Goal: Task Accomplishment & Management: Manage account settings

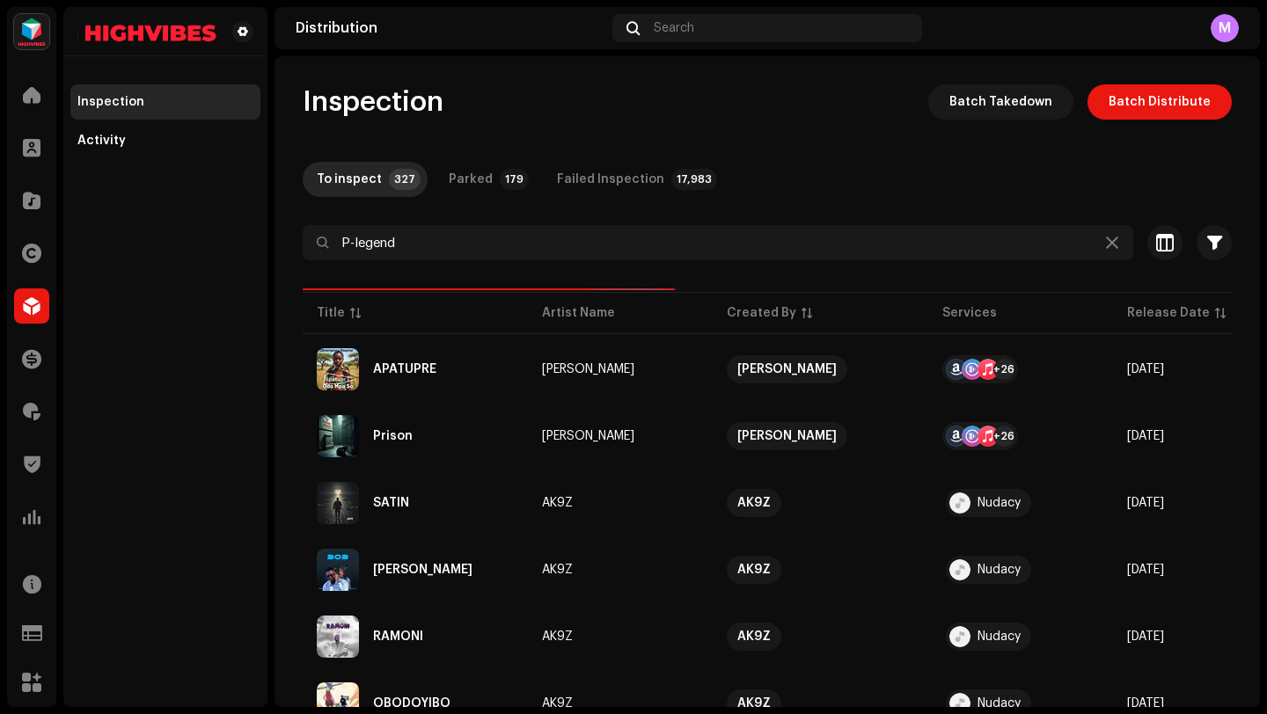
type input "P-legend"
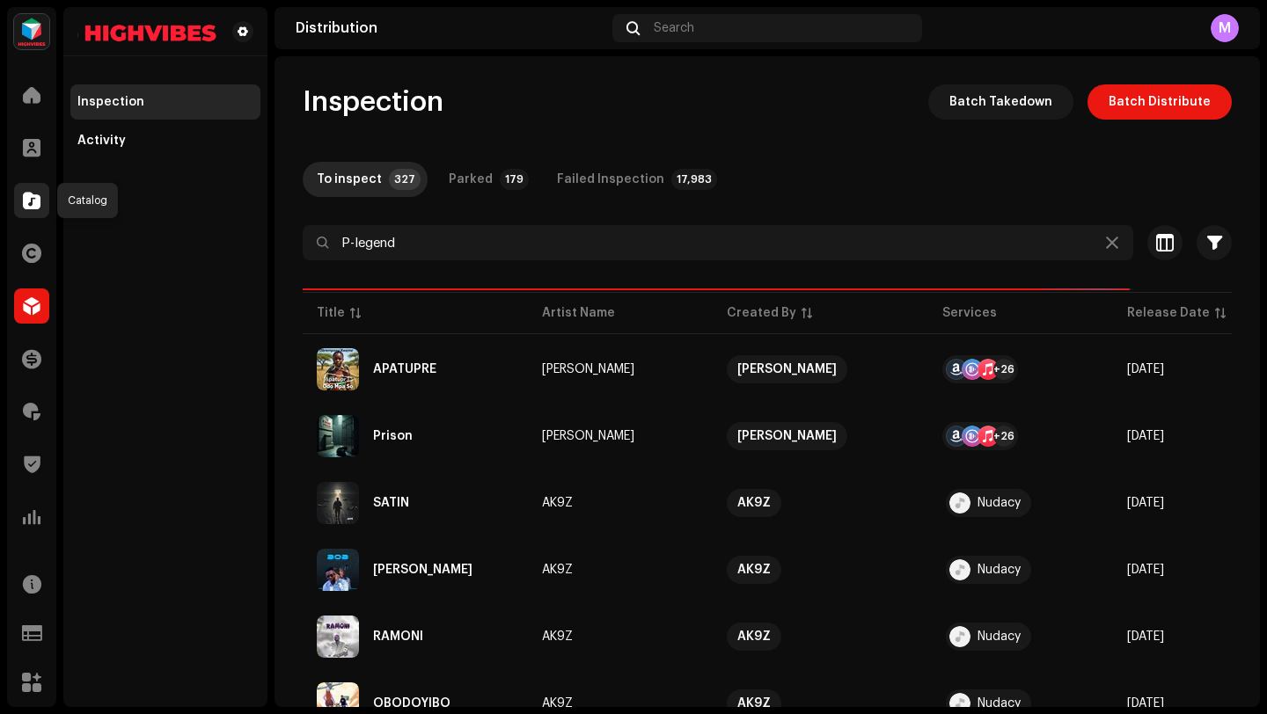
click at [26, 200] on span at bounding box center [32, 201] width 18 height 14
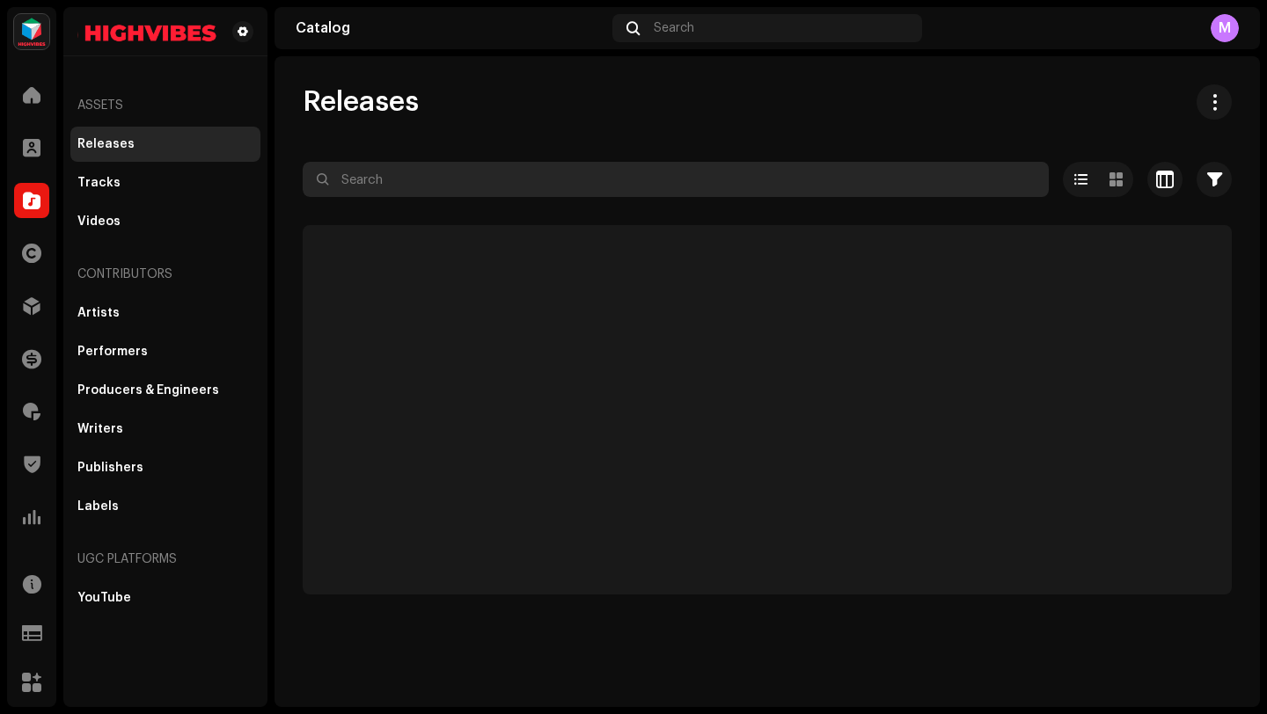
click at [370, 193] on input "text" at bounding box center [676, 179] width 746 height 35
paste input "P-legend"
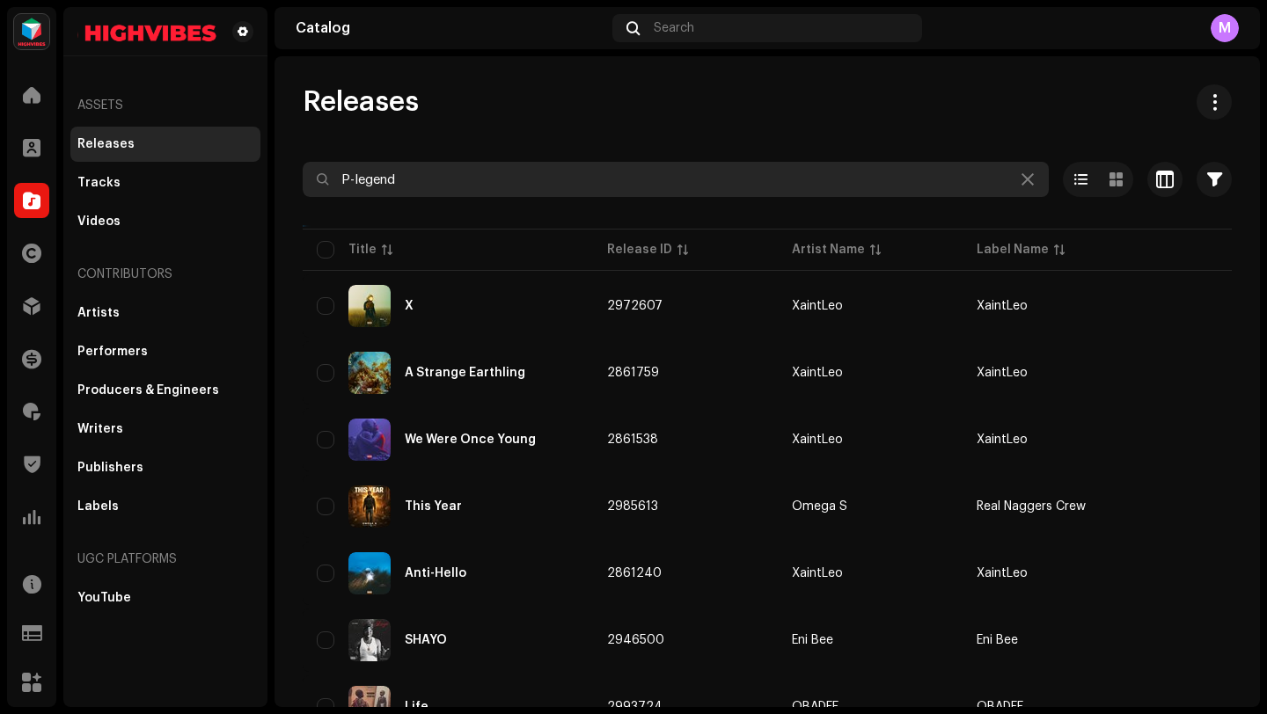
type input "P-legend"
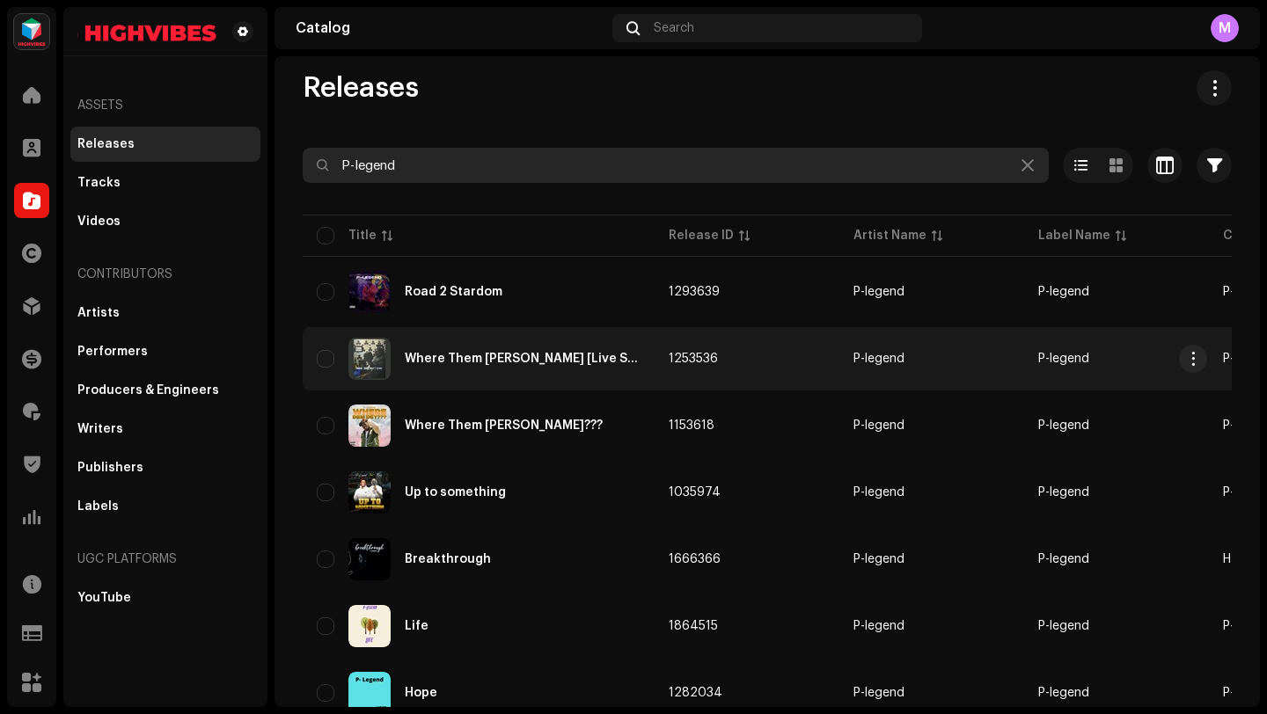
scroll to position [11, 0]
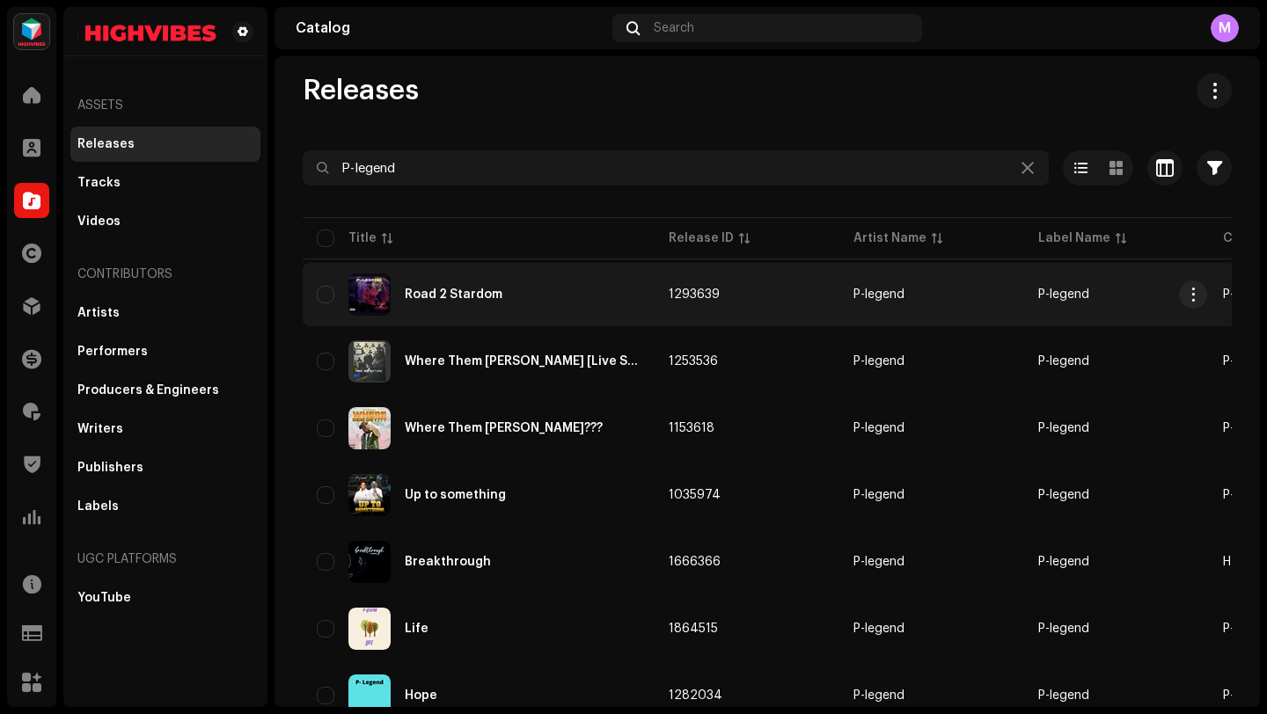
click at [719, 298] on td "1293639" at bounding box center [747, 294] width 185 height 63
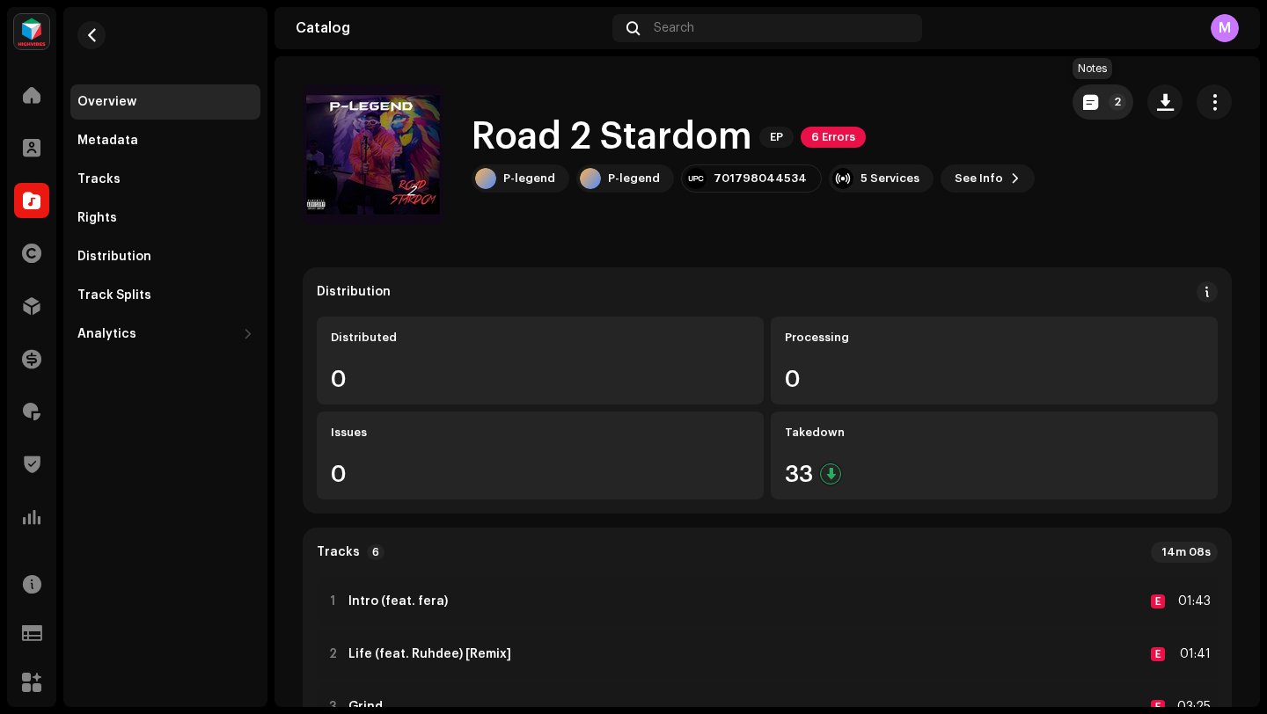
click at [1085, 95] on span "button" at bounding box center [1090, 102] width 15 height 14
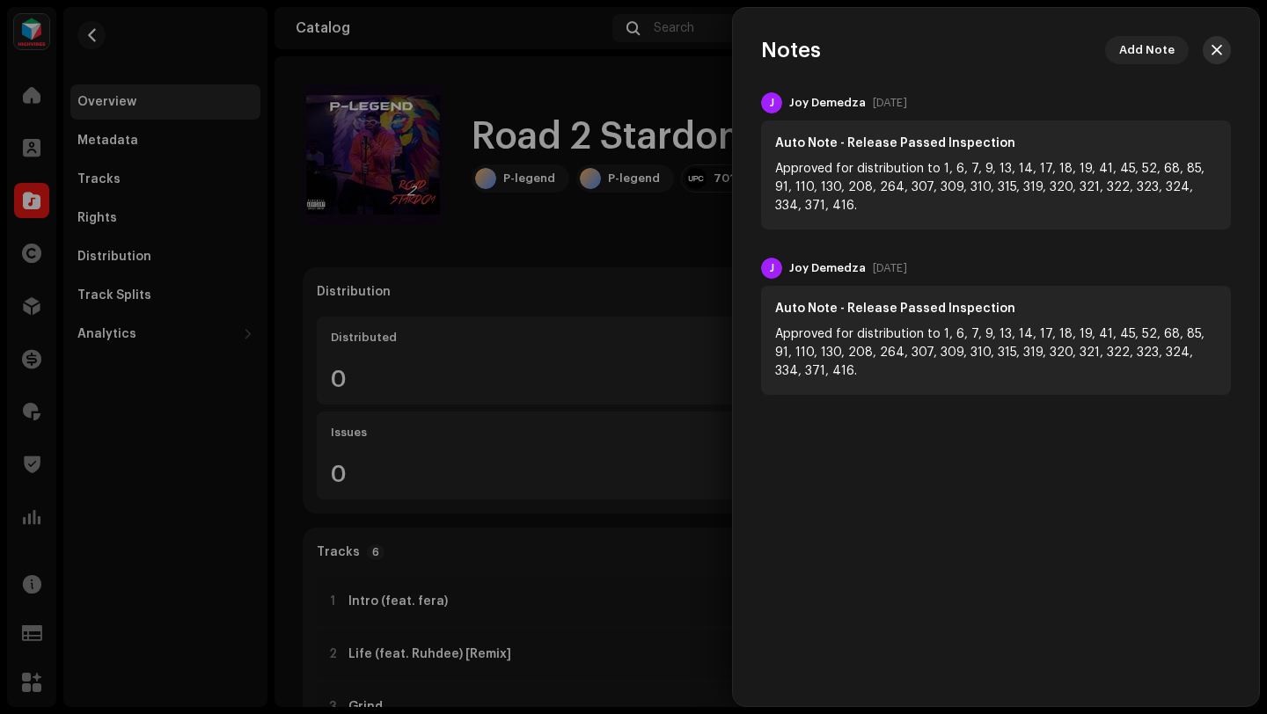
click at [1219, 52] on span "button" at bounding box center [1217, 50] width 11 height 14
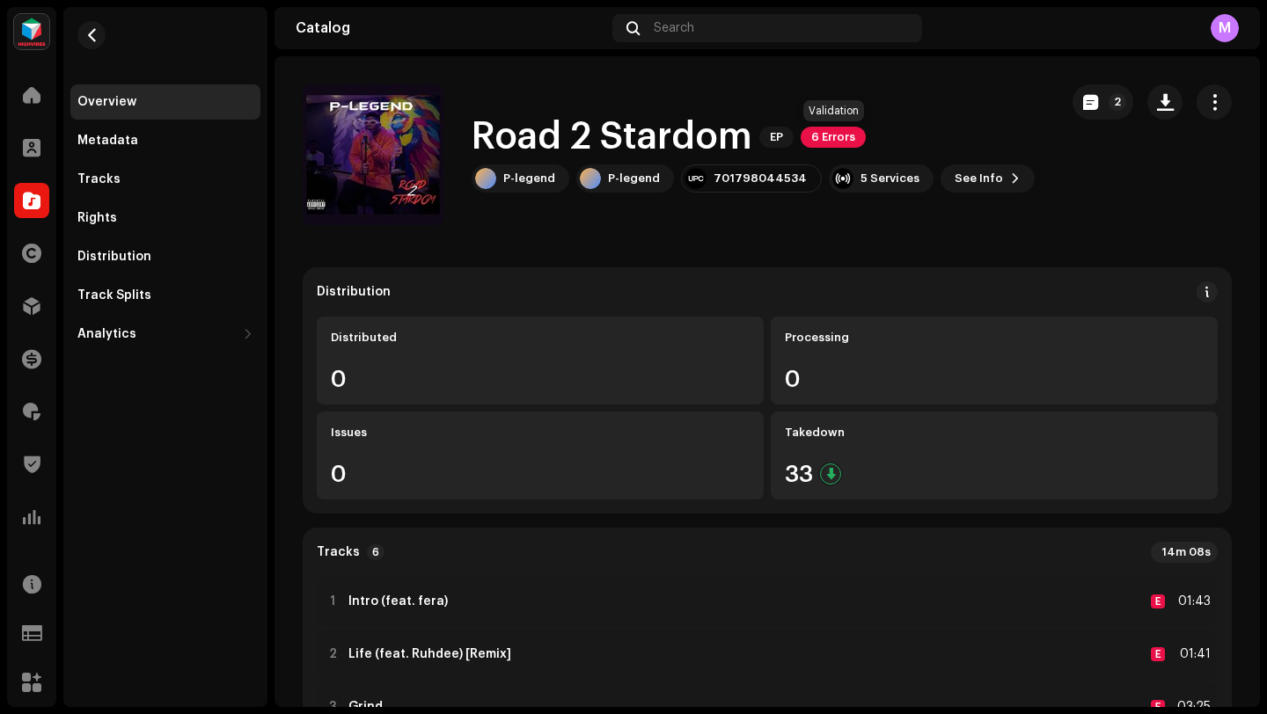
click at [831, 137] on span "6 Errors" at bounding box center [833, 137] width 65 height 21
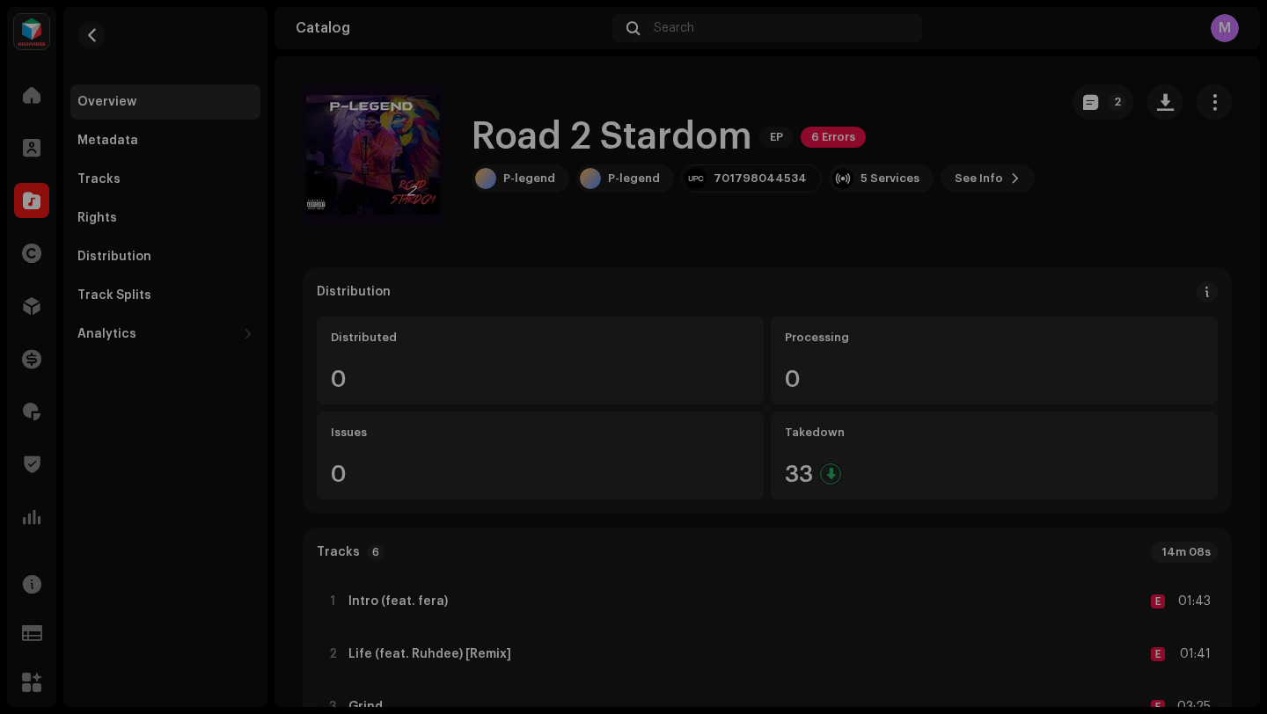
click at [1006, 209] on div "Validation Errors Address the following issues before you can distribute. Track…" at bounding box center [633, 357] width 1267 height 714
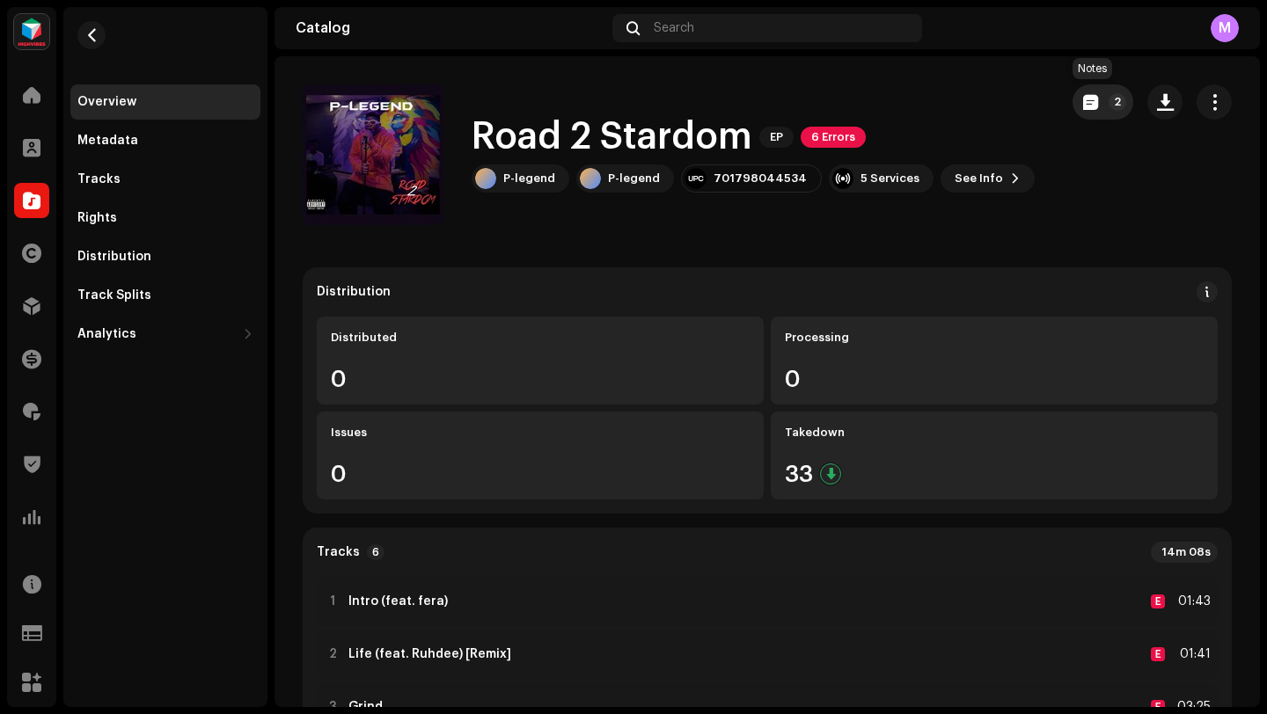
click at [1083, 104] on span "button" at bounding box center [1090, 102] width 15 height 14
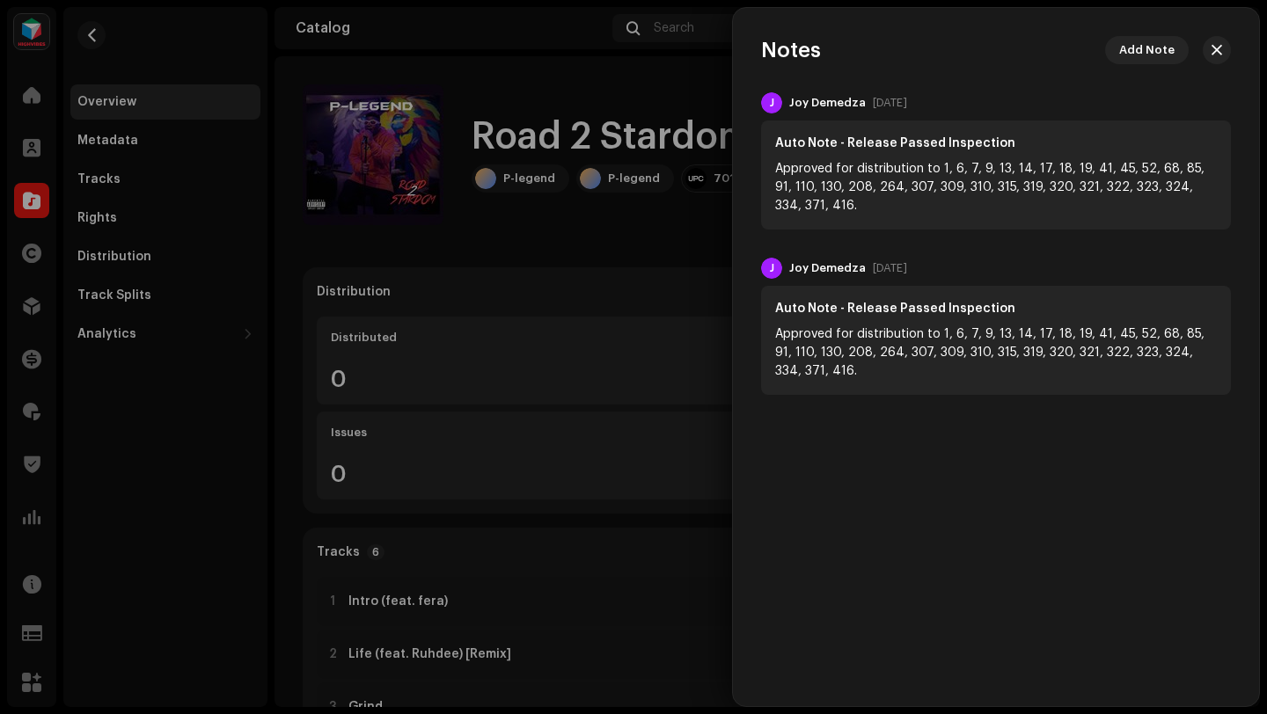
click at [121, 187] on div at bounding box center [633, 357] width 1267 height 714
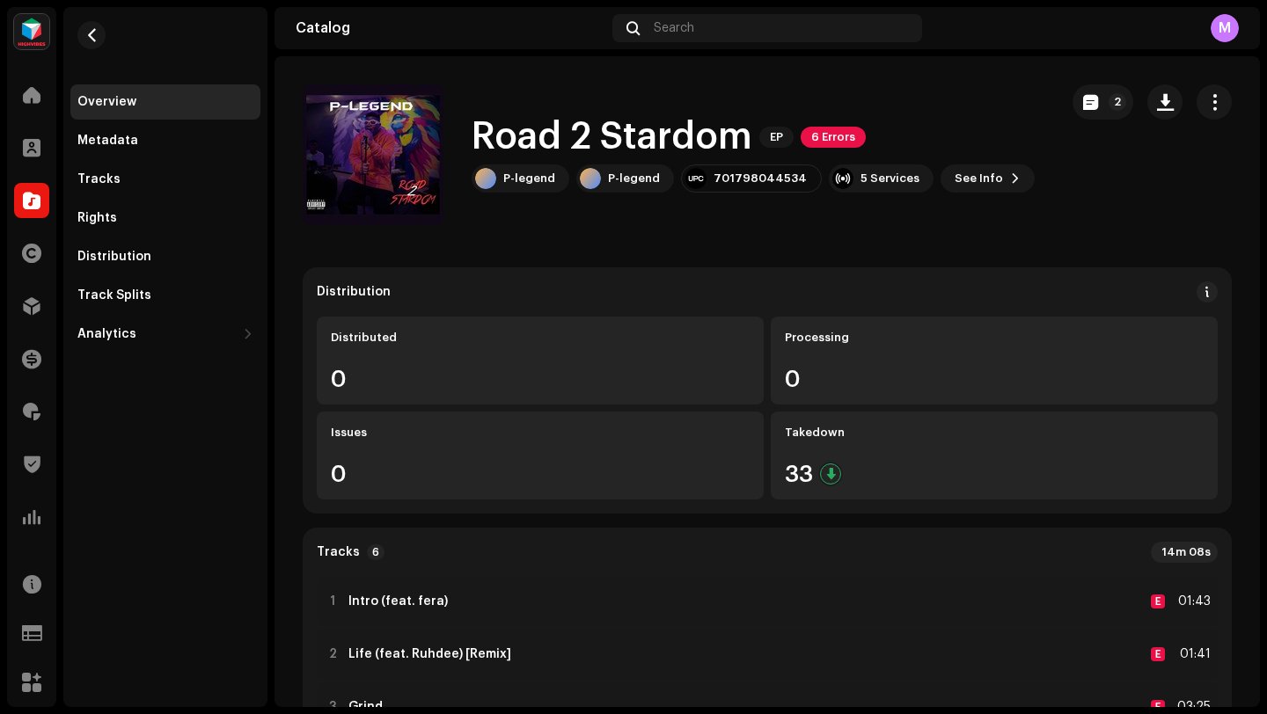
click at [121, 187] on div "Tracks" at bounding box center [165, 179] width 190 height 35
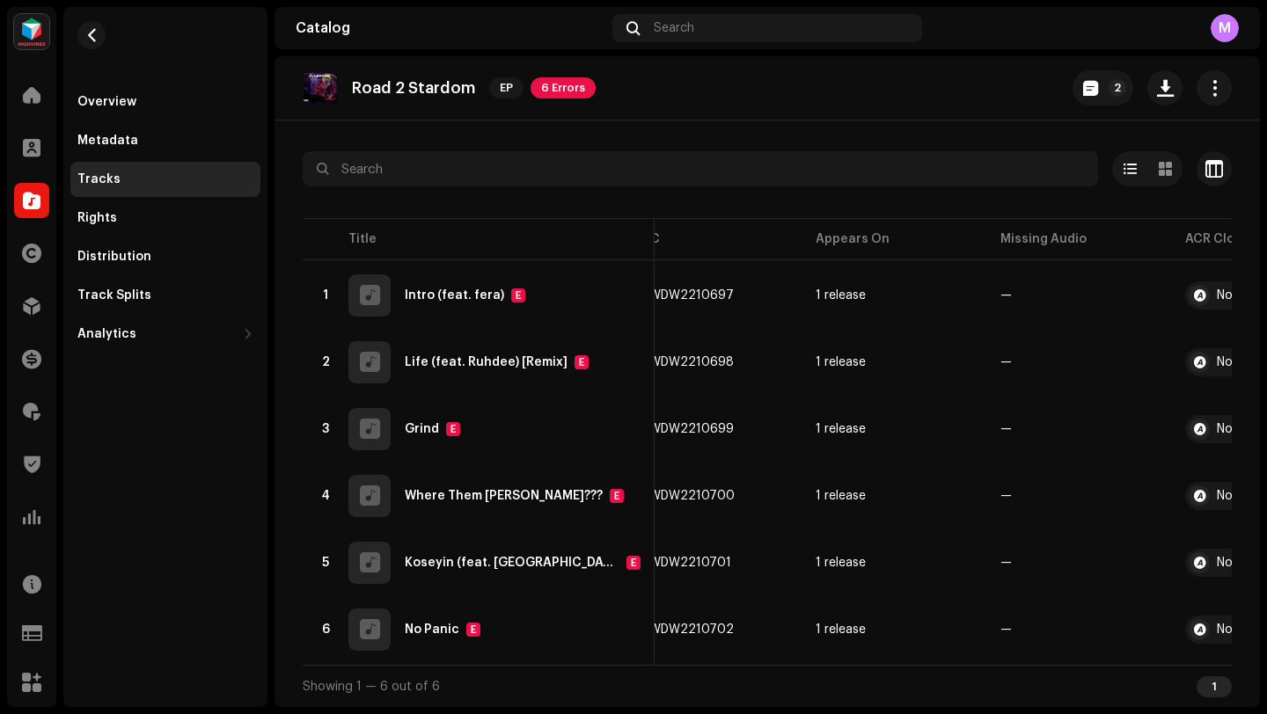
scroll to position [0, 668]
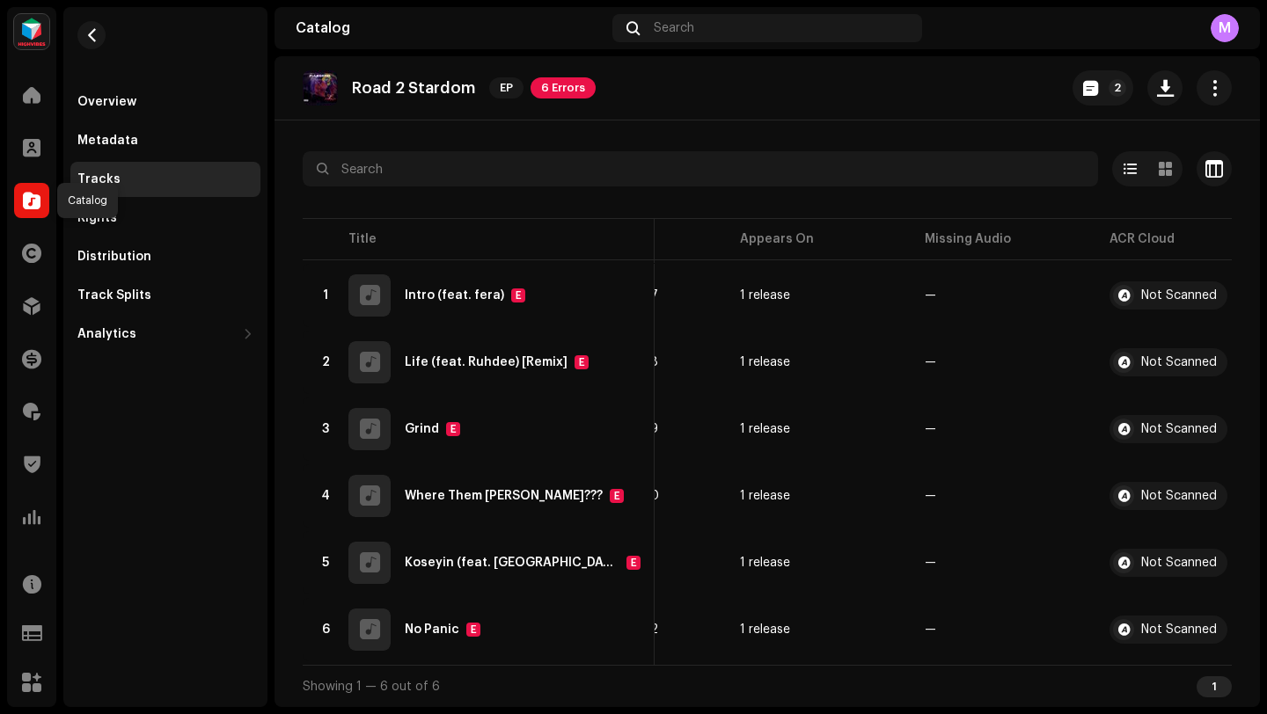
click at [32, 208] on span at bounding box center [32, 201] width 18 height 14
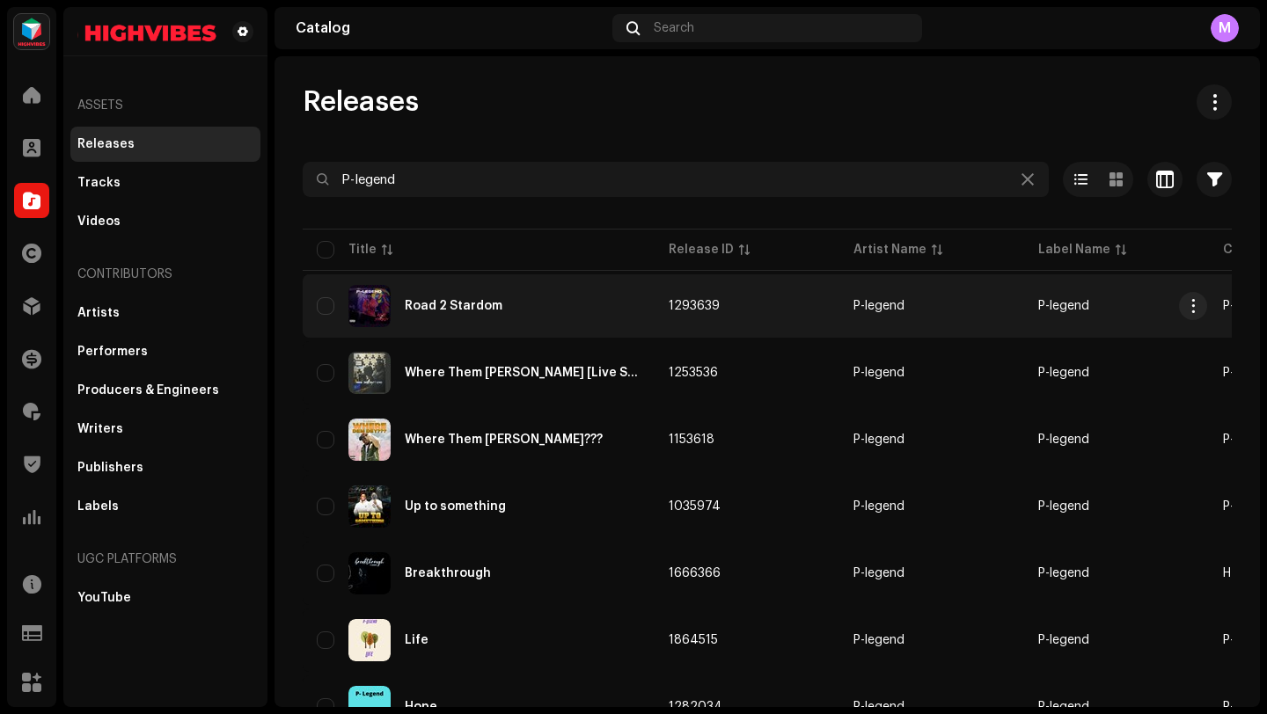
click at [556, 307] on div "Road 2 Stardom" at bounding box center [479, 306] width 324 height 42
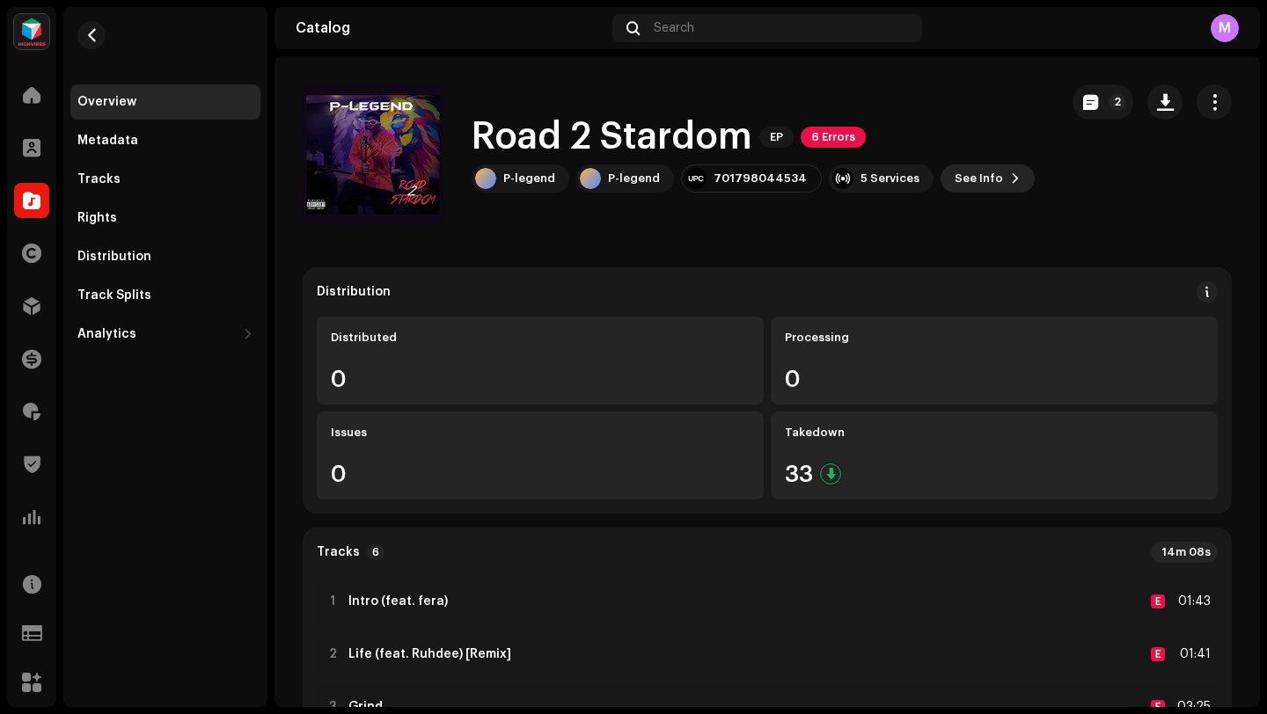
click at [976, 174] on span "See Info" at bounding box center [979, 178] width 48 height 35
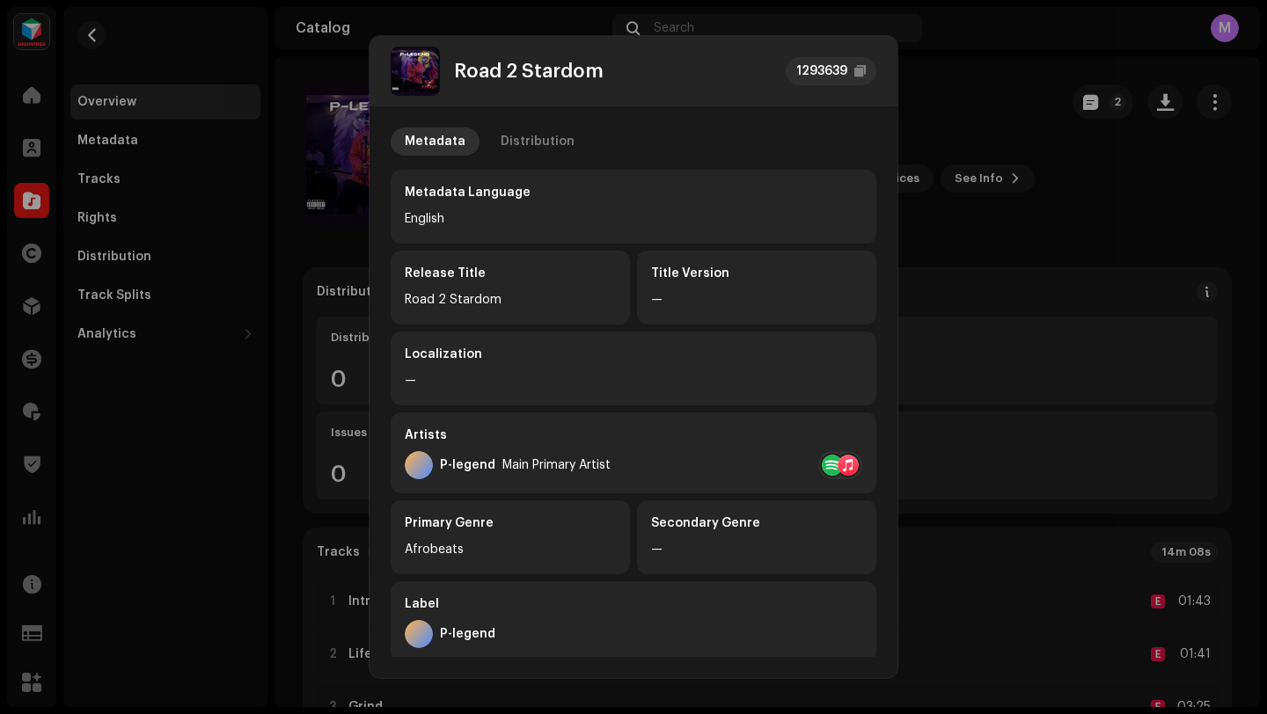
click at [838, 467] on div at bounding box center [848, 465] width 21 height 21
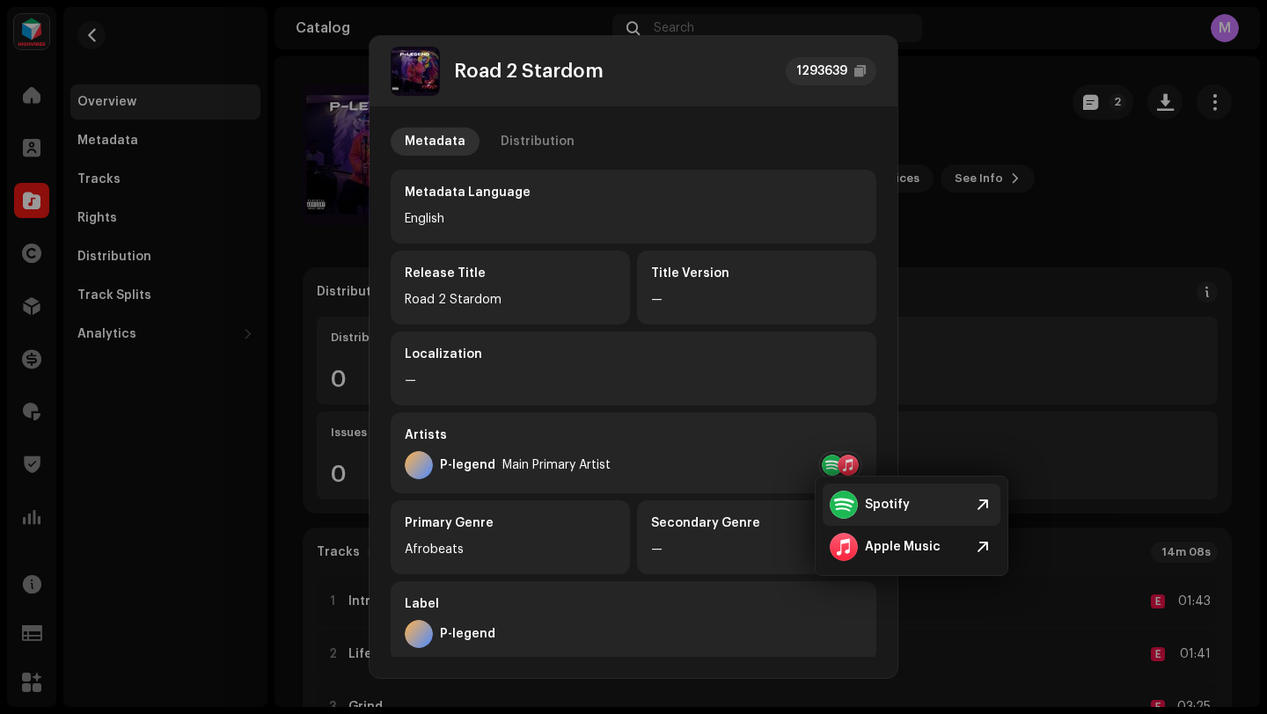
click at [843, 507] on div at bounding box center [844, 505] width 28 height 28
click at [880, 553] on div "Apple Music" at bounding box center [885, 547] width 111 height 28
click at [838, 64] on div "1293639" at bounding box center [821, 71] width 51 height 21
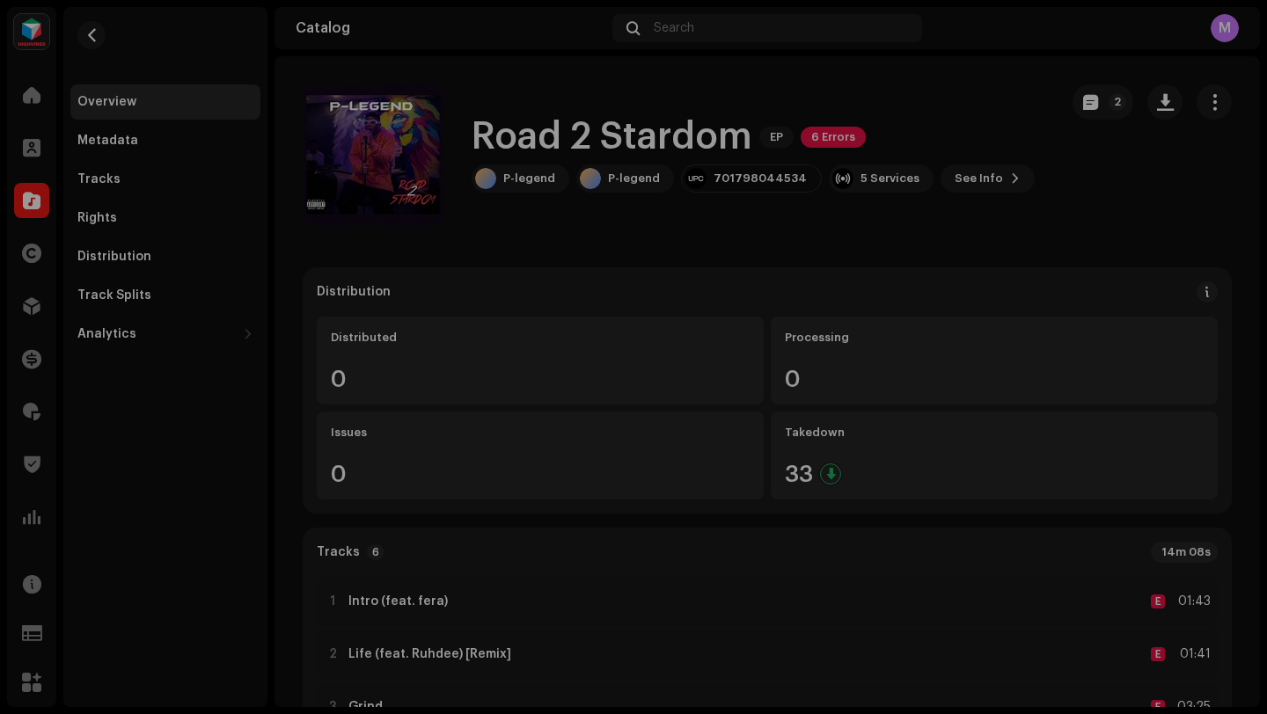
click at [962, 209] on div "Road 2 Stardom 1293639 Metadata Distribution Metadata Language English Release …" at bounding box center [633, 357] width 1267 height 714
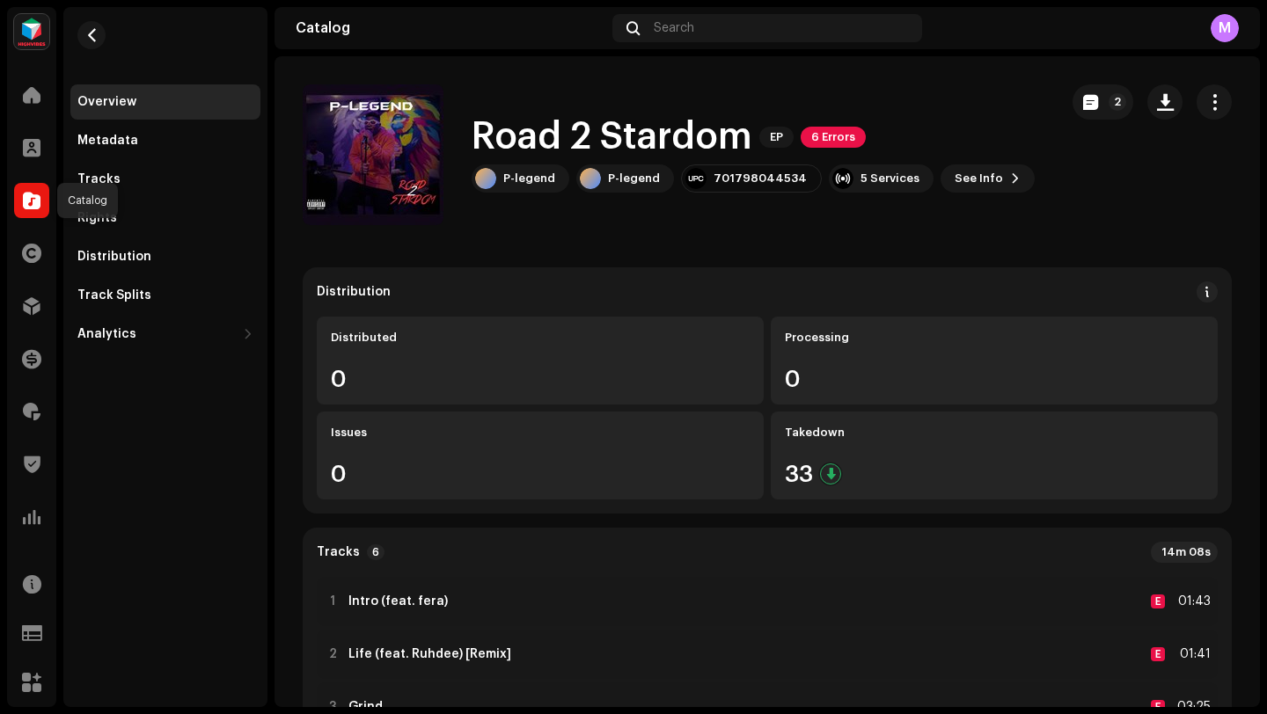
click at [28, 200] on span at bounding box center [32, 201] width 18 height 14
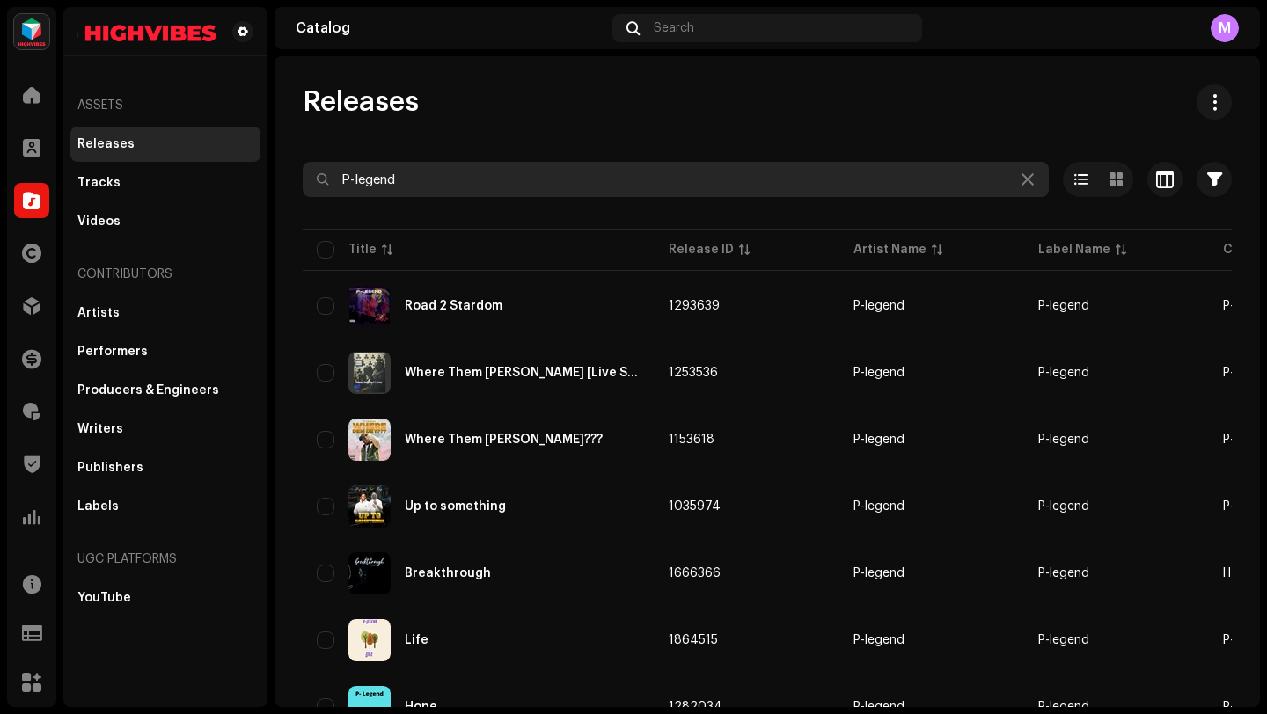
drag, startPoint x: 408, startPoint y: 182, endPoint x: 311, endPoint y: 157, distance: 100.7
click at [304, 175] on input "P-legend" at bounding box center [676, 179] width 746 height 35
paste input "[PERSON_NAME]"
type input "[PERSON_NAME]"
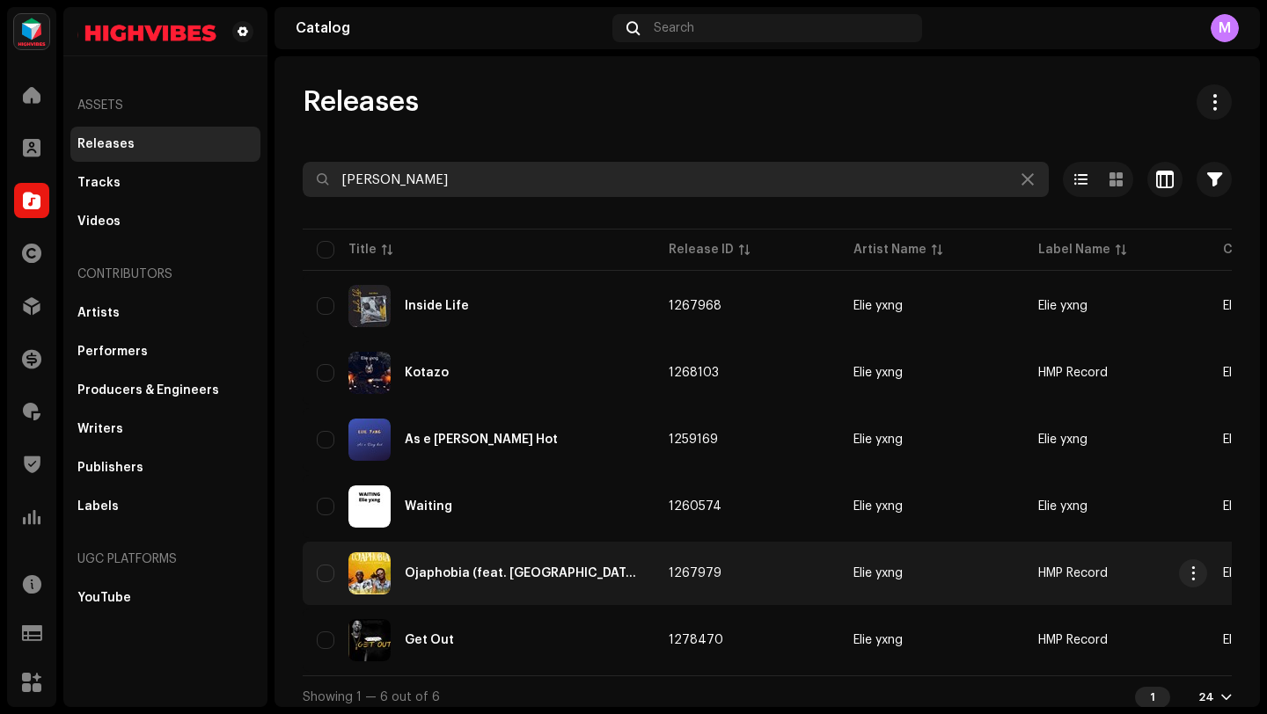
scroll to position [18, 0]
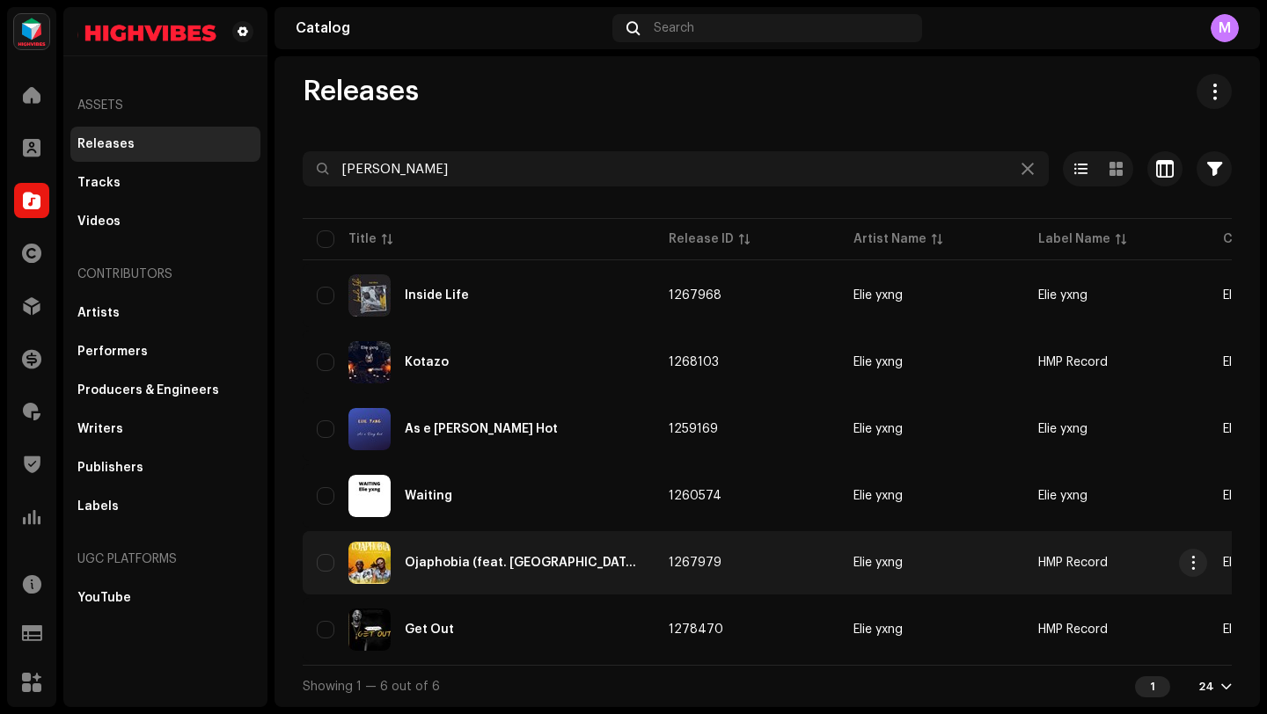
click at [685, 554] on td "1267979" at bounding box center [747, 562] width 185 height 63
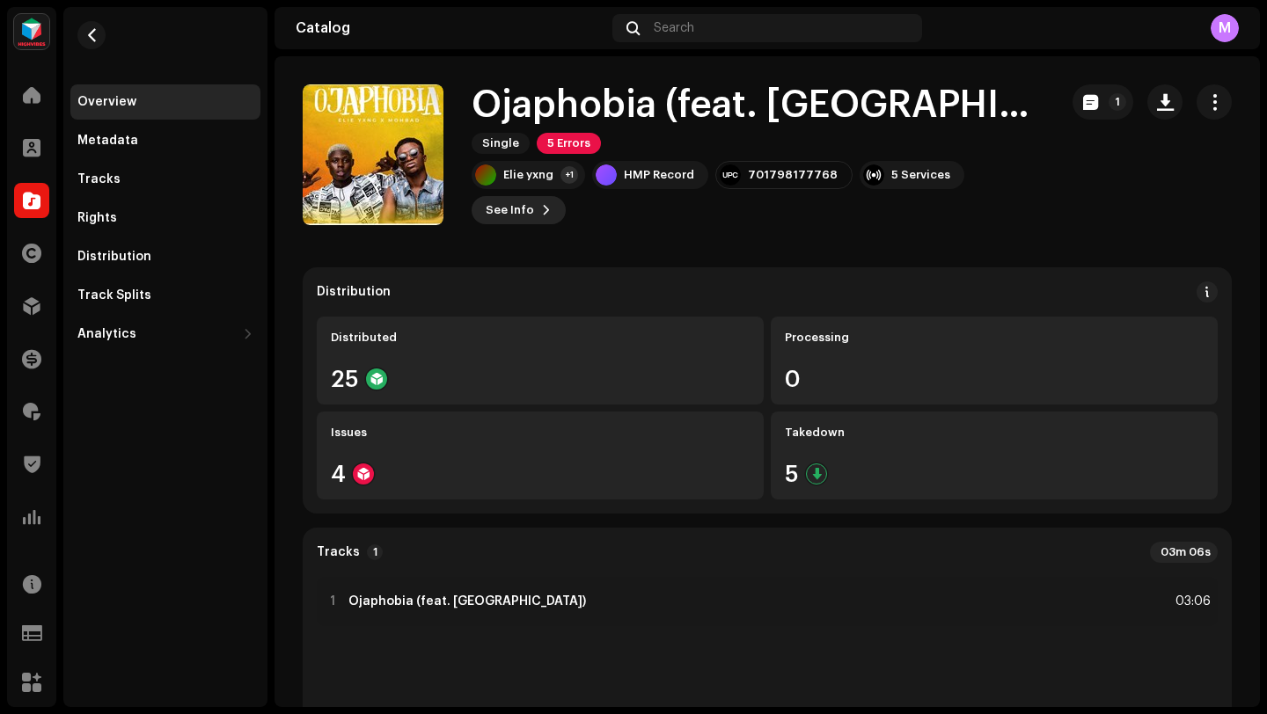
click at [510, 207] on span "See Info" at bounding box center [510, 210] width 48 height 35
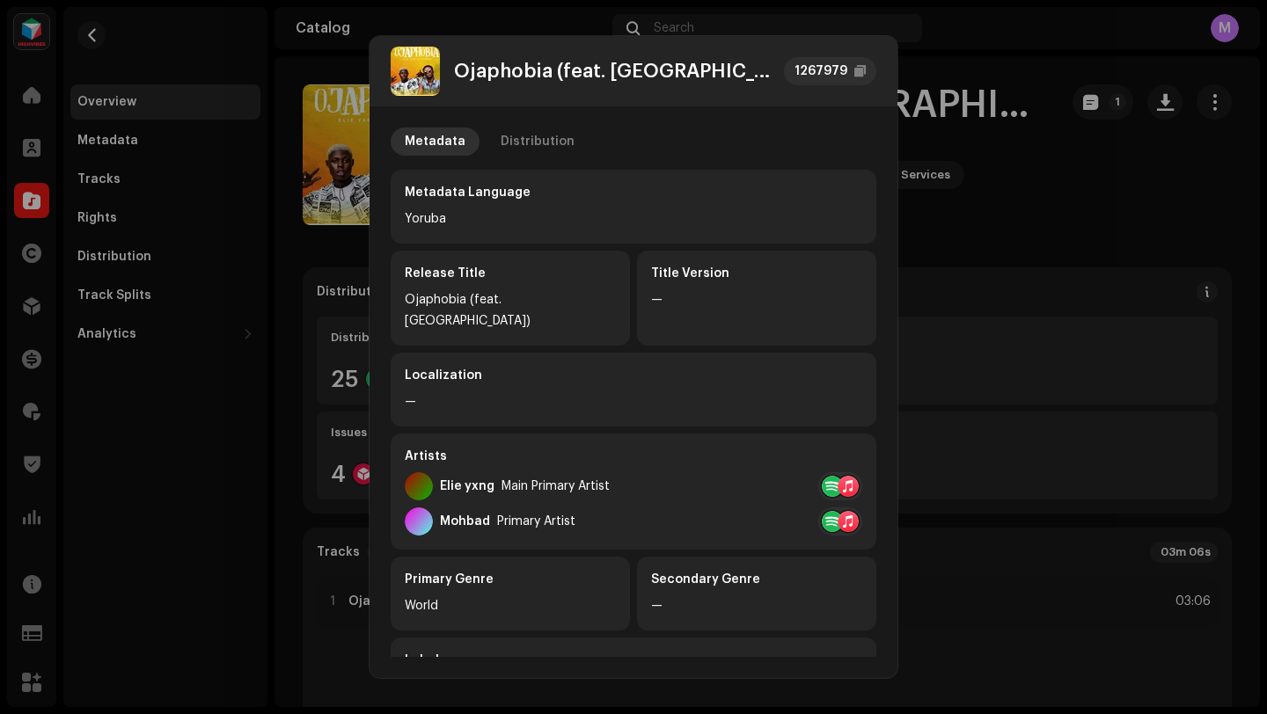
click at [840, 476] on div at bounding box center [848, 486] width 21 height 21
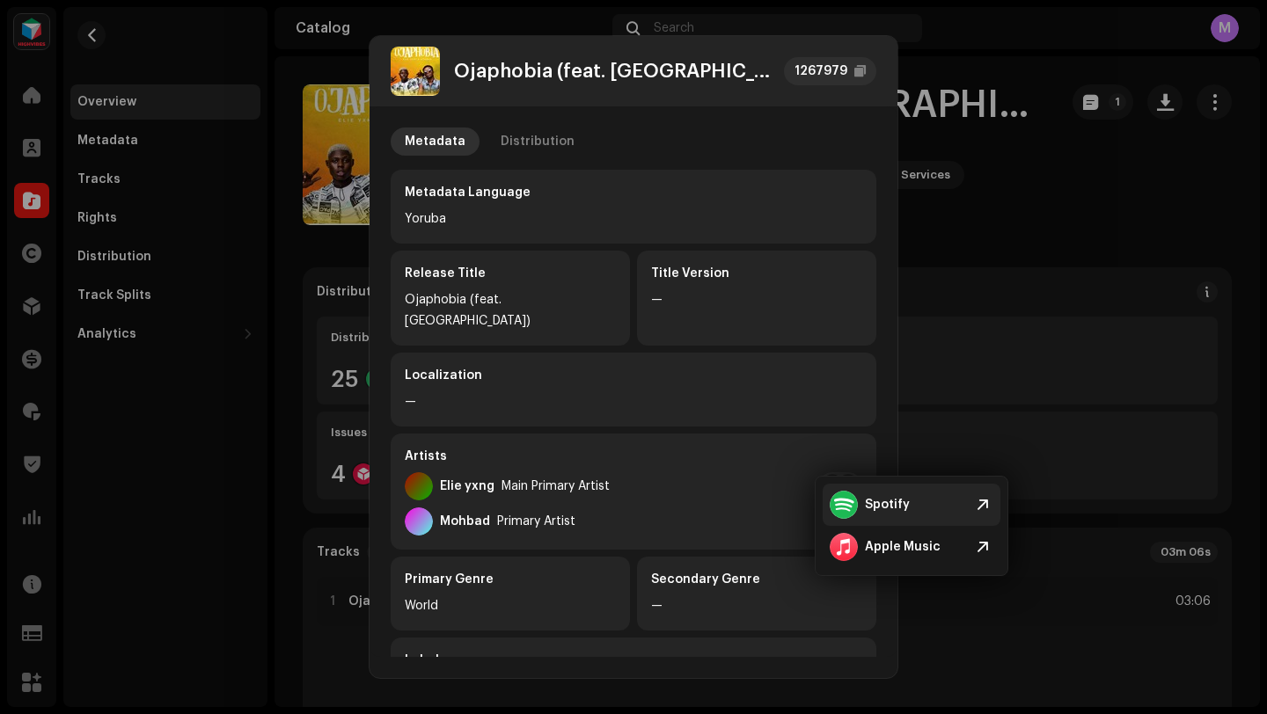
click at [871, 503] on div "Spotify" at bounding box center [887, 505] width 45 height 14
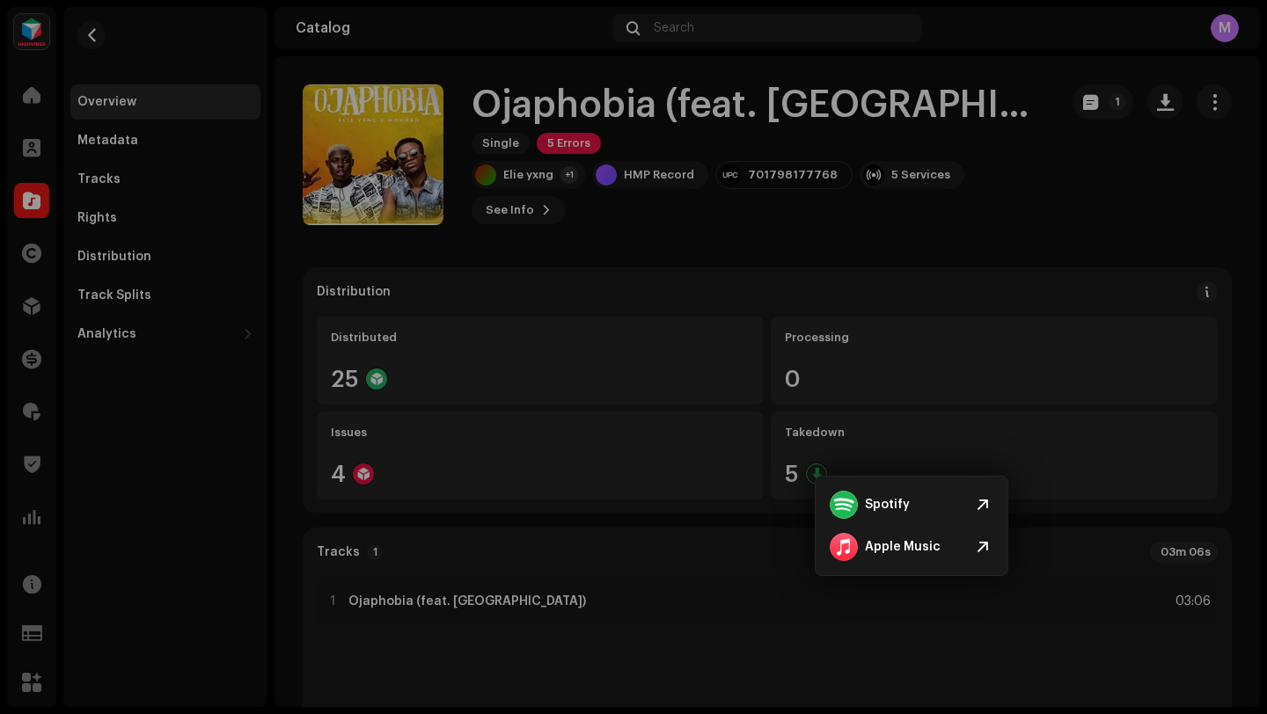
click at [287, 302] on div "Ojaphobia (feat. Mohbad) 1267979 Metadata Distribution Metadata Language Yoruba…" at bounding box center [633, 357] width 1267 height 714
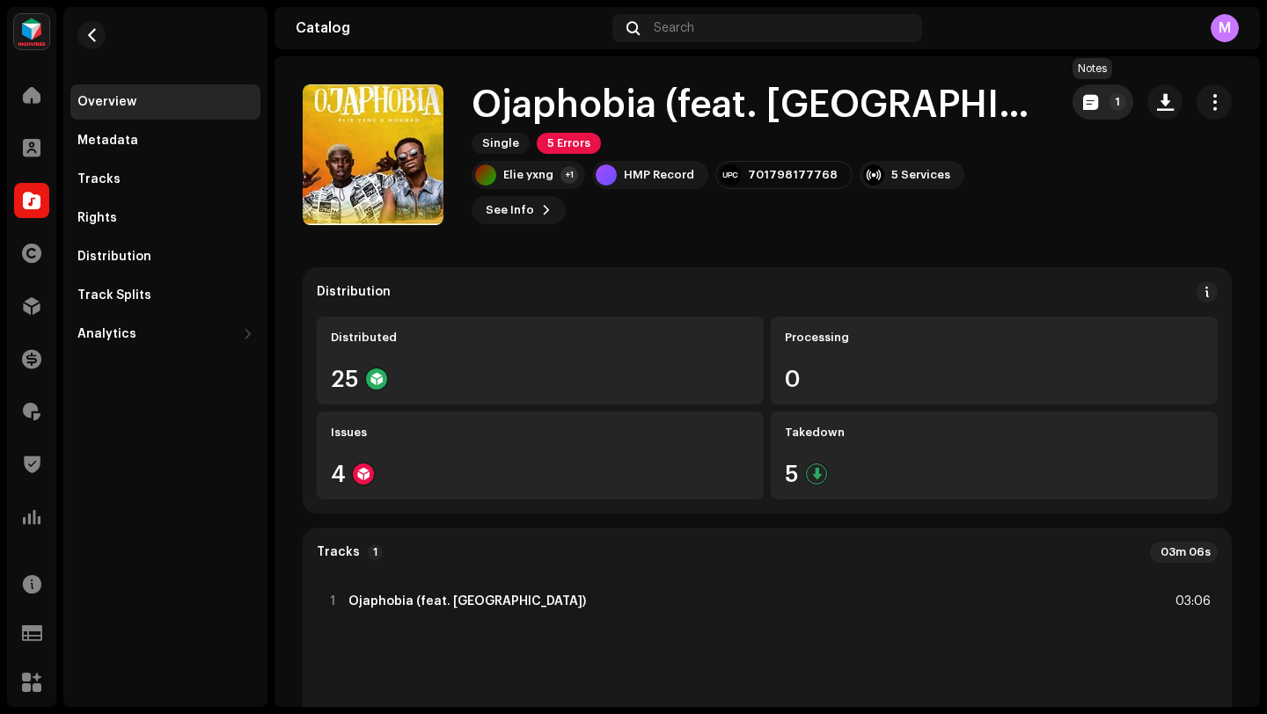
click at [1083, 99] on span "button" at bounding box center [1090, 102] width 15 height 14
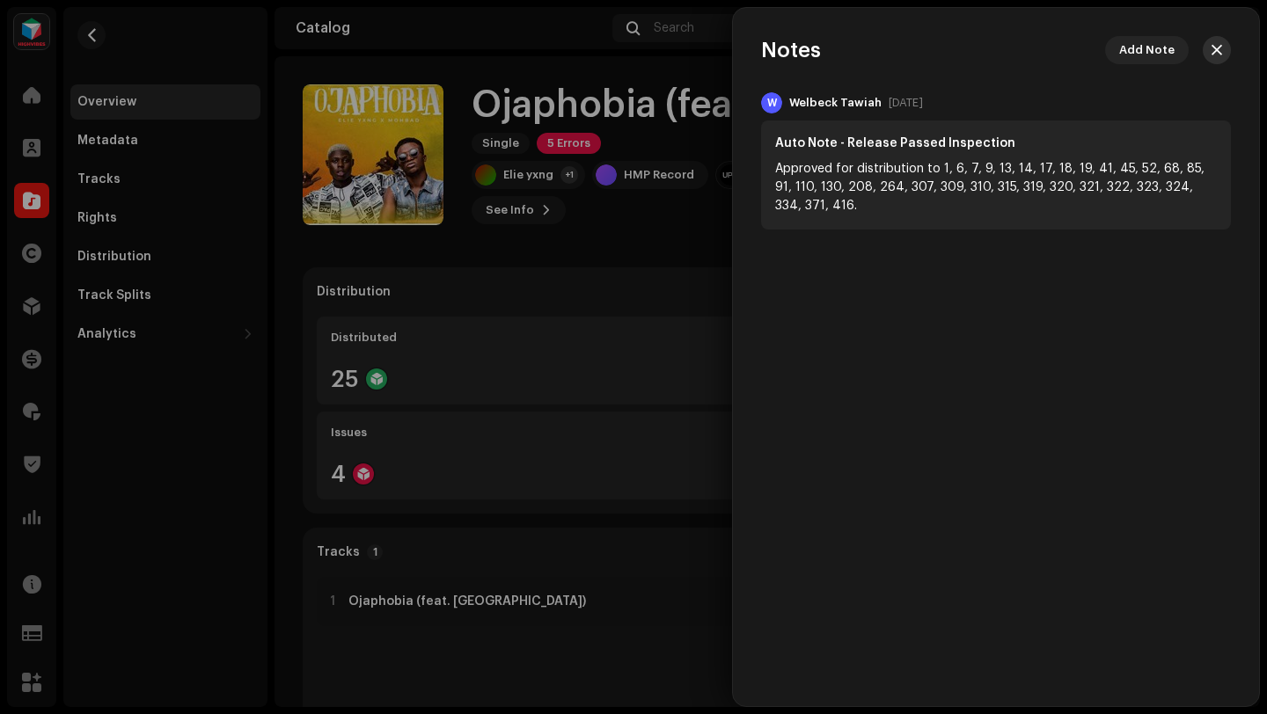
click at [1219, 50] on span "button" at bounding box center [1217, 50] width 11 height 14
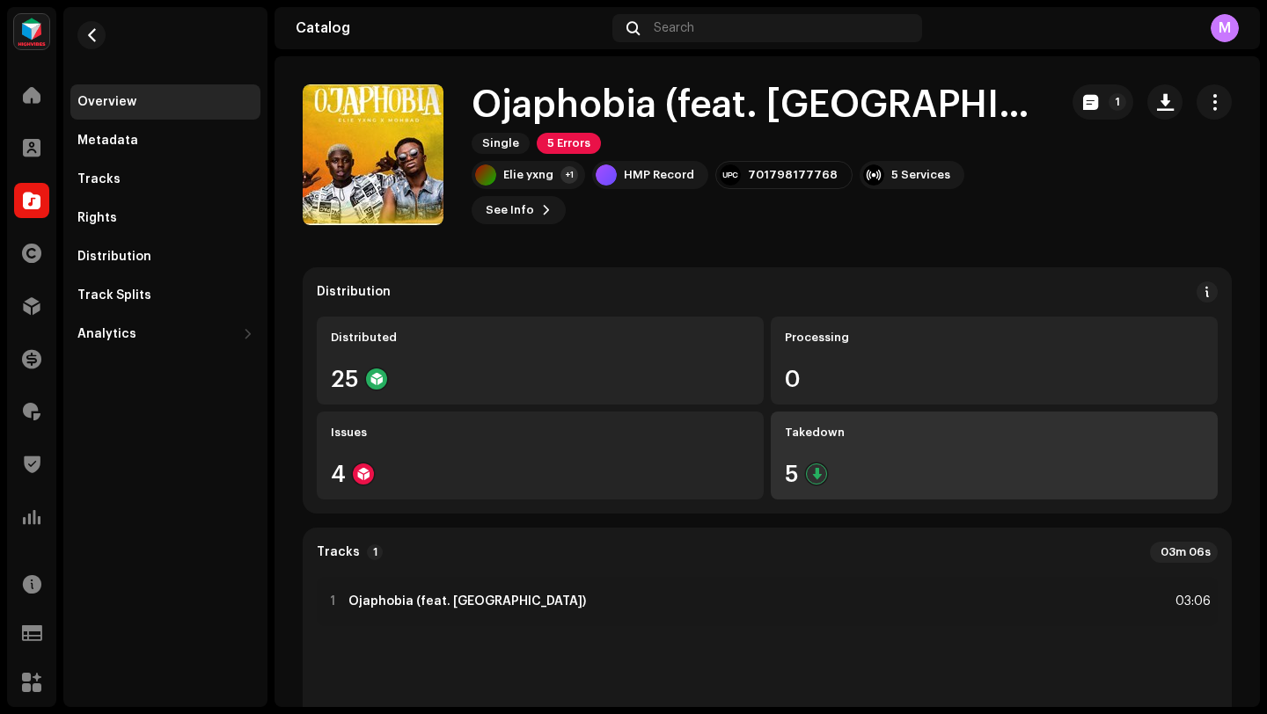
click at [801, 453] on div "Takedown 5" at bounding box center [994, 456] width 447 height 88
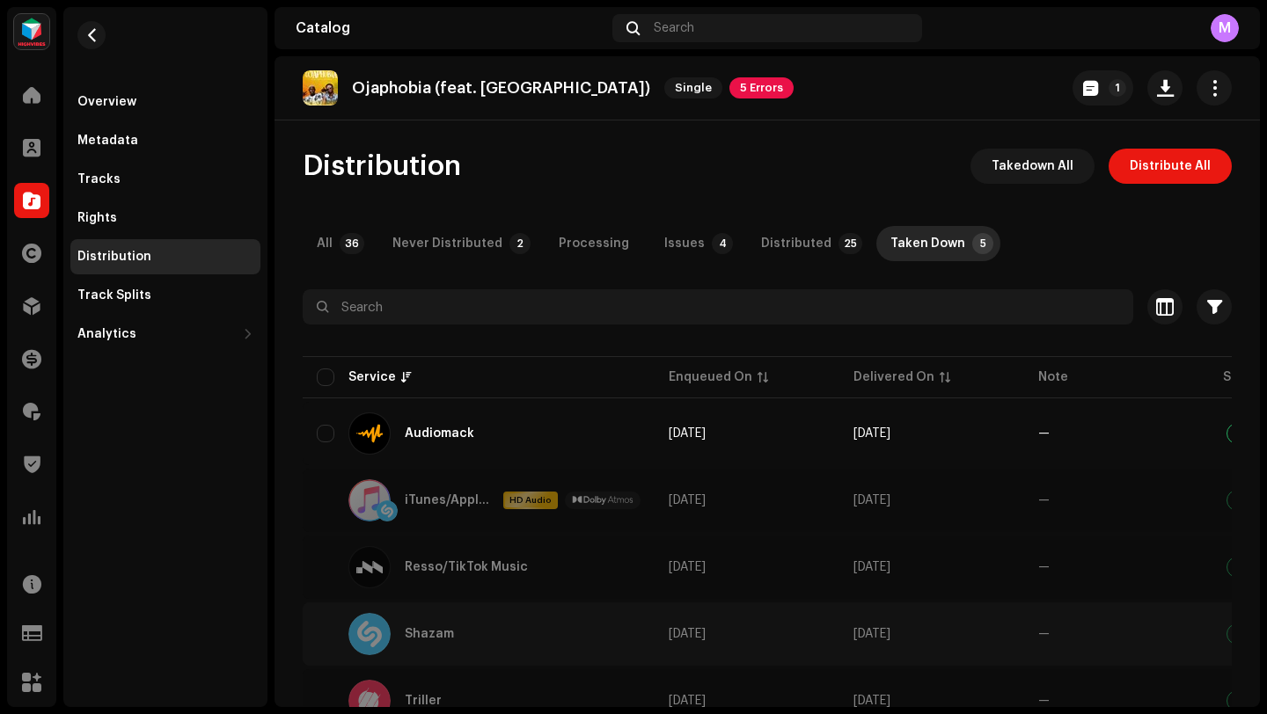
scroll to position [78, 0]
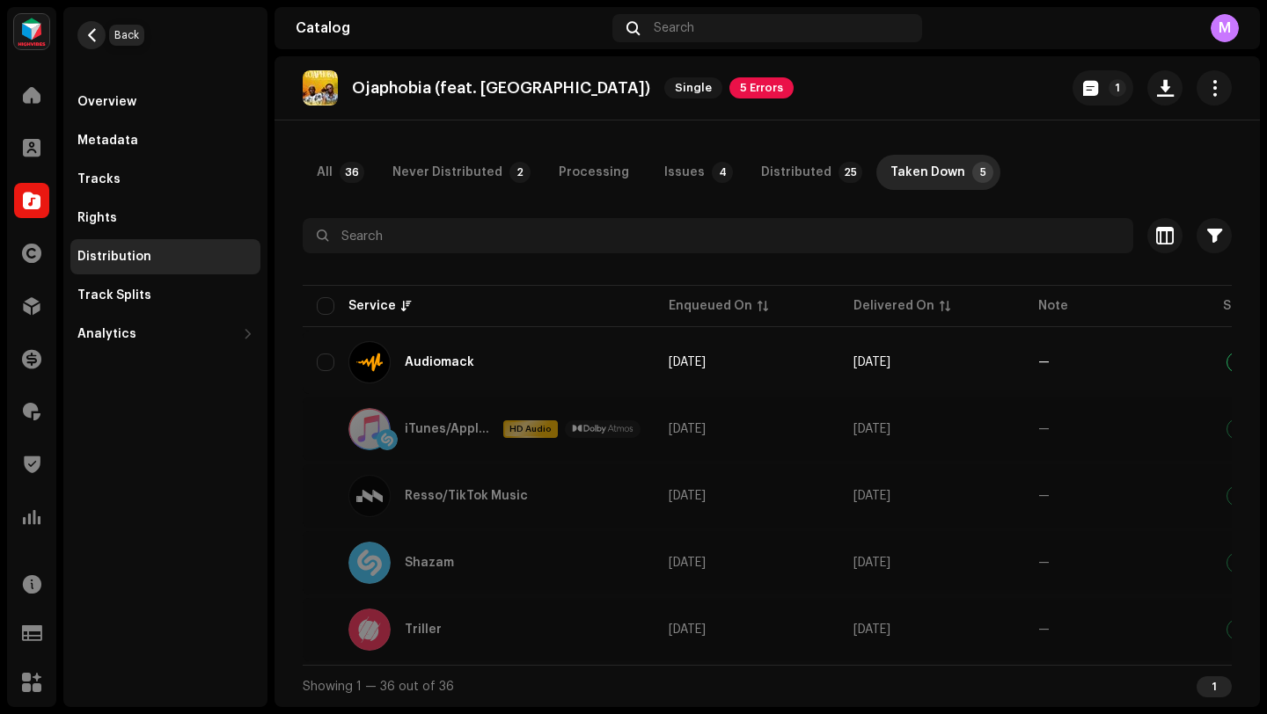
click at [98, 37] on span "button" at bounding box center [91, 35] width 13 height 14
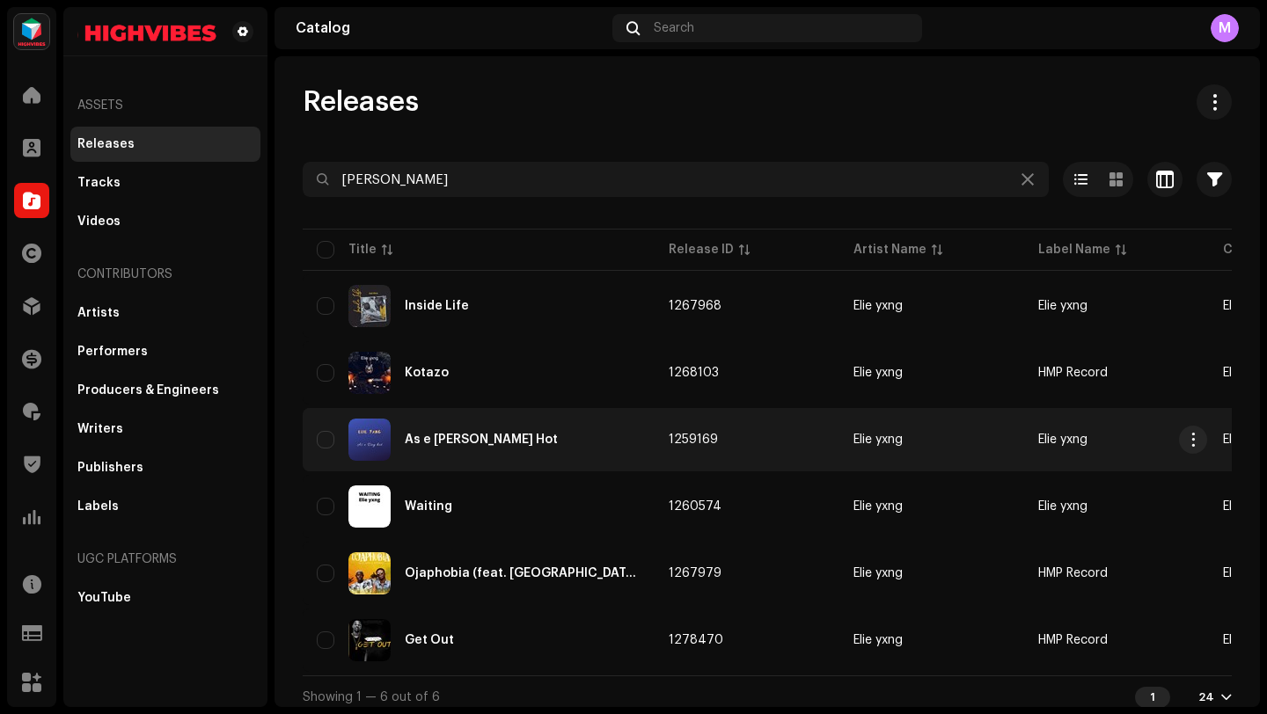
scroll to position [18, 0]
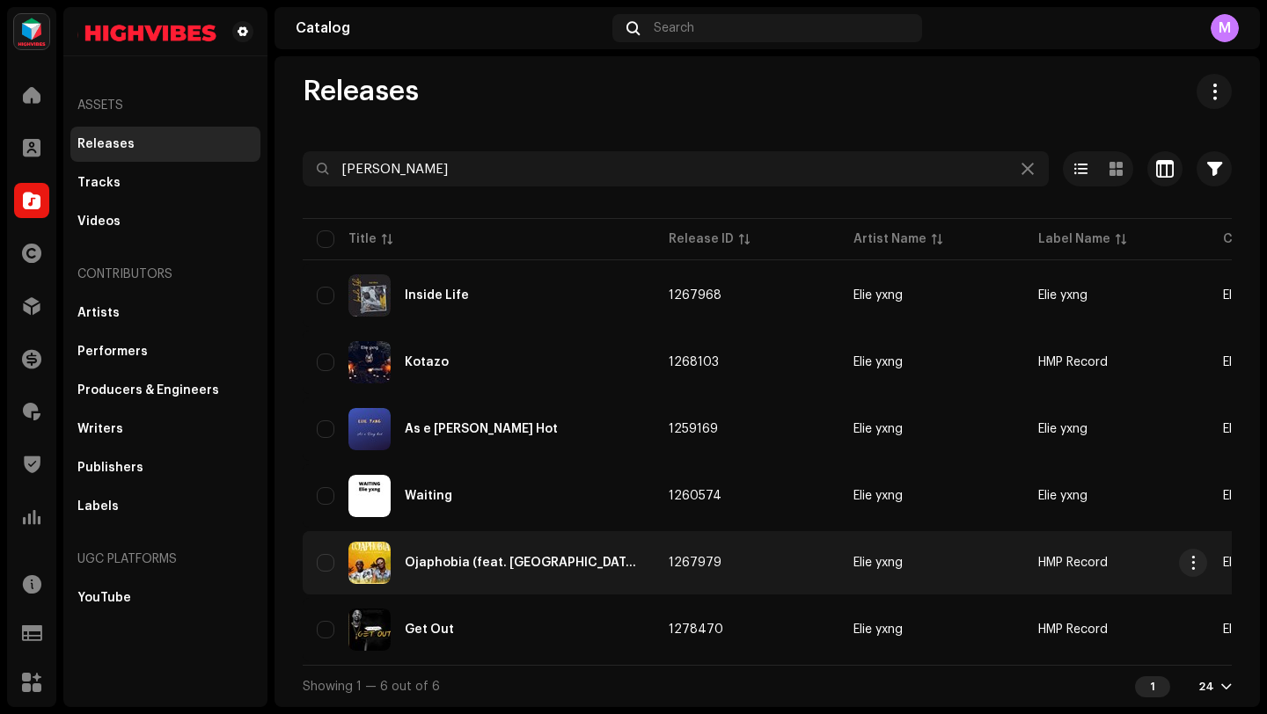
click at [676, 531] on td "1267979" at bounding box center [747, 562] width 185 height 63
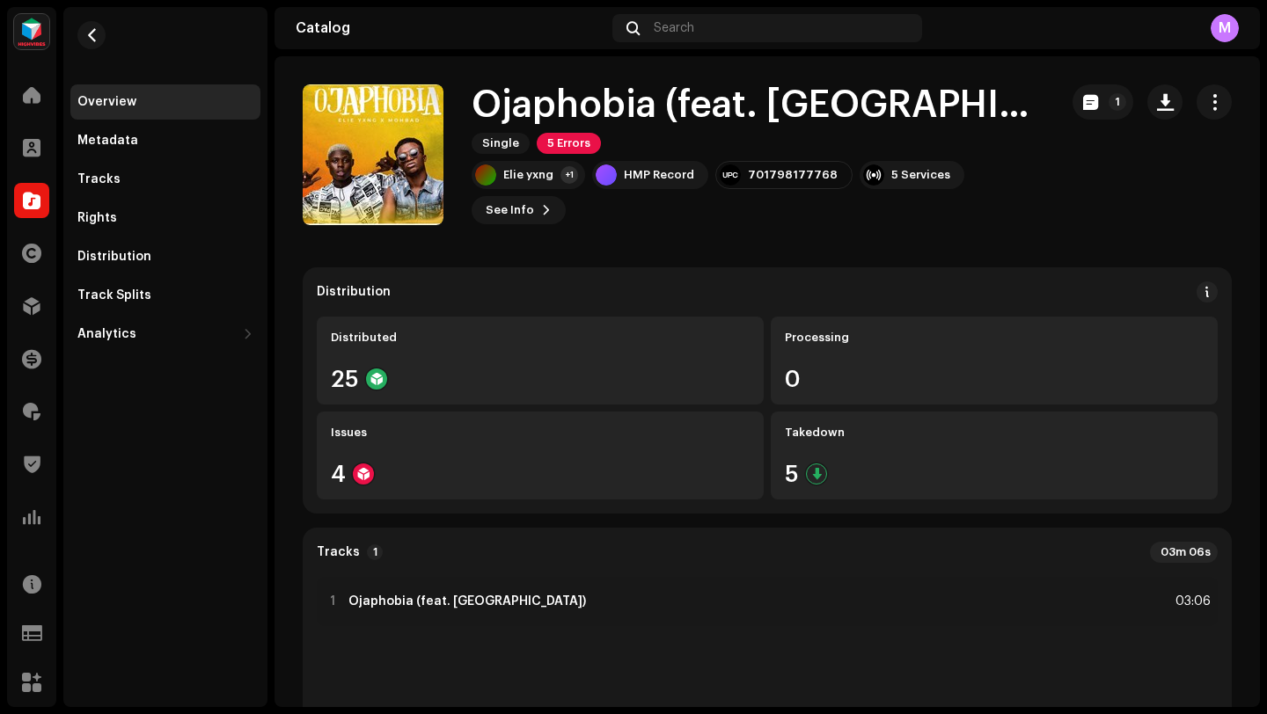
click at [857, 144] on div "Ojaphobia (feat. Mohbad) Single 5 Errors" at bounding box center [758, 119] width 573 height 69
click at [526, 204] on span "See Info" at bounding box center [510, 210] width 48 height 35
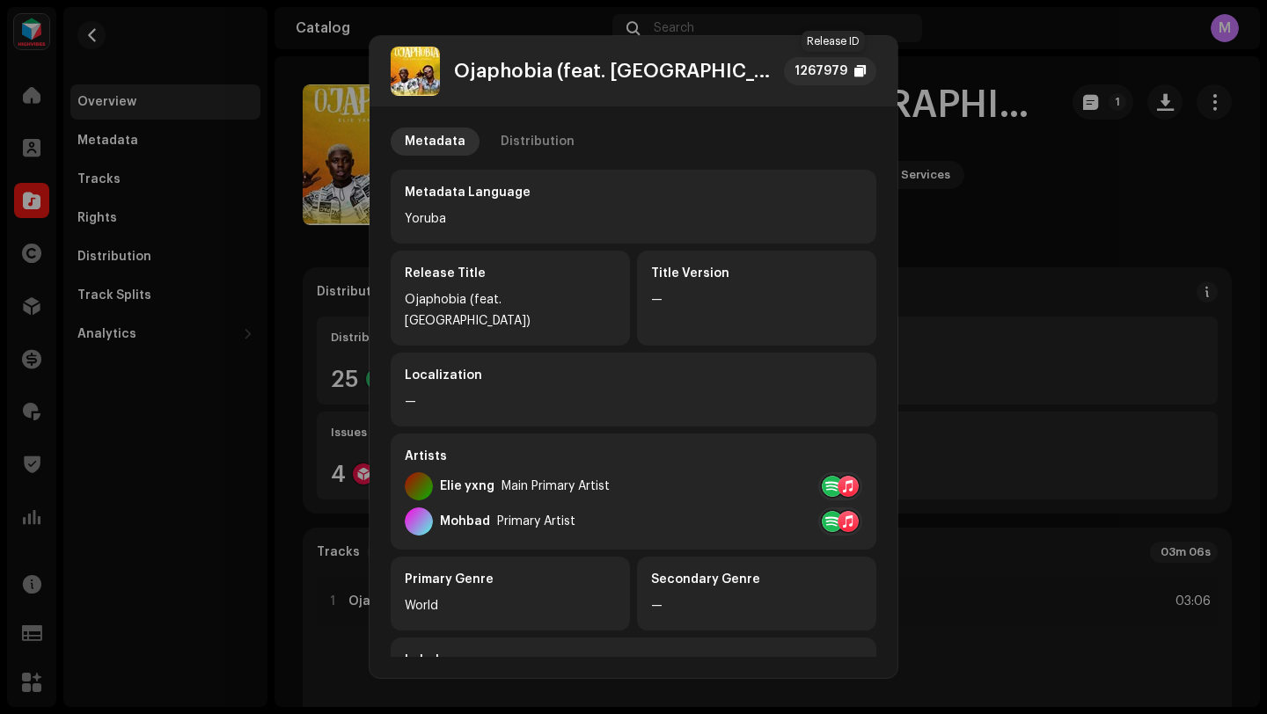
click at [829, 75] on div "1267979" at bounding box center [821, 71] width 53 height 21
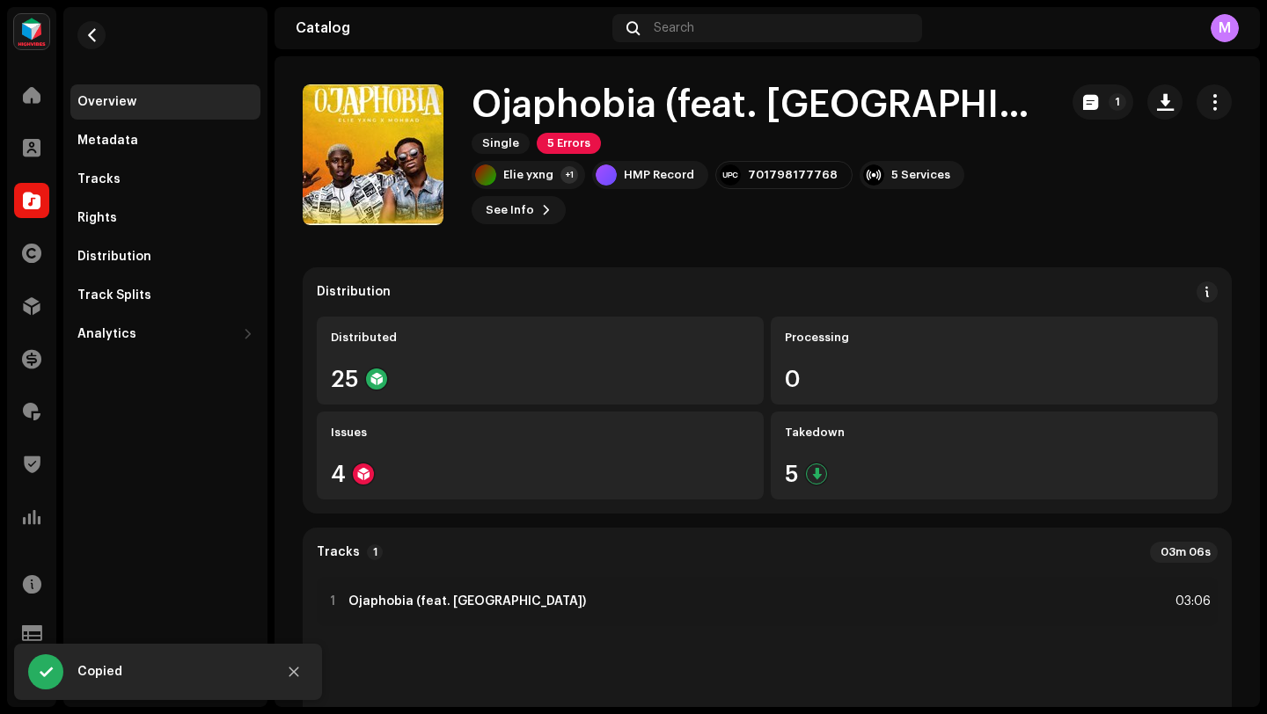
click at [328, 643] on div "Ojaphobia (feat. Mohbad) 1267979 Metadata Distribution Metadata Language Yoruba…" at bounding box center [633, 357] width 1267 height 714
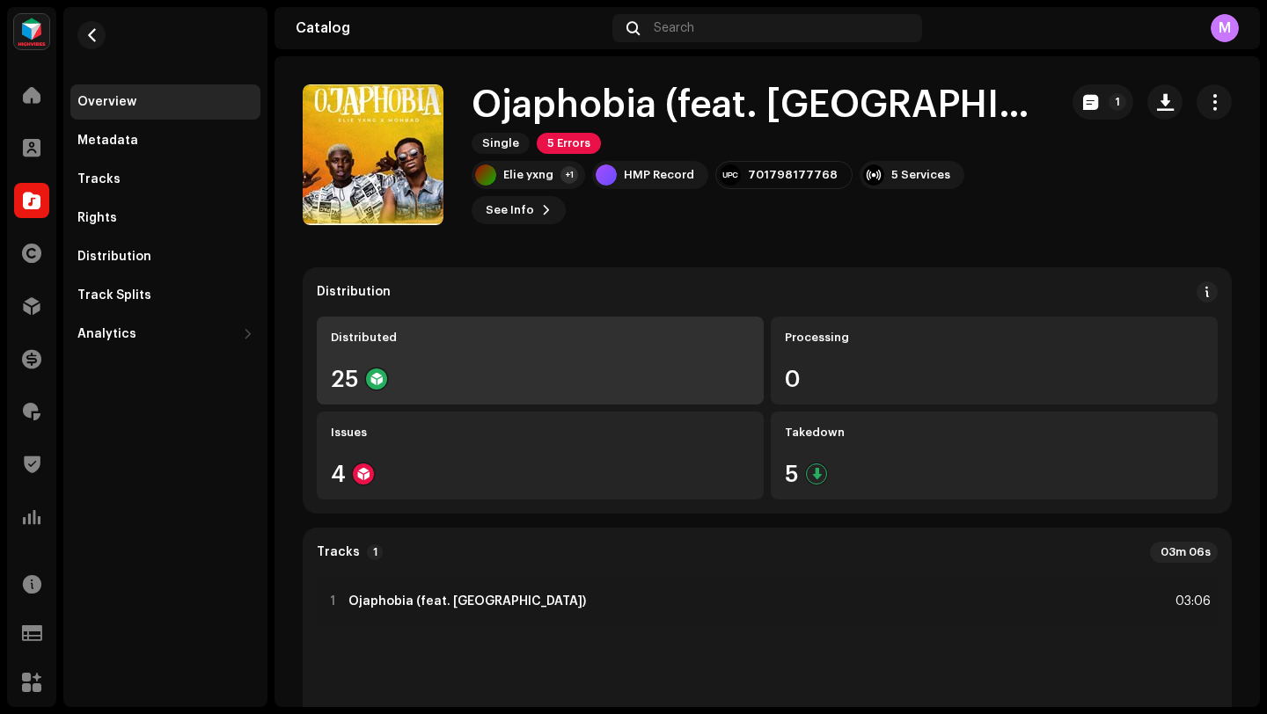
click at [505, 348] on div "Distributed 25" at bounding box center [540, 361] width 447 height 88
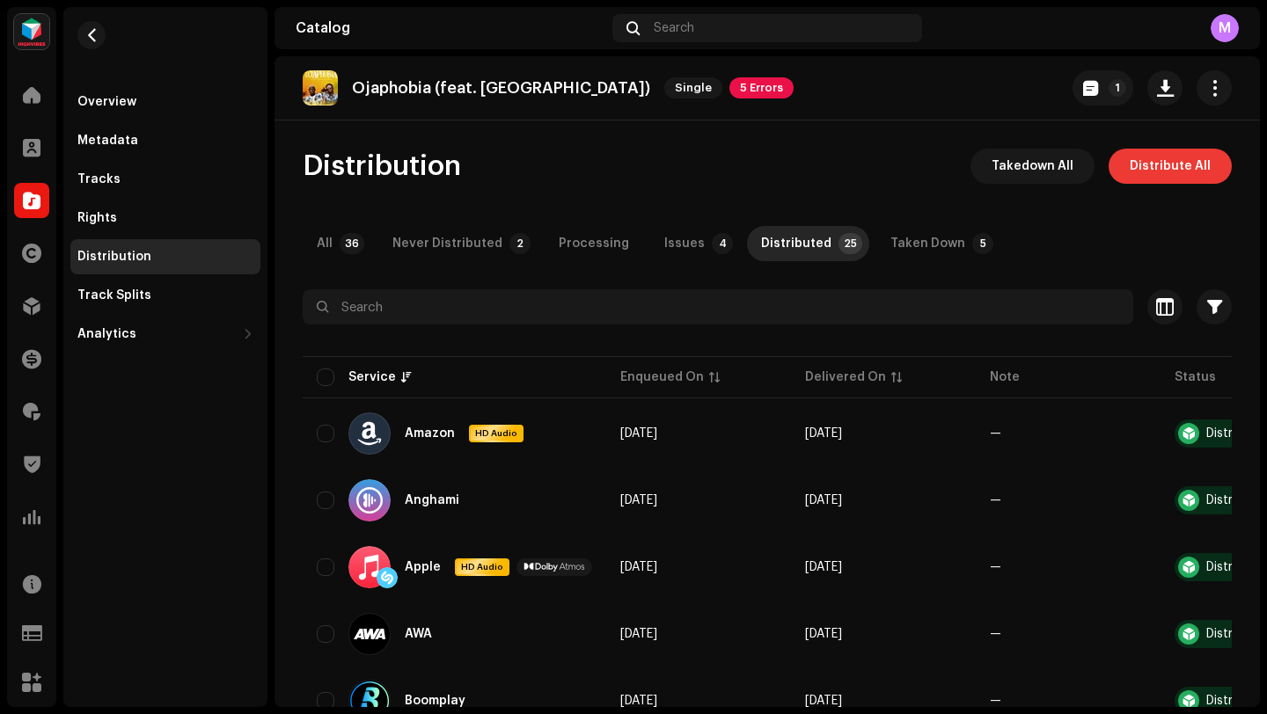
click at [1145, 163] on span "Distribute All" at bounding box center [1170, 166] width 81 height 35
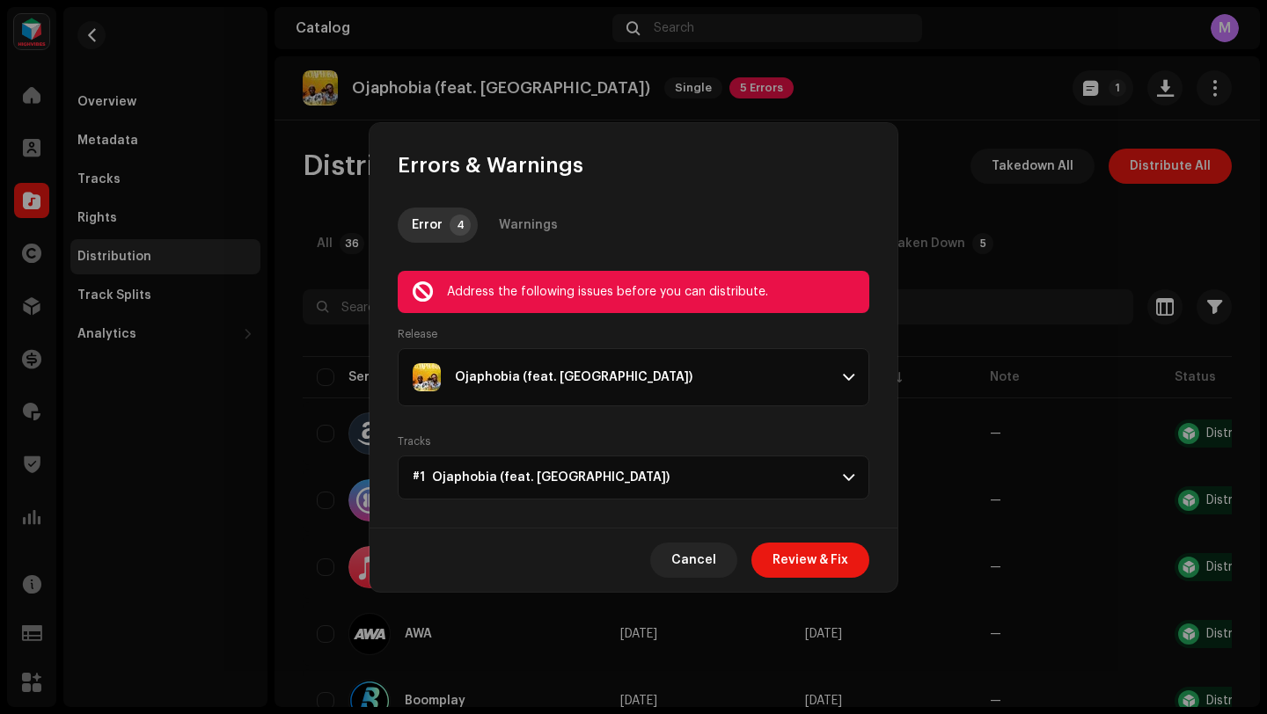
click at [850, 386] on p-accordion-header "Ojaphobia (feat. [GEOGRAPHIC_DATA])" at bounding box center [634, 377] width 472 height 58
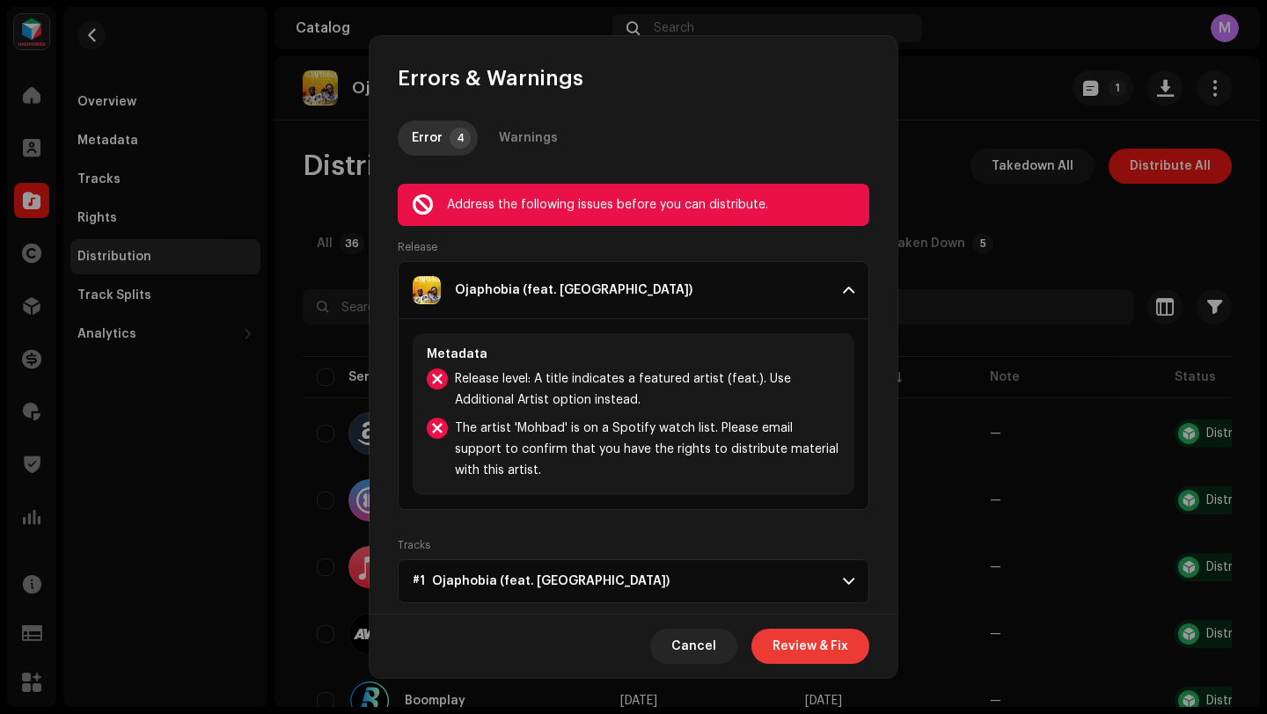
click at [809, 650] on span "Review & Fix" at bounding box center [811, 646] width 76 height 35
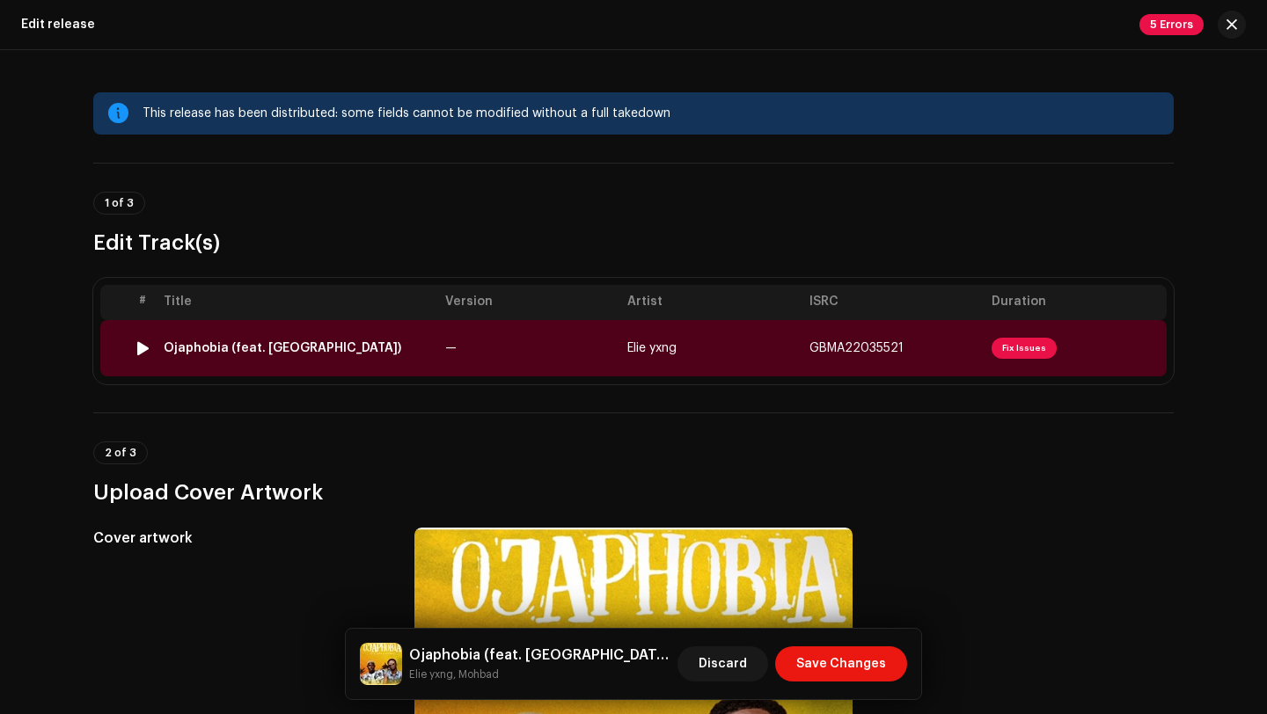
click at [609, 369] on td "—" at bounding box center [529, 348] width 182 height 56
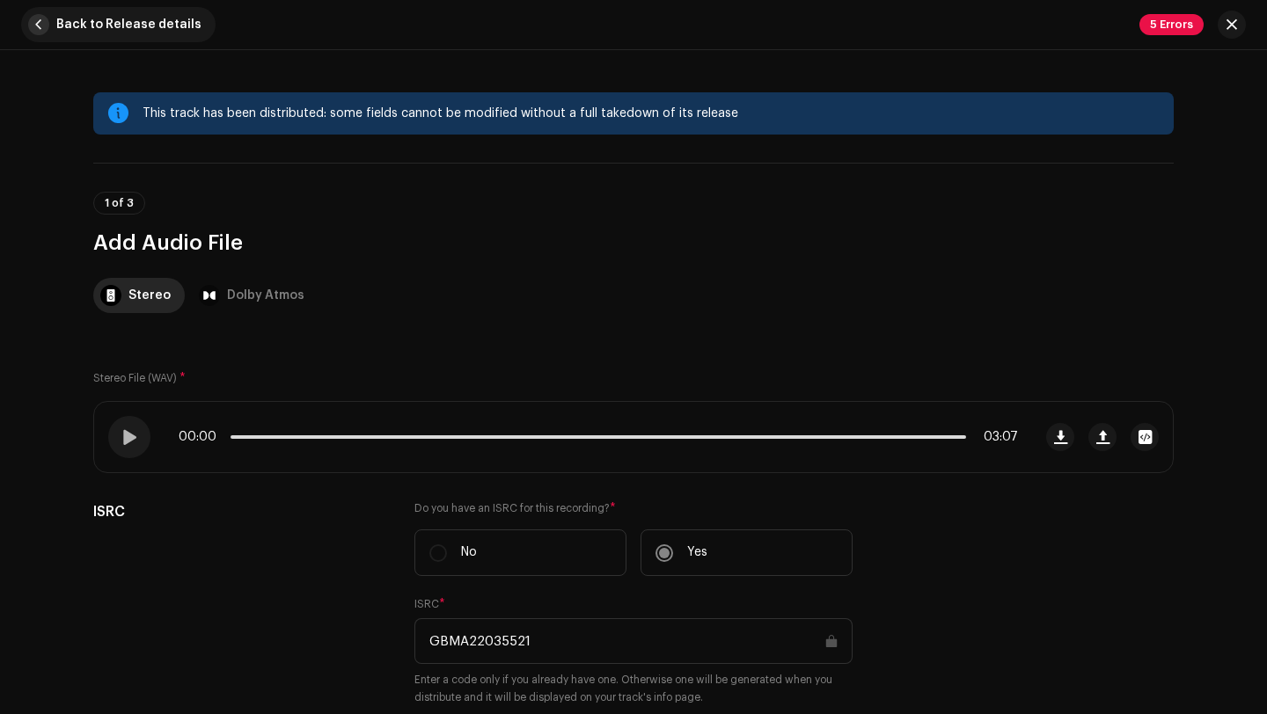
click at [149, 33] on span "Back to Release details" at bounding box center [128, 24] width 145 height 35
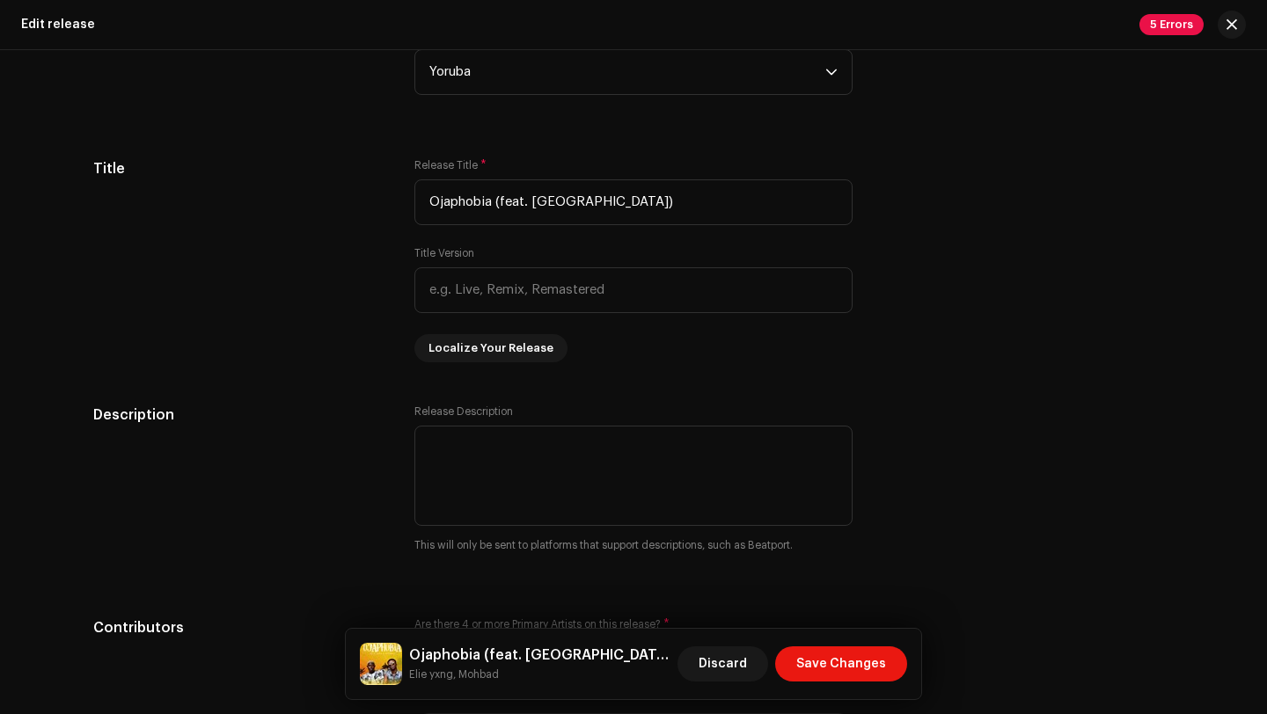
scroll to position [1231, 0]
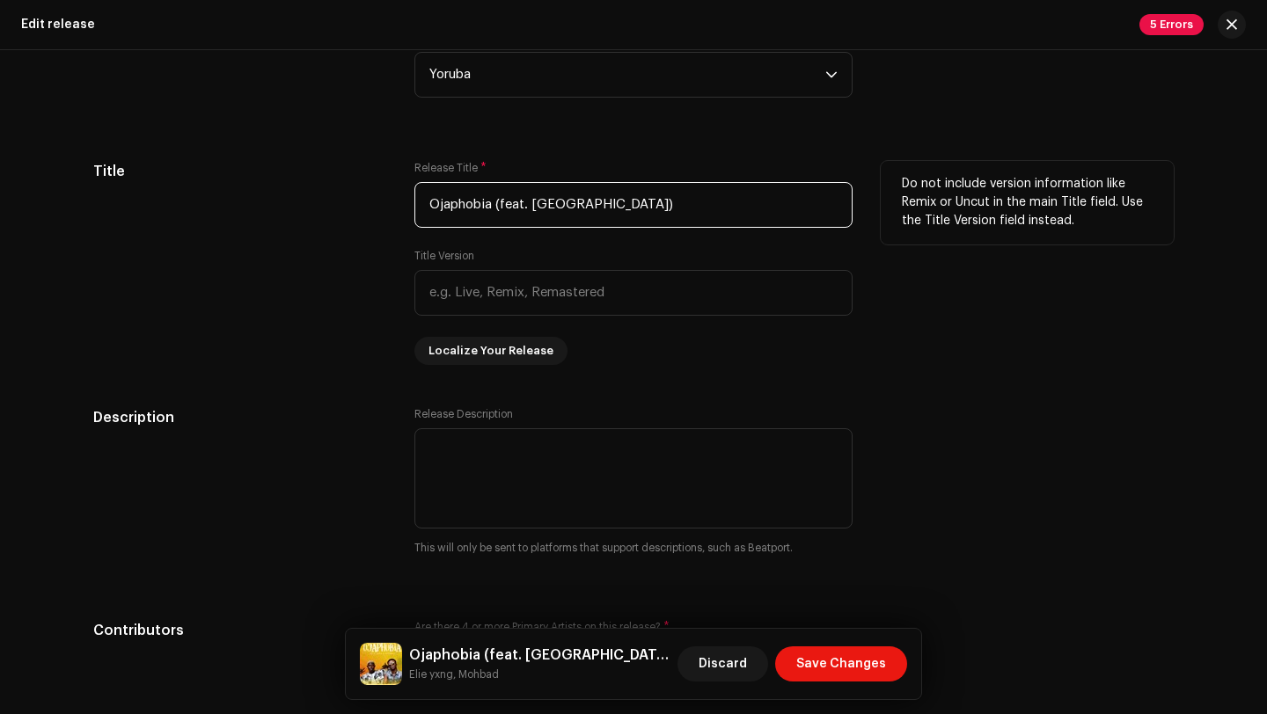
drag, startPoint x: 609, startPoint y: 210, endPoint x: 531, endPoint y: 215, distance: 77.6
click at [531, 215] on input "Ojaphobia (feat. [GEOGRAPHIC_DATA])" at bounding box center [633, 205] width 438 height 46
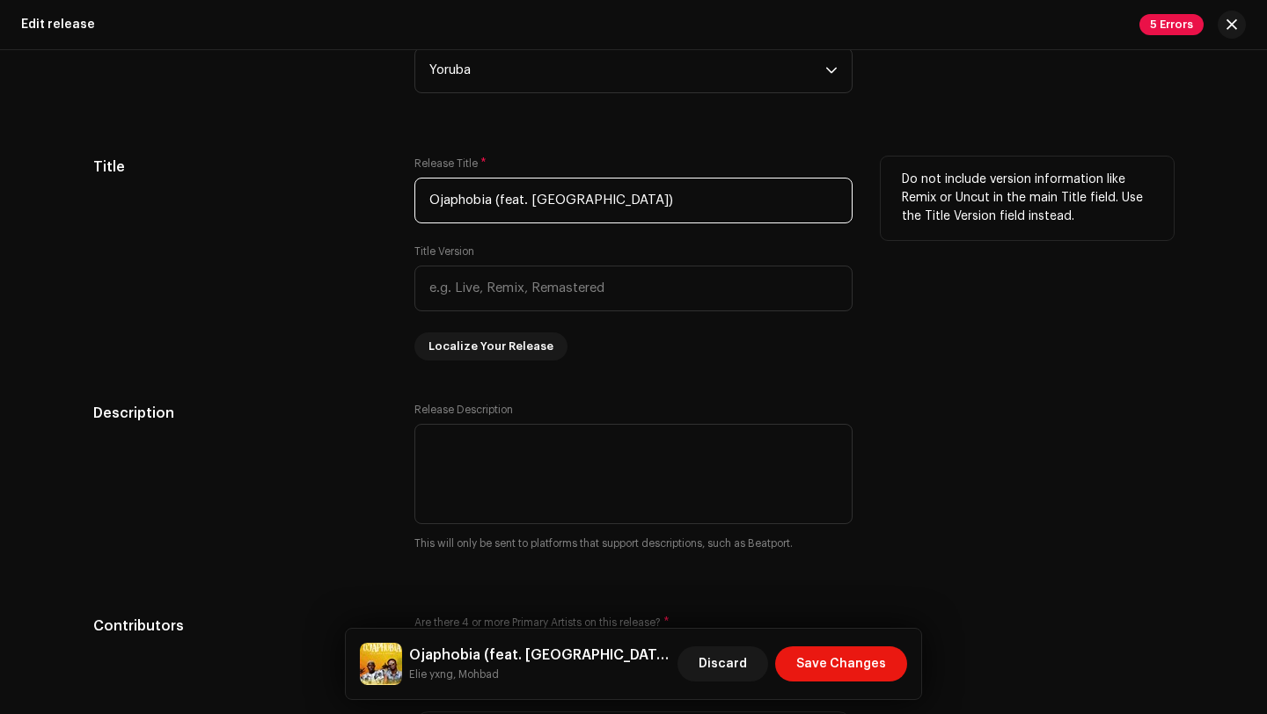
scroll to position [1232, 0]
drag, startPoint x: 597, startPoint y: 199, endPoint x: 494, endPoint y: 198, distance: 102.9
click at [494, 198] on input "Ojaphobia (feat. [GEOGRAPHIC_DATA])" at bounding box center [633, 204] width 438 height 46
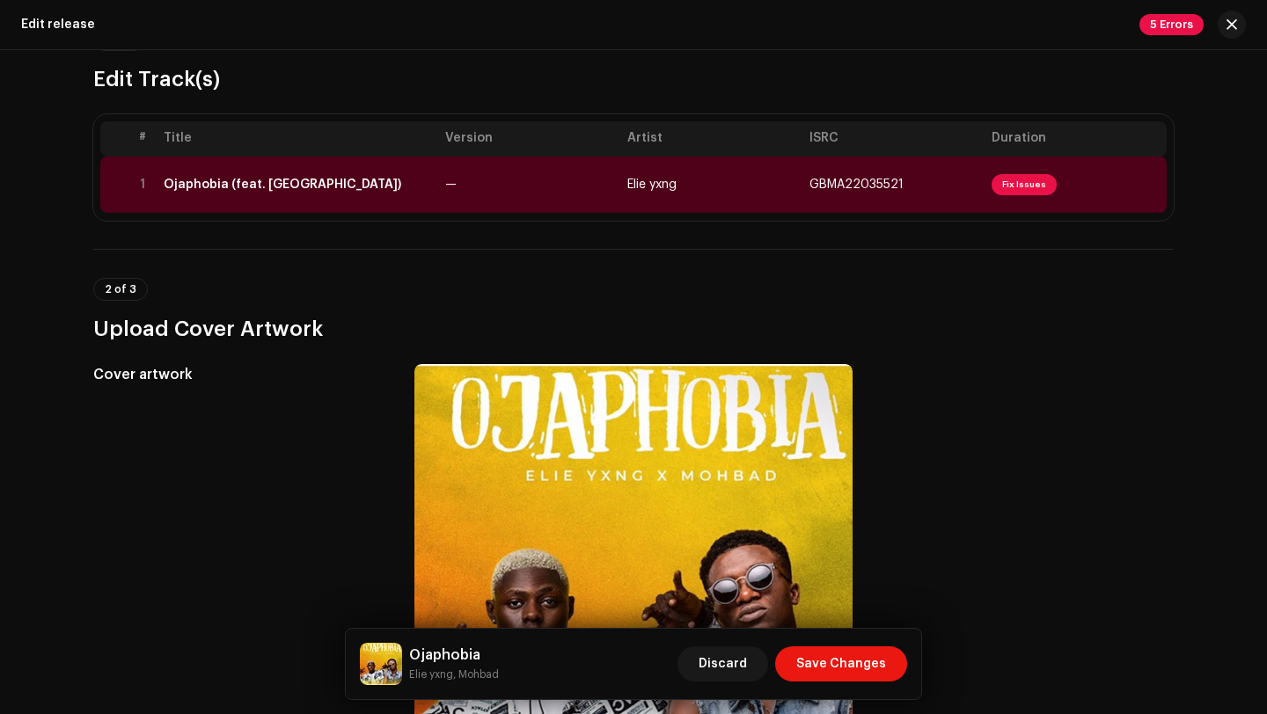
scroll to position [150, 0]
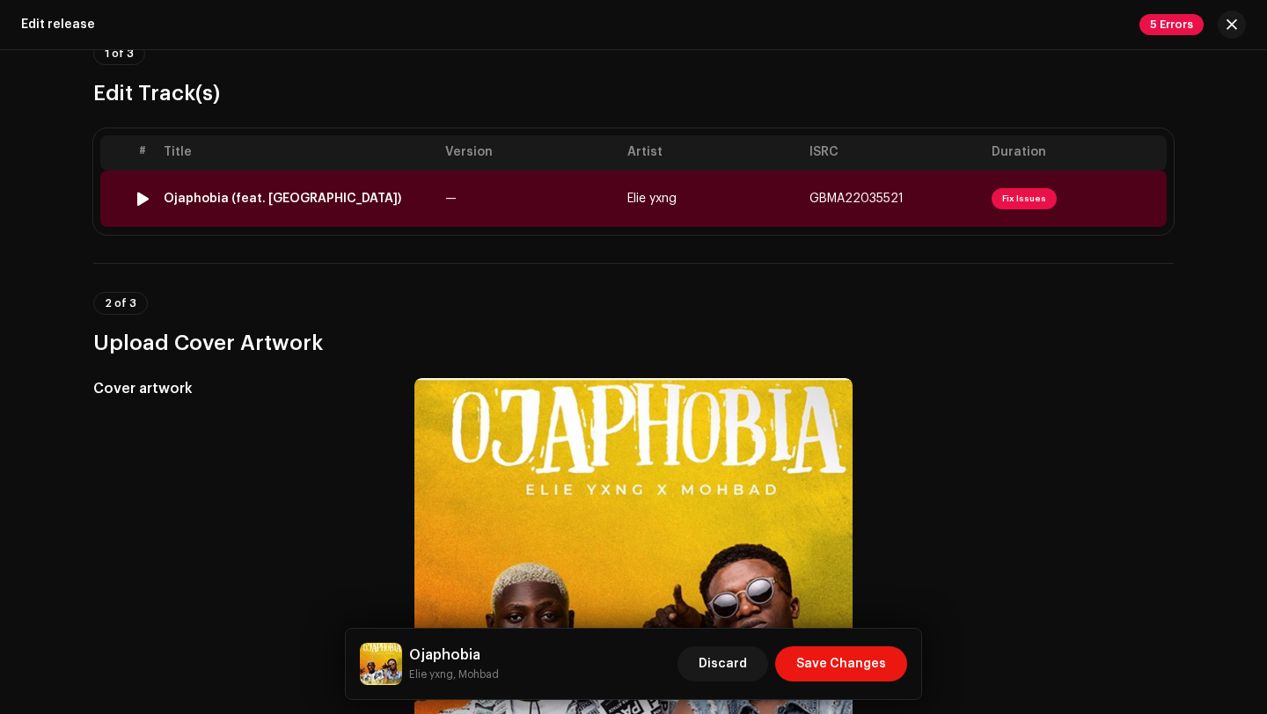
click at [583, 191] on td "—" at bounding box center [529, 199] width 182 height 56
type input "Ojaphobia"
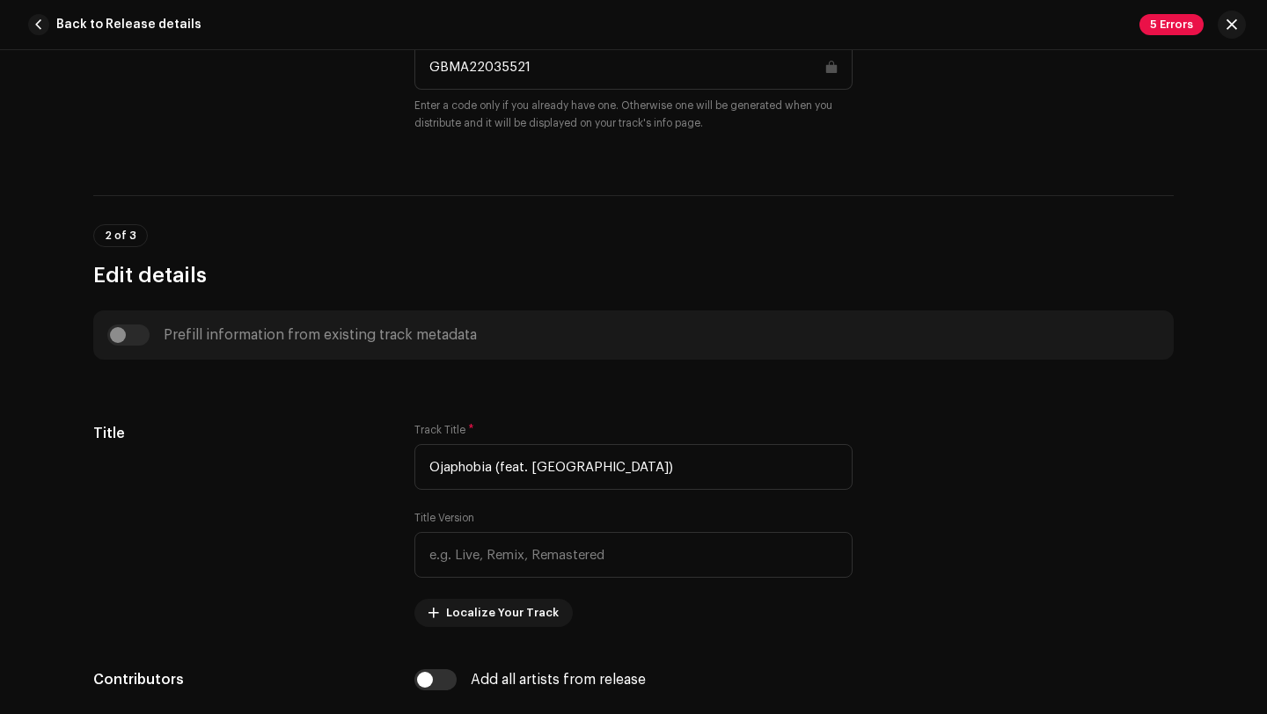
scroll to position [597, 0]
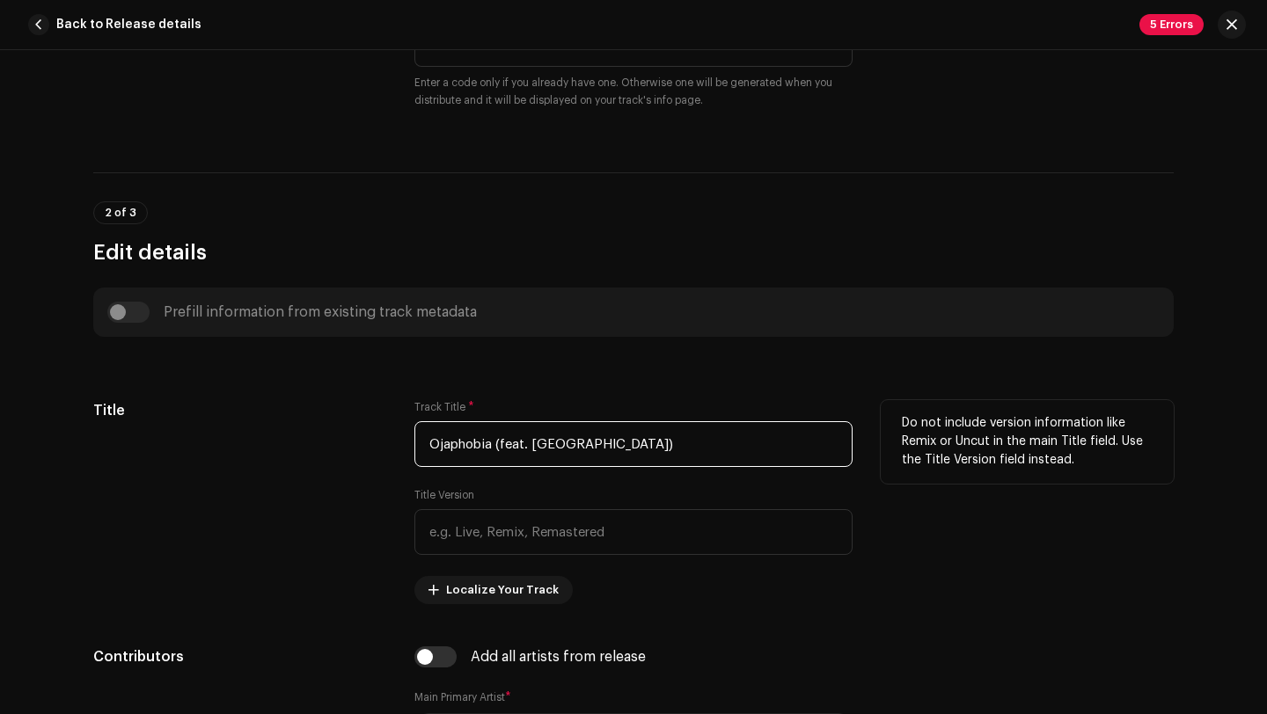
drag, startPoint x: 604, startPoint y: 436, endPoint x: 494, endPoint y: 445, distance: 110.3
click at [494, 445] on input "Ojaphobia (feat. [GEOGRAPHIC_DATA])" at bounding box center [633, 444] width 438 height 46
click at [497, 445] on input "Ojaphobia (feat. [GEOGRAPHIC_DATA])" at bounding box center [633, 444] width 438 height 46
drag, startPoint x: 496, startPoint y: 444, endPoint x: 586, endPoint y: 464, distance: 91.8
click at [586, 464] on input "Ojaphobia (feat. [GEOGRAPHIC_DATA])" at bounding box center [633, 444] width 438 height 46
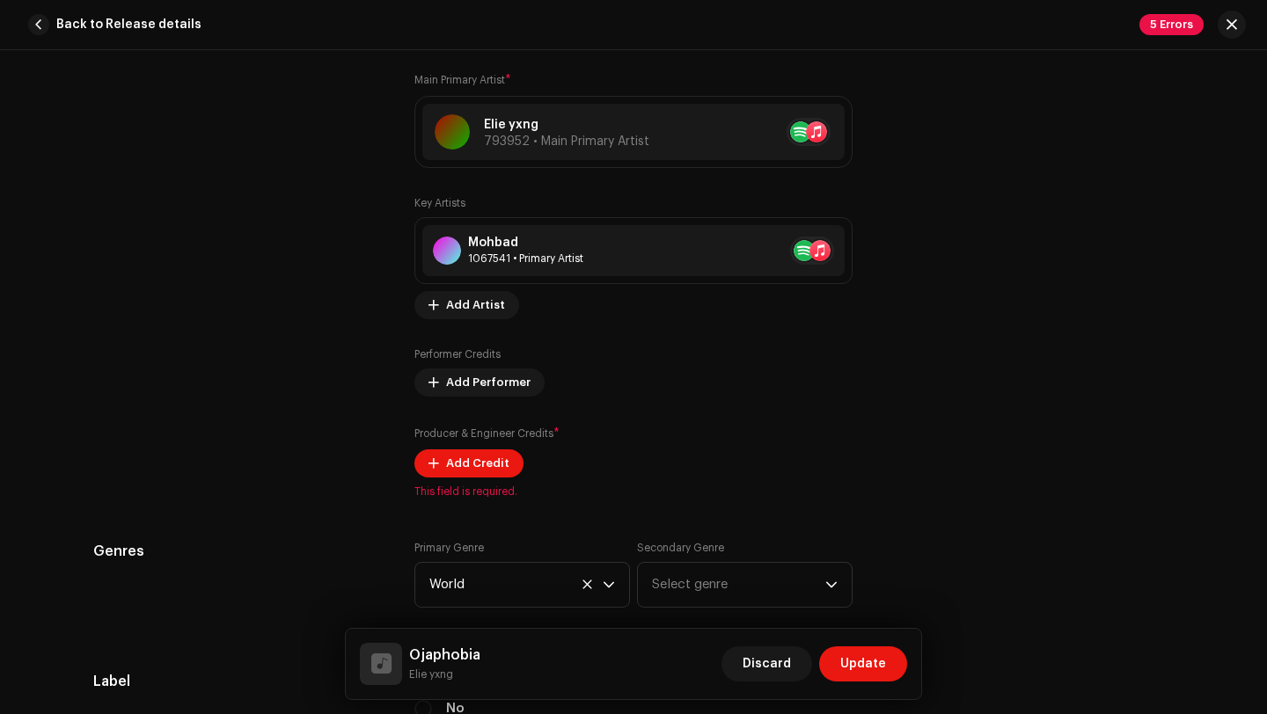
scroll to position [1219, 0]
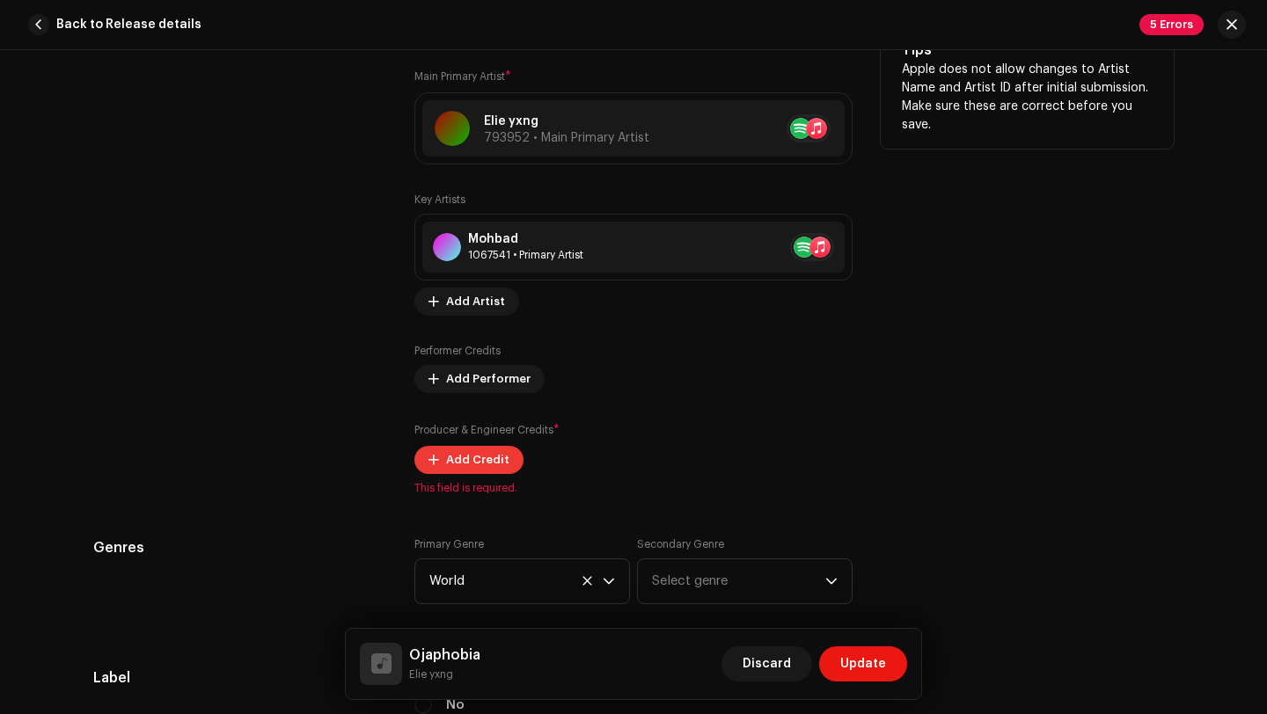
type input "Ojaphobia"
click at [462, 457] on span "Add Credit" at bounding box center [477, 460] width 63 height 35
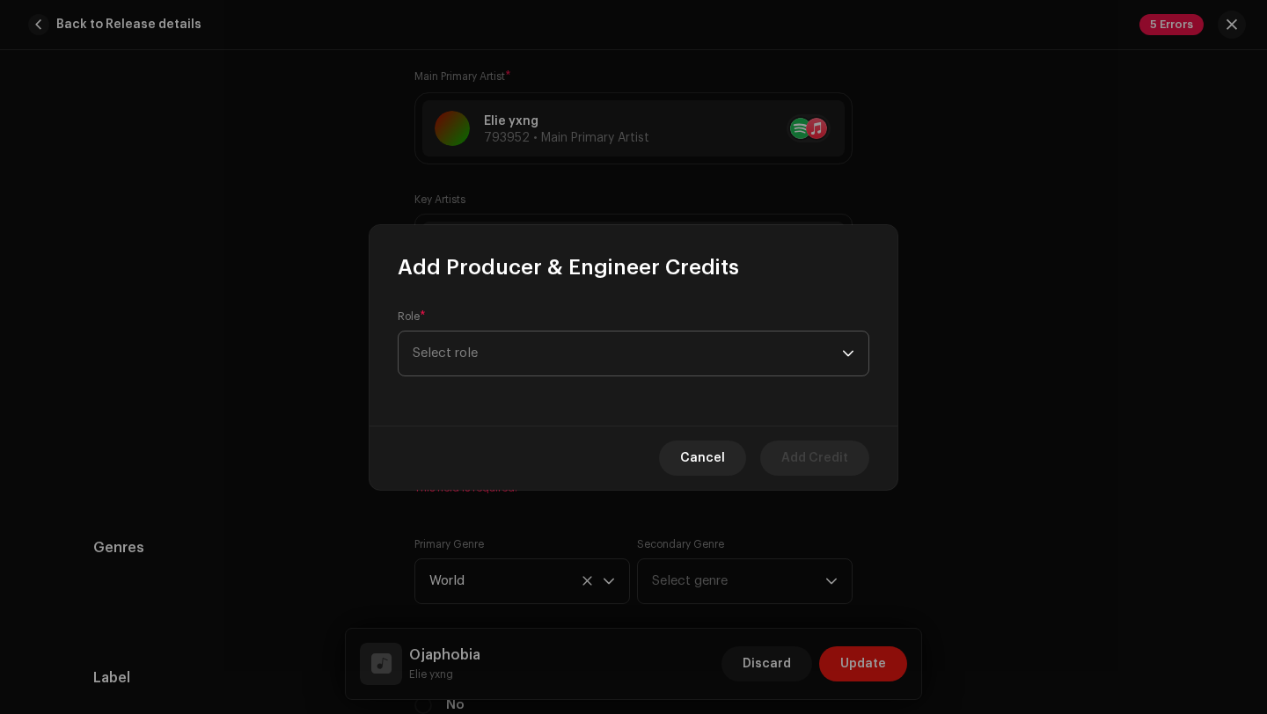
click at [469, 368] on span "Select role" at bounding box center [627, 354] width 429 height 44
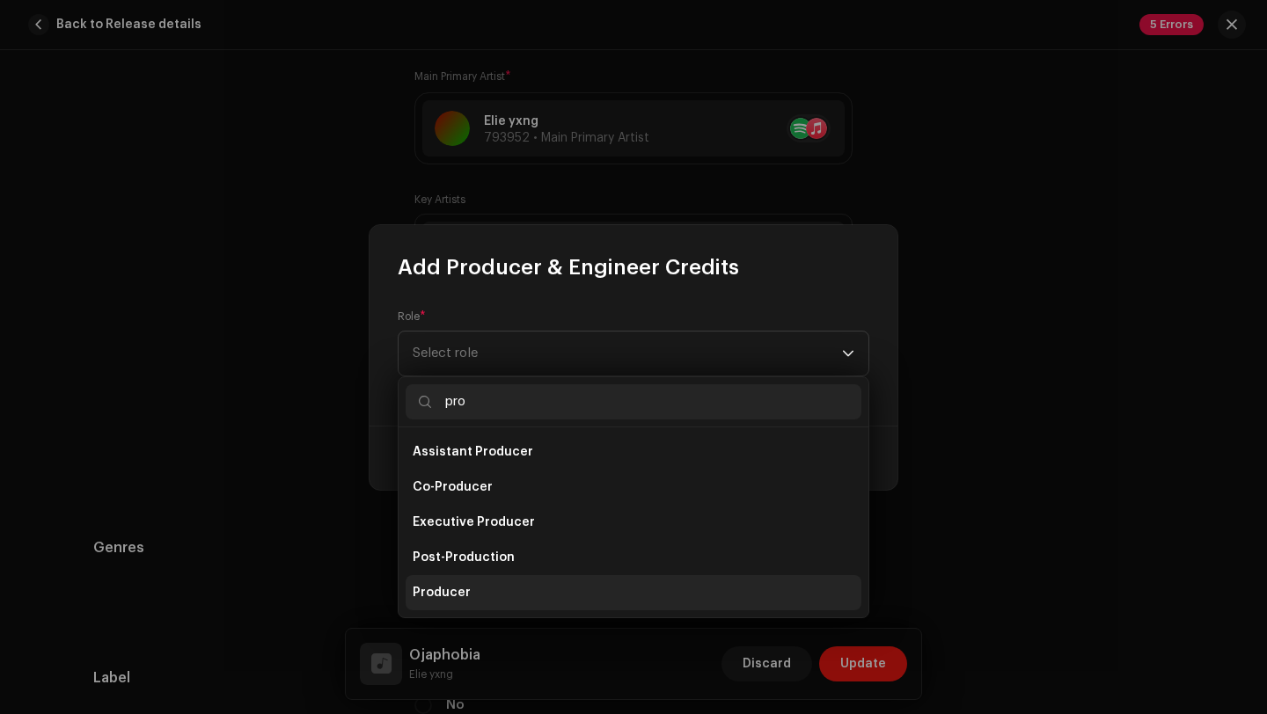
type input "pro"
click at [473, 586] on li "Producer" at bounding box center [634, 592] width 456 height 35
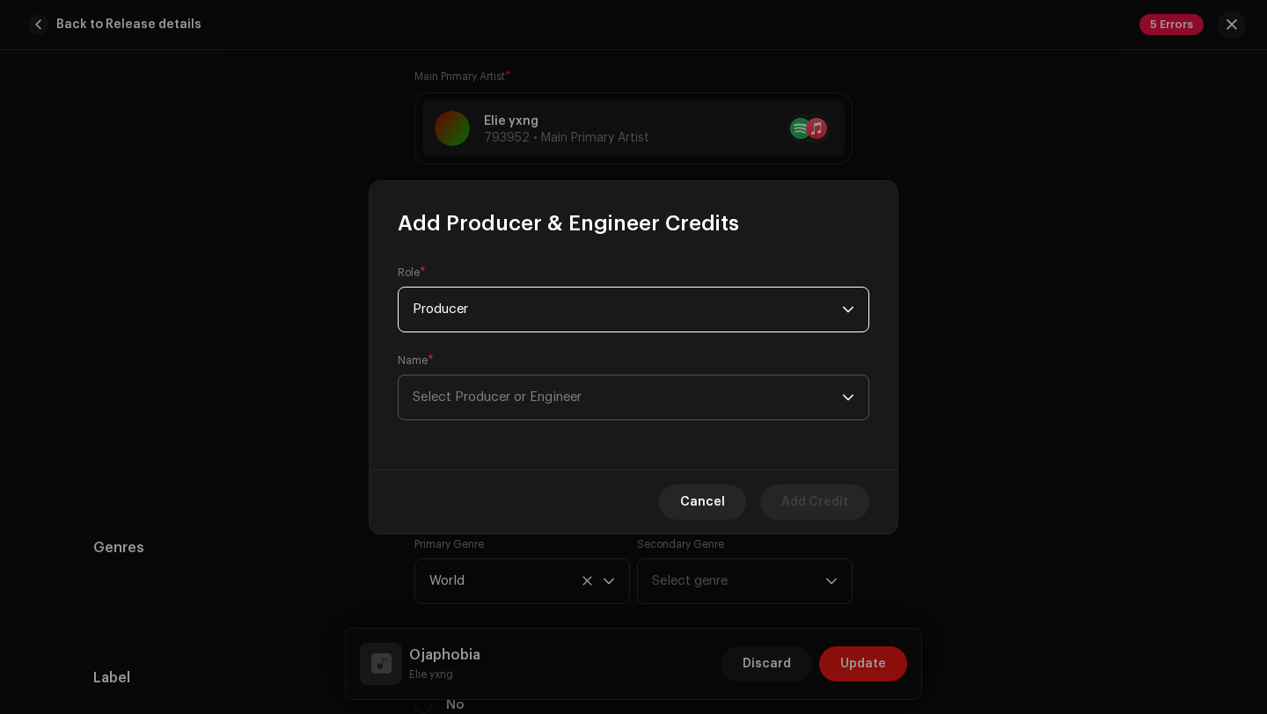
click at [480, 400] on span "Select Producer or Engineer" at bounding box center [497, 397] width 169 height 13
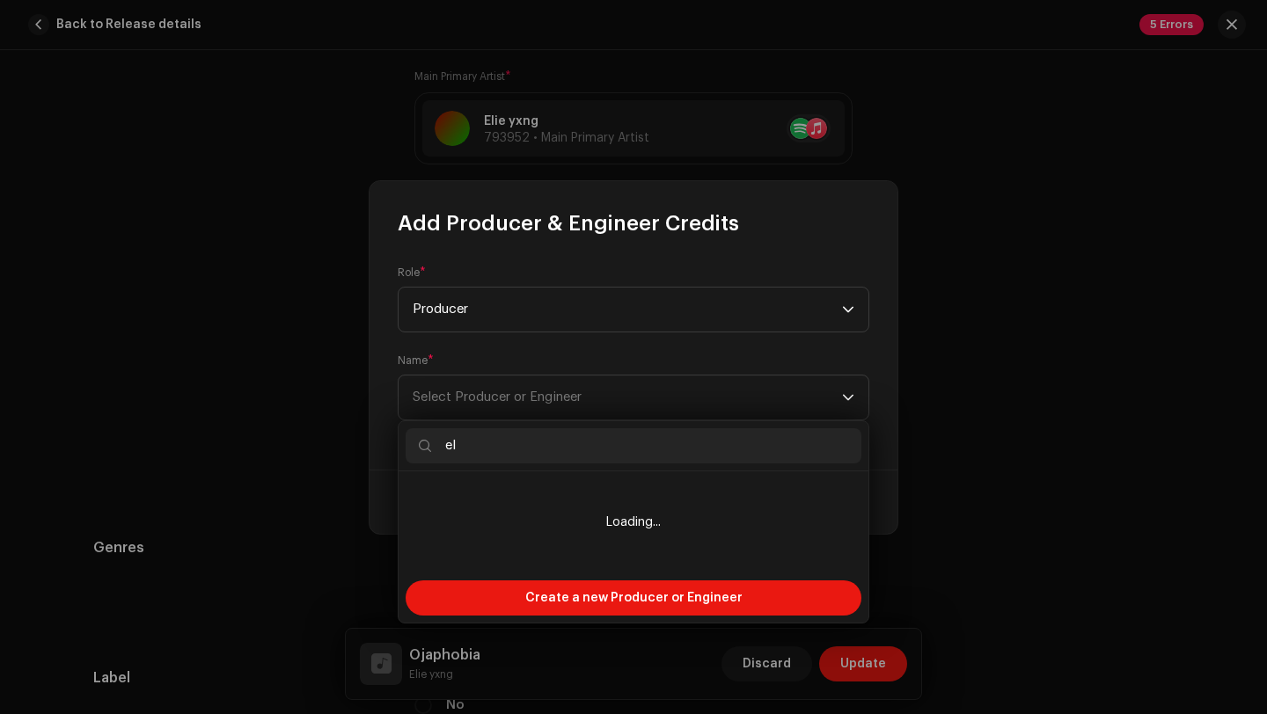
type input "e"
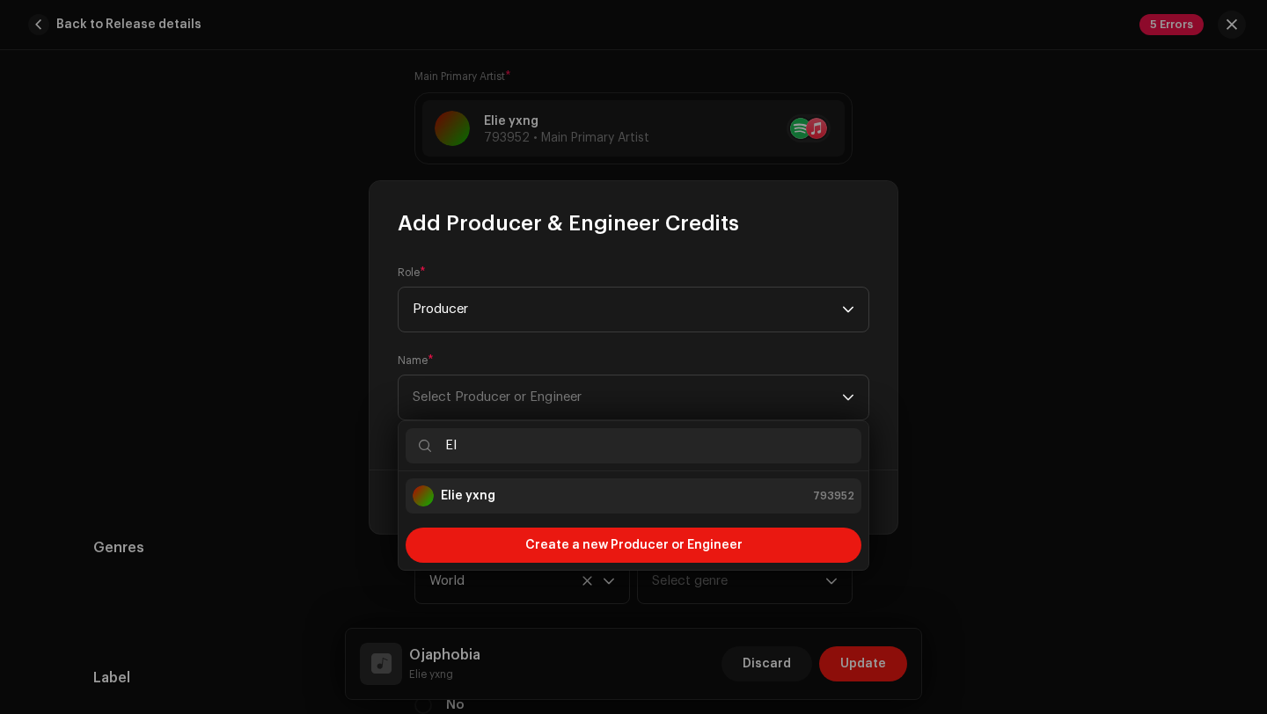
type input "El"
click at [500, 495] on div "Elie yxng 793952" at bounding box center [634, 496] width 442 height 21
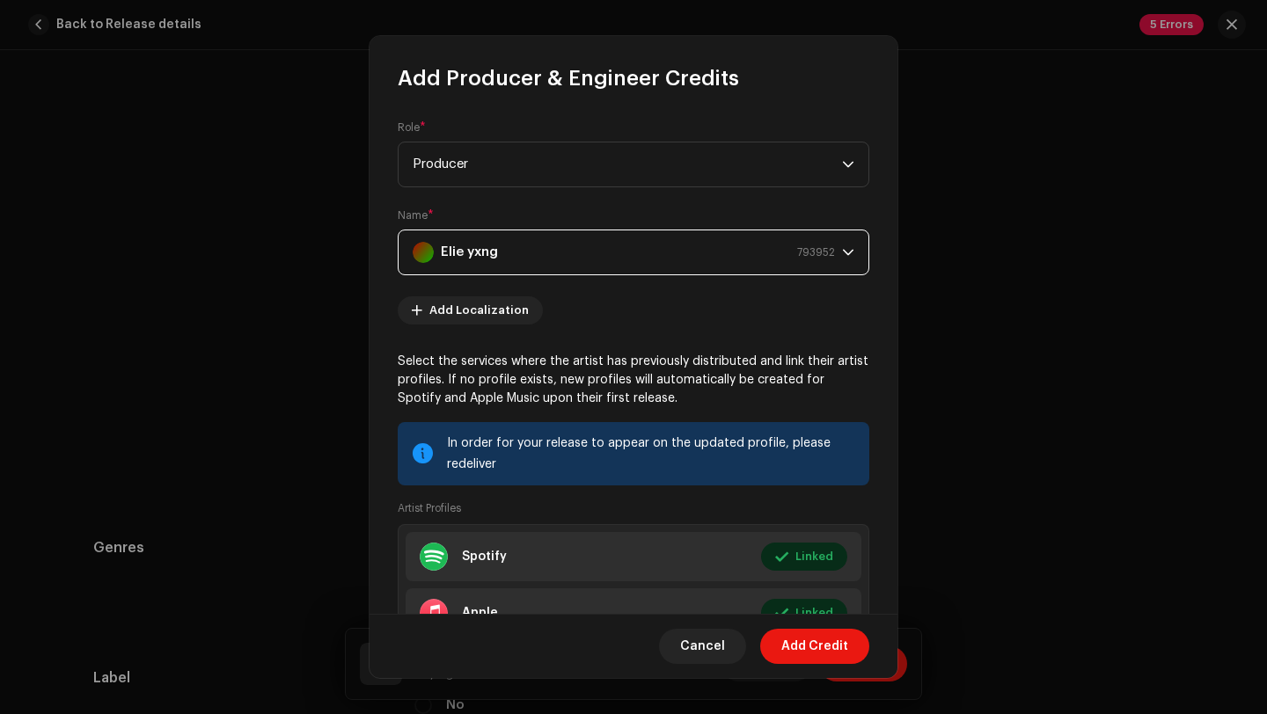
scroll to position [193, 0]
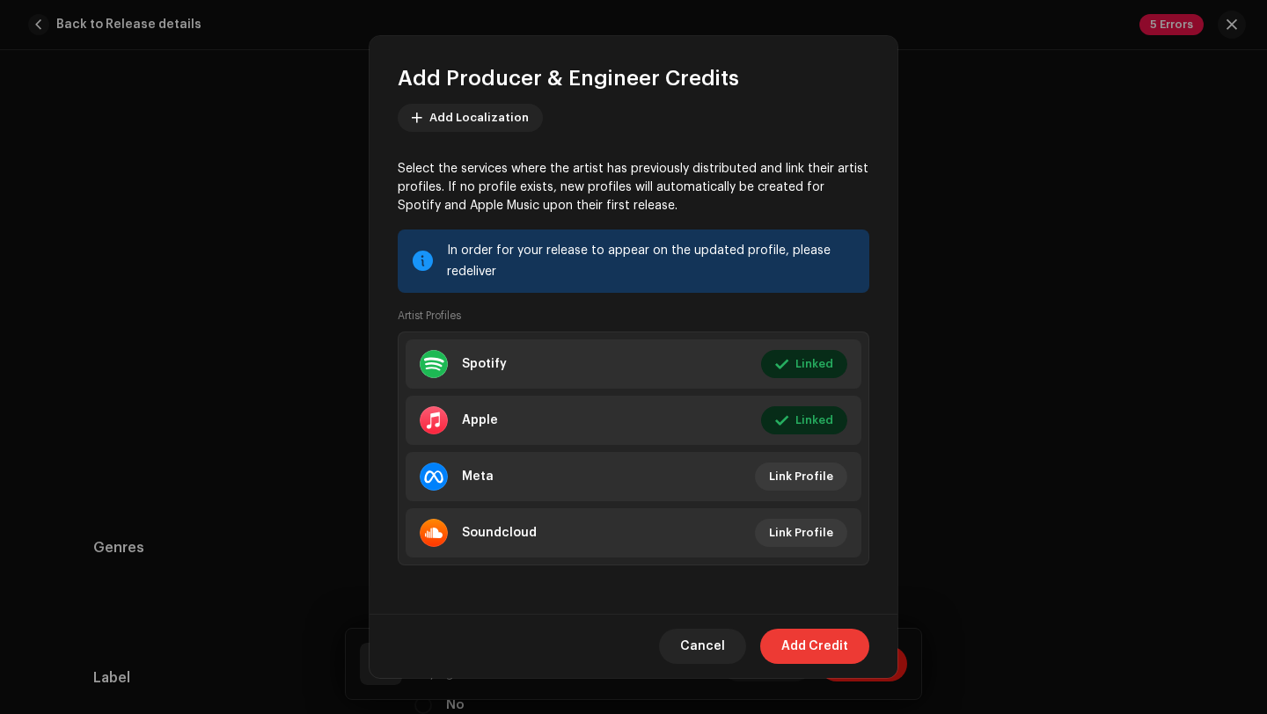
click at [802, 648] on span "Add Credit" at bounding box center [814, 646] width 67 height 35
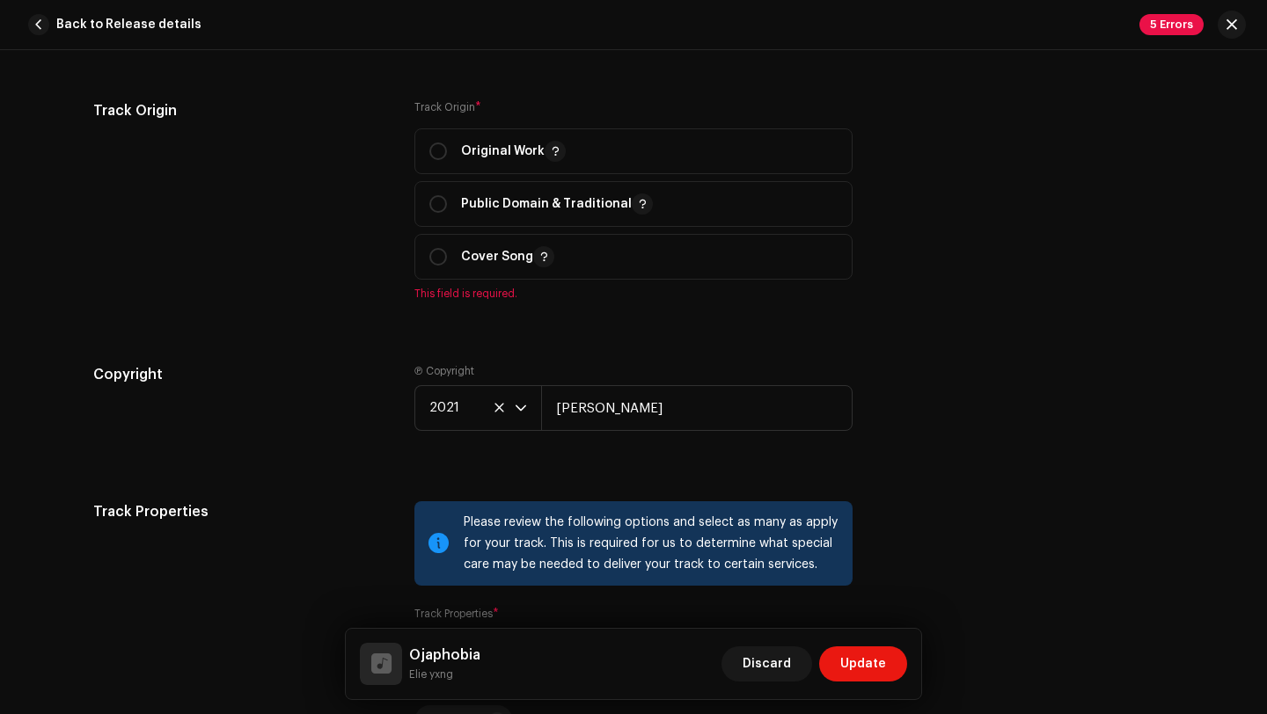
scroll to position [2335, 0]
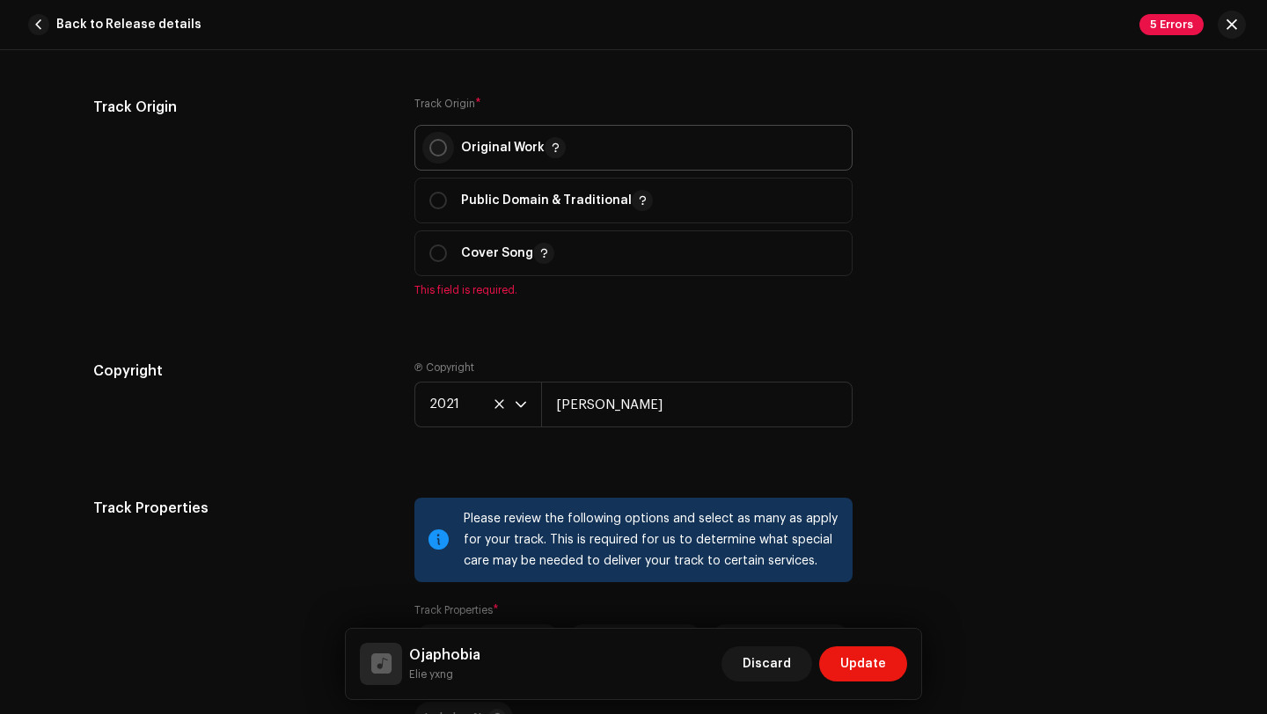
click at [436, 141] on input "radio" at bounding box center [438, 148] width 18 height 18
radio input "true"
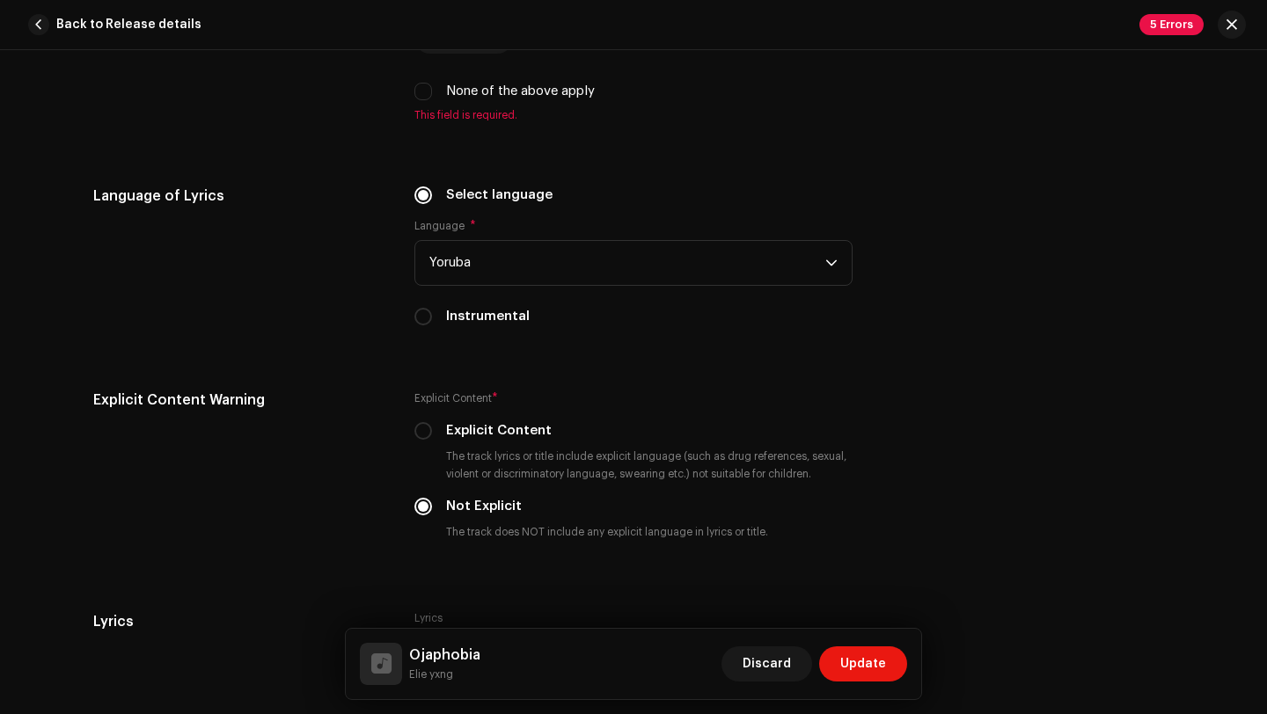
scroll to position [2992, 0]
click at [414, 98] on input "None of the above apply" at bounding box center [423, 94] width 18 height 18
checkbox input "true"
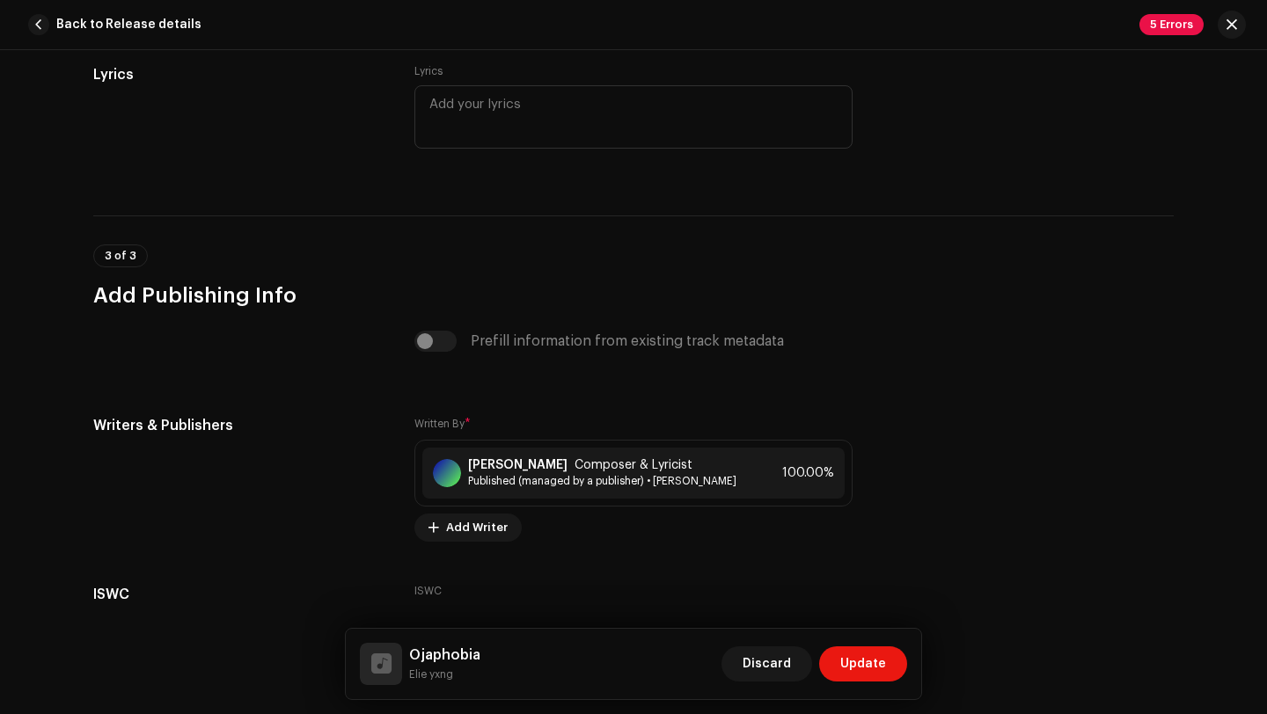
scroll to position [3636, 0]
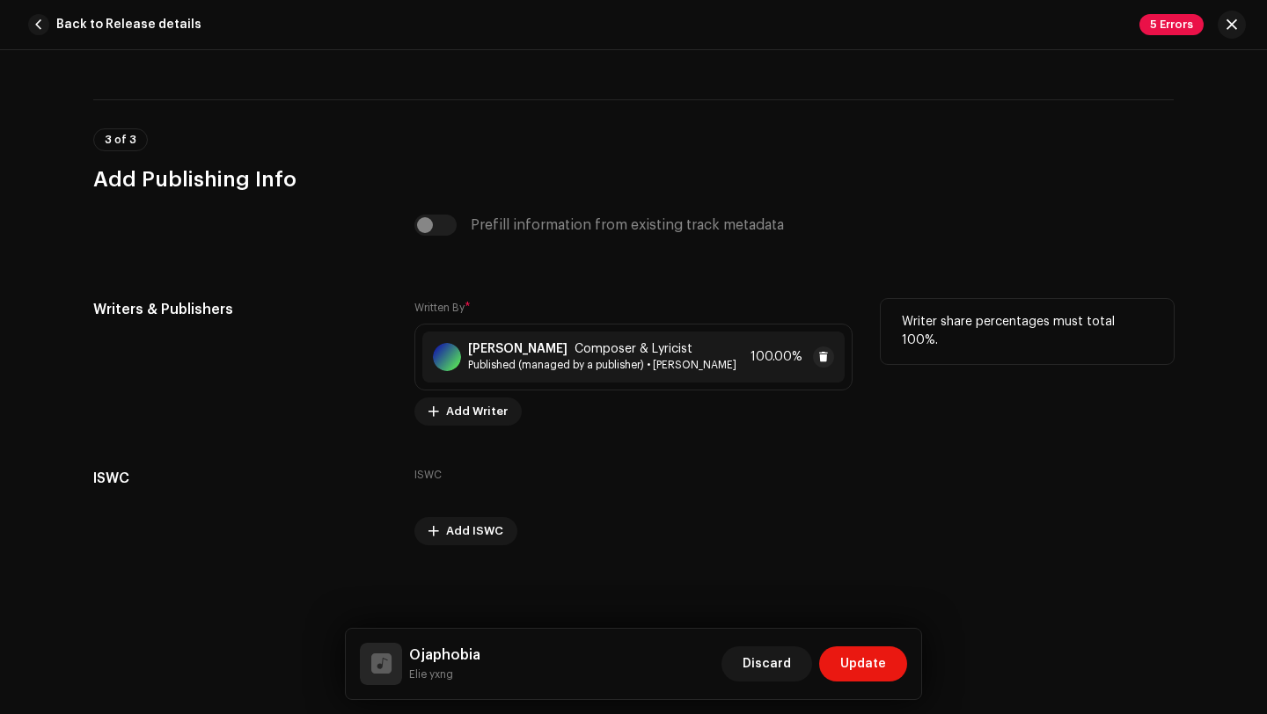
click at [729, 355] on div "[PERSON_NAME] Composer & Lyricist Published (managed by a publisher) • [PERSON_…" at bounding box center [633, 357] width 422 height 51
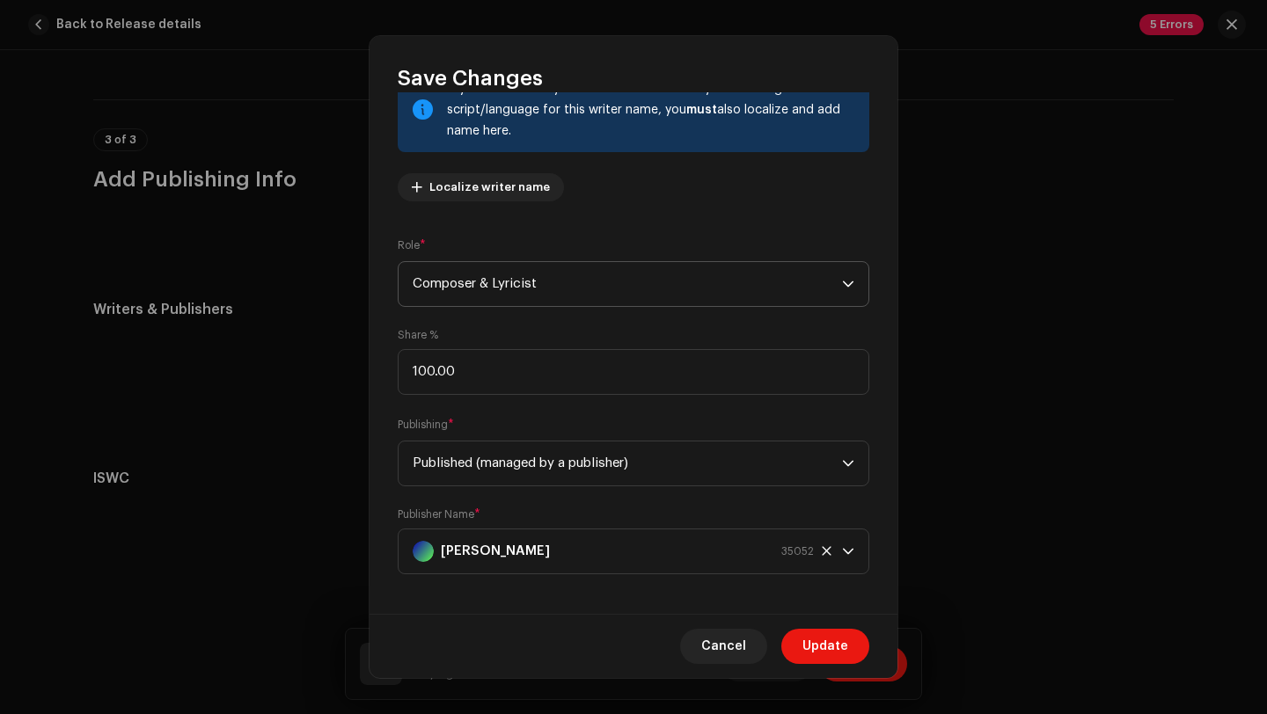
scroll to position [146, 0]
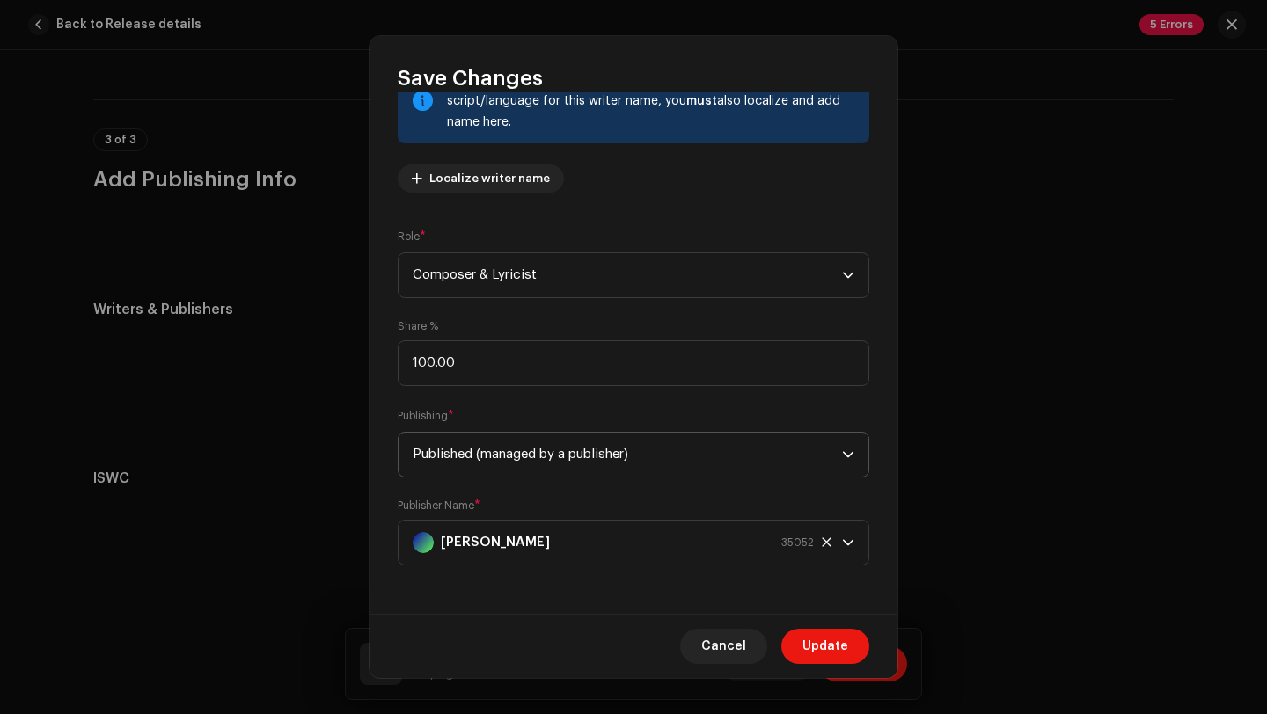
click at [842, 450] on icon "dropdown trigger" at bounding box center [848, 455] width 12 height 12
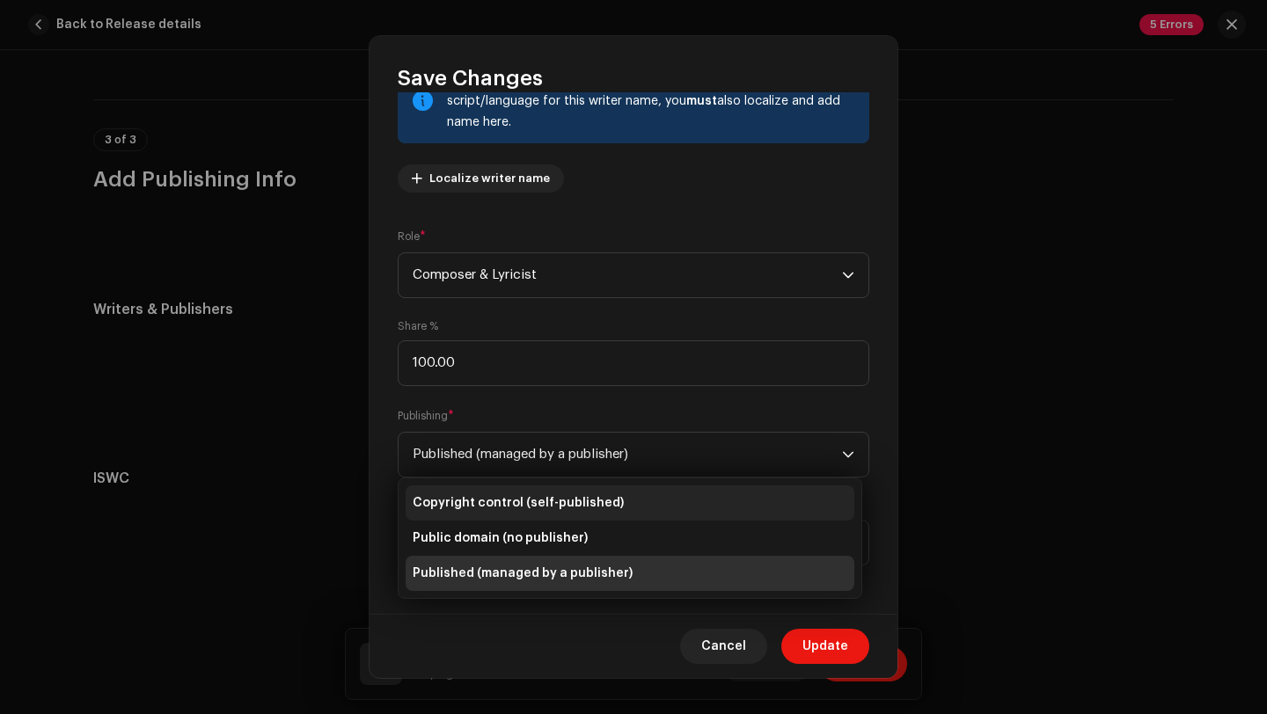
click at [749, 509] on li "Copyright control (self-published)" at bounding box center [630, 503] width 449 height 35
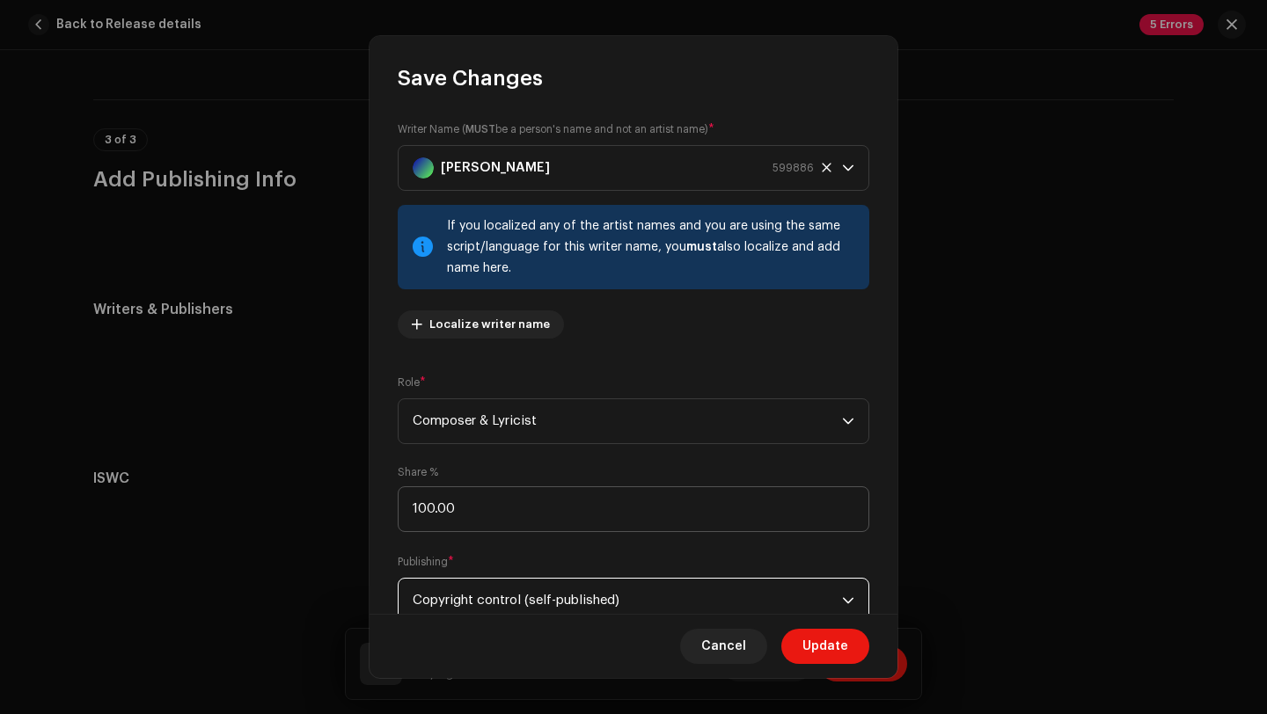
scroll to position [58, 0]
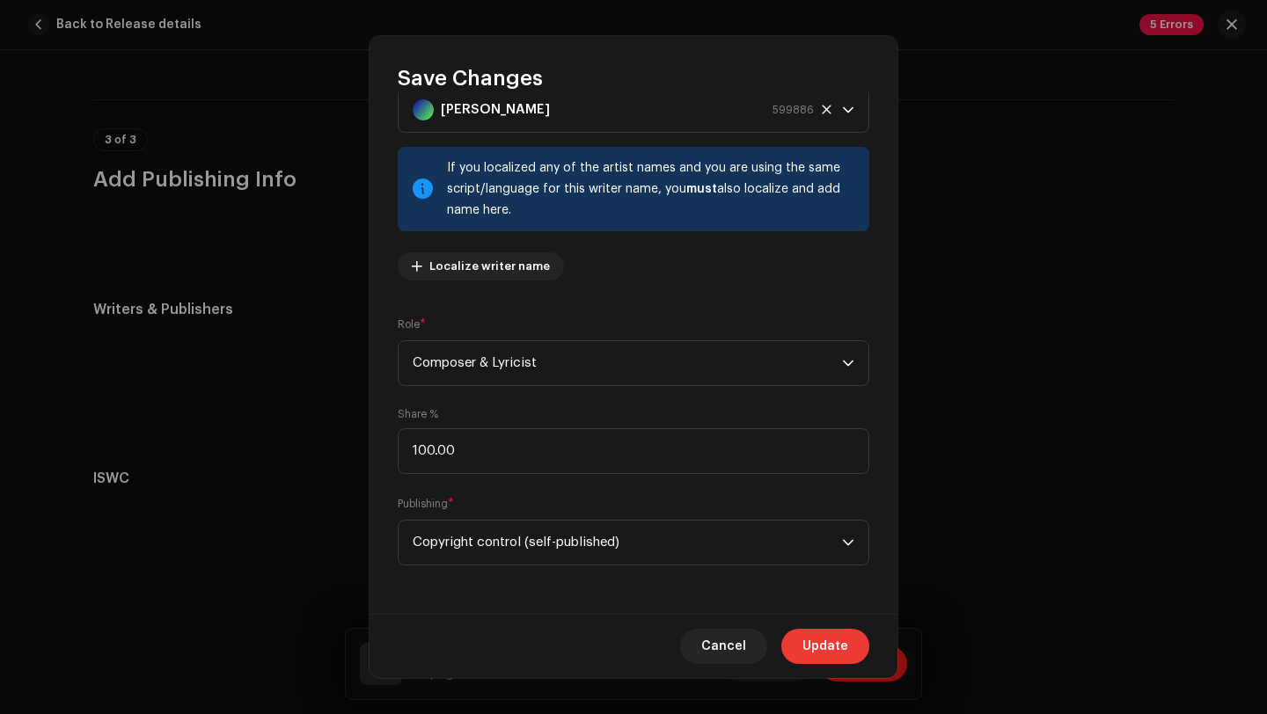
click at [826, 648] on span "Update" at bounding box center [825, 646] width 46 height 35
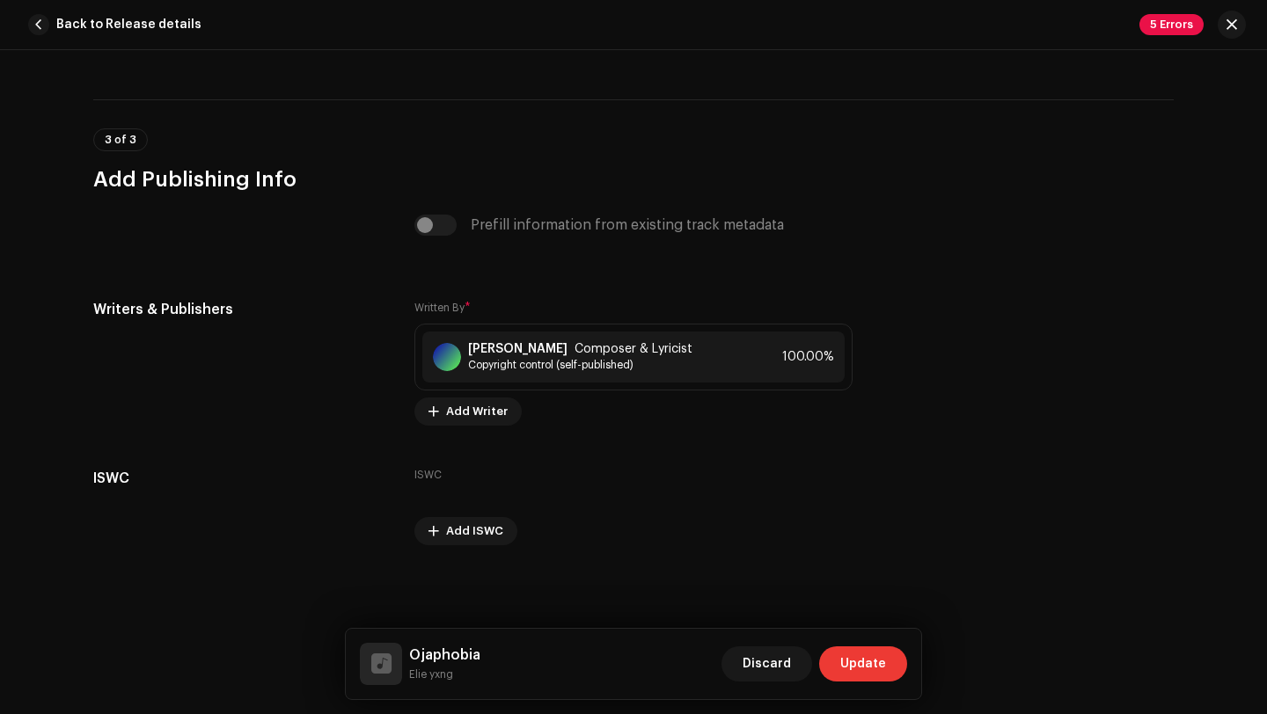
click at [861, 669] on span "Update" at bounding box center [863, 664] width 46 height 35
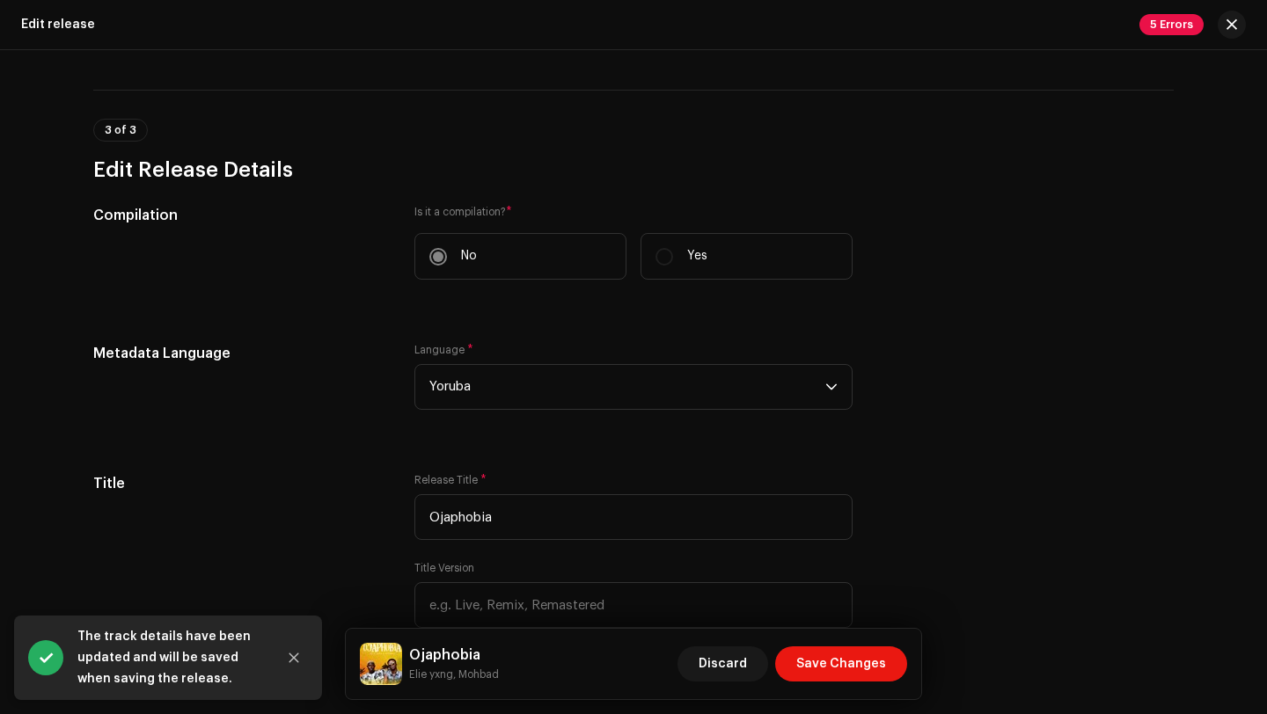
scroll to position [958, 0]
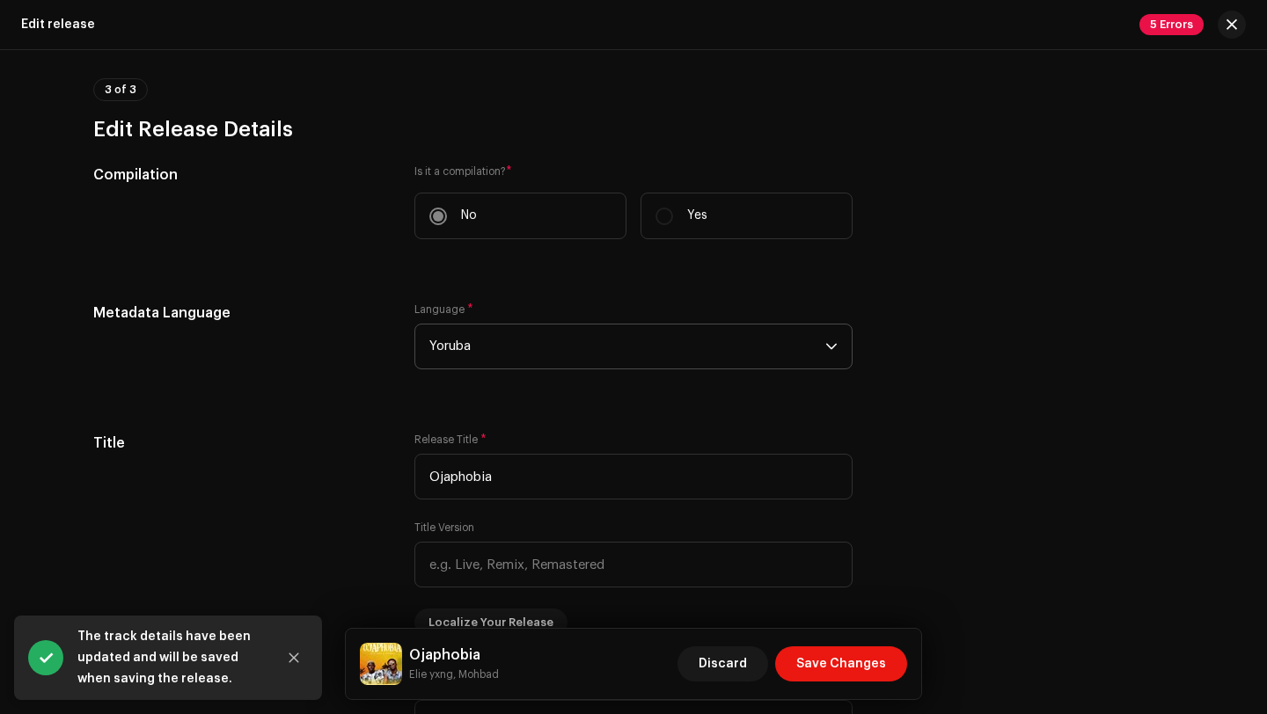
click at [531, 341] on span "Yoruba" at bounding box center [627, 347] width 396 height 44
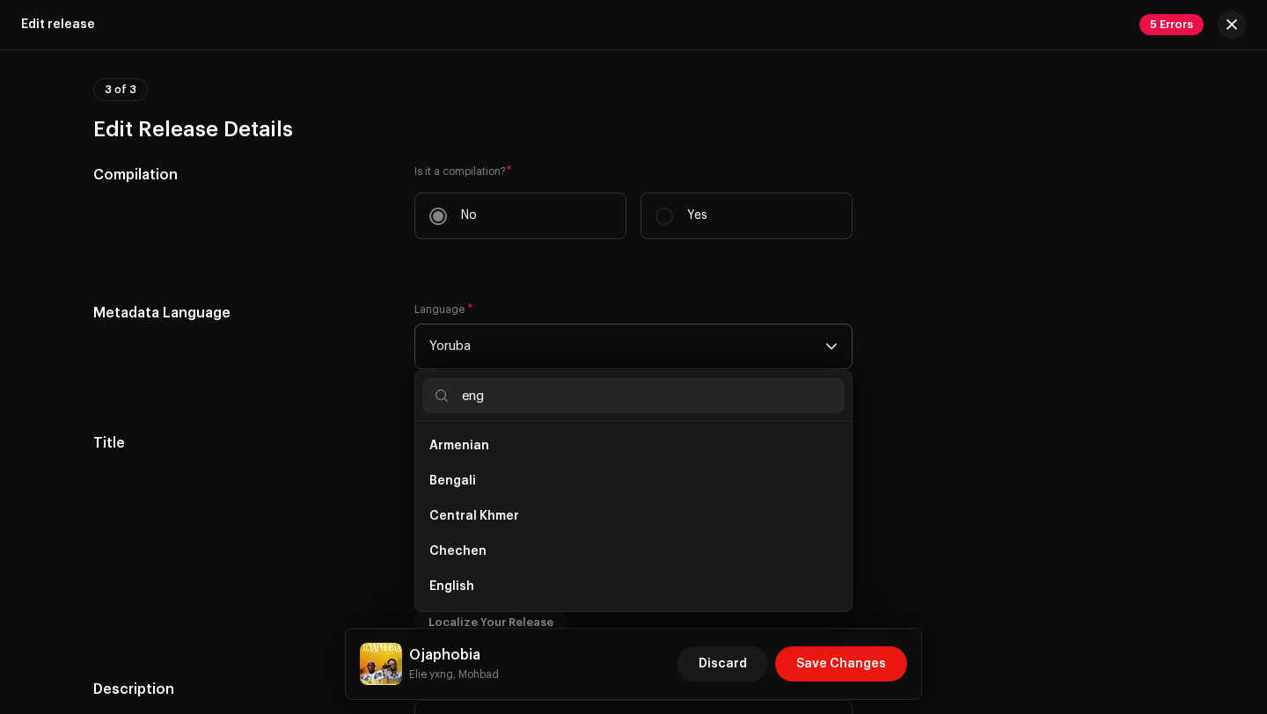
scroll to position [0, 0]
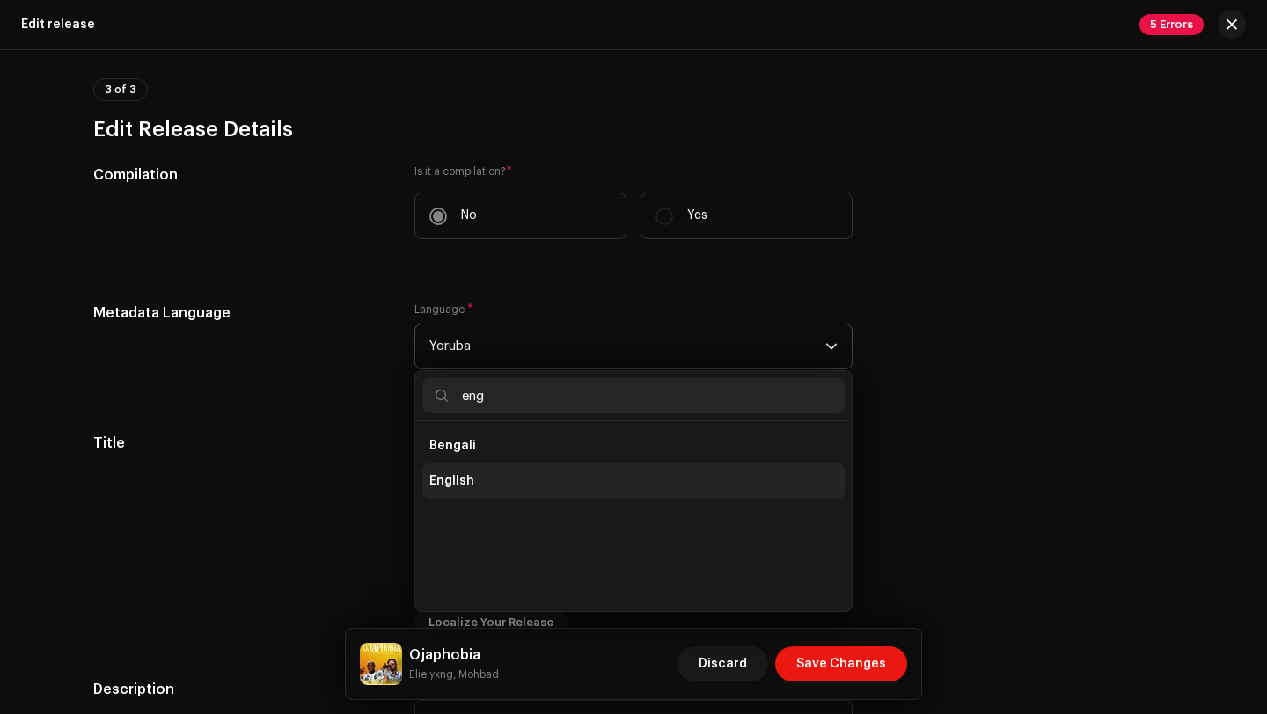
type input "eng"
click at [501, 469] on li "English" at bounding box center [633, 481] width 422 height 35
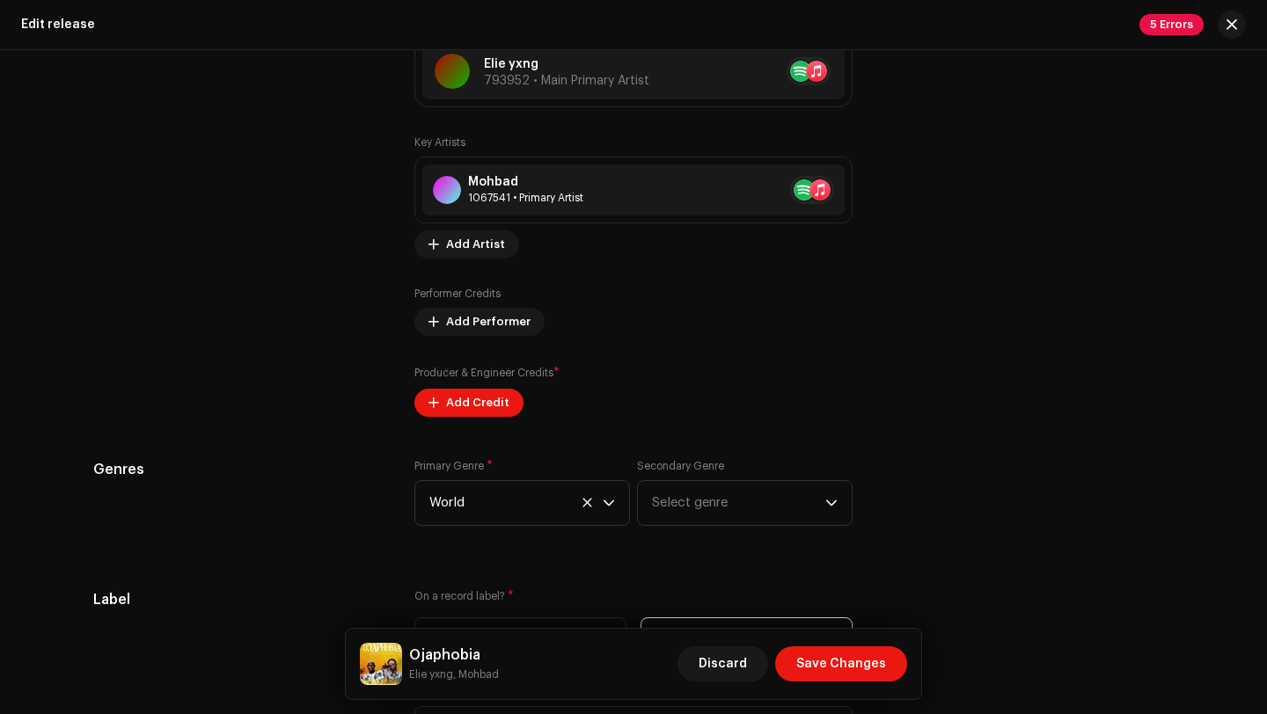
scroll to position [1928, 0]
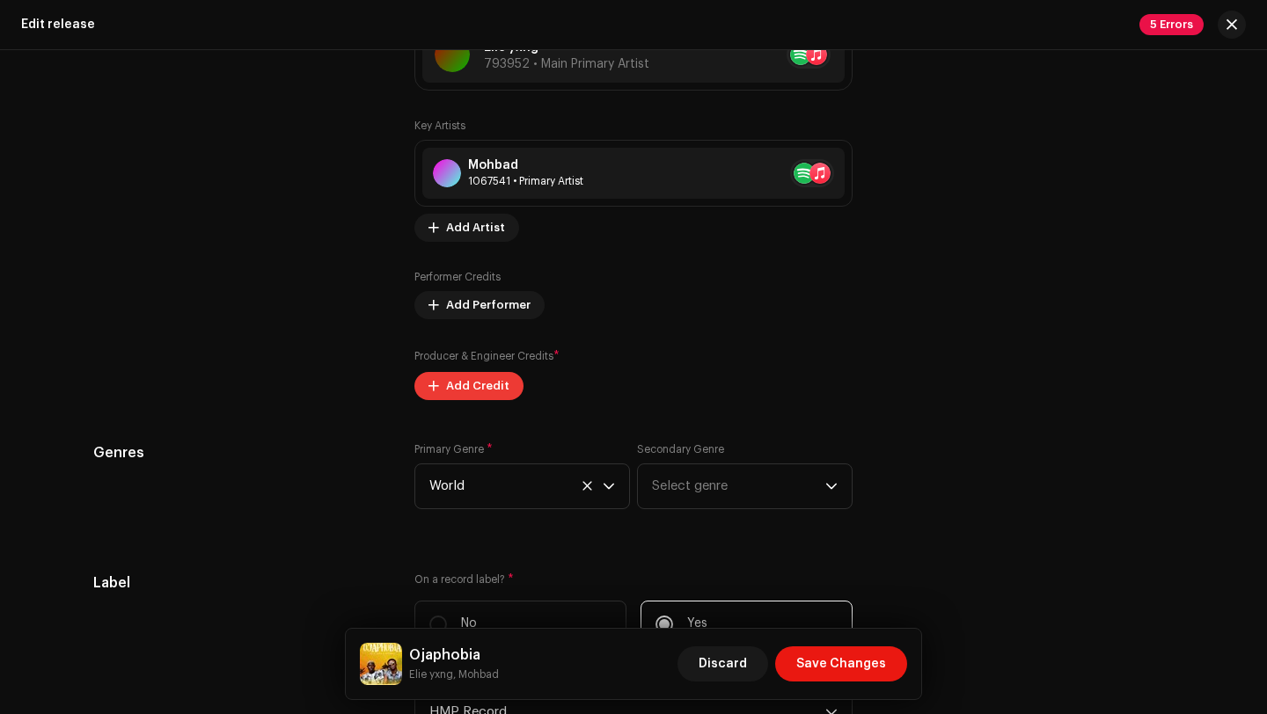
click at [488, 386] on span "Add Credit" at bounding box center [477, 386] width 63 height 35
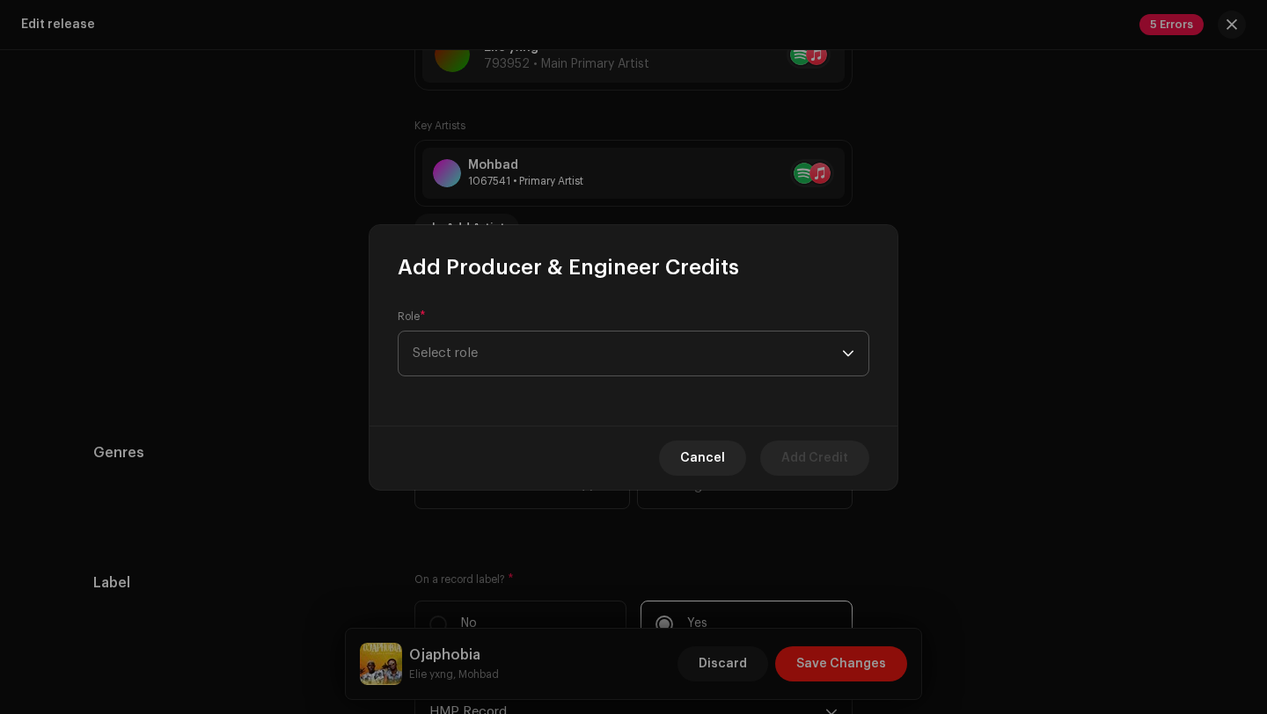
click at [495, 349] on span "Select role" at bounding box center [627, 354] width 429 height 44
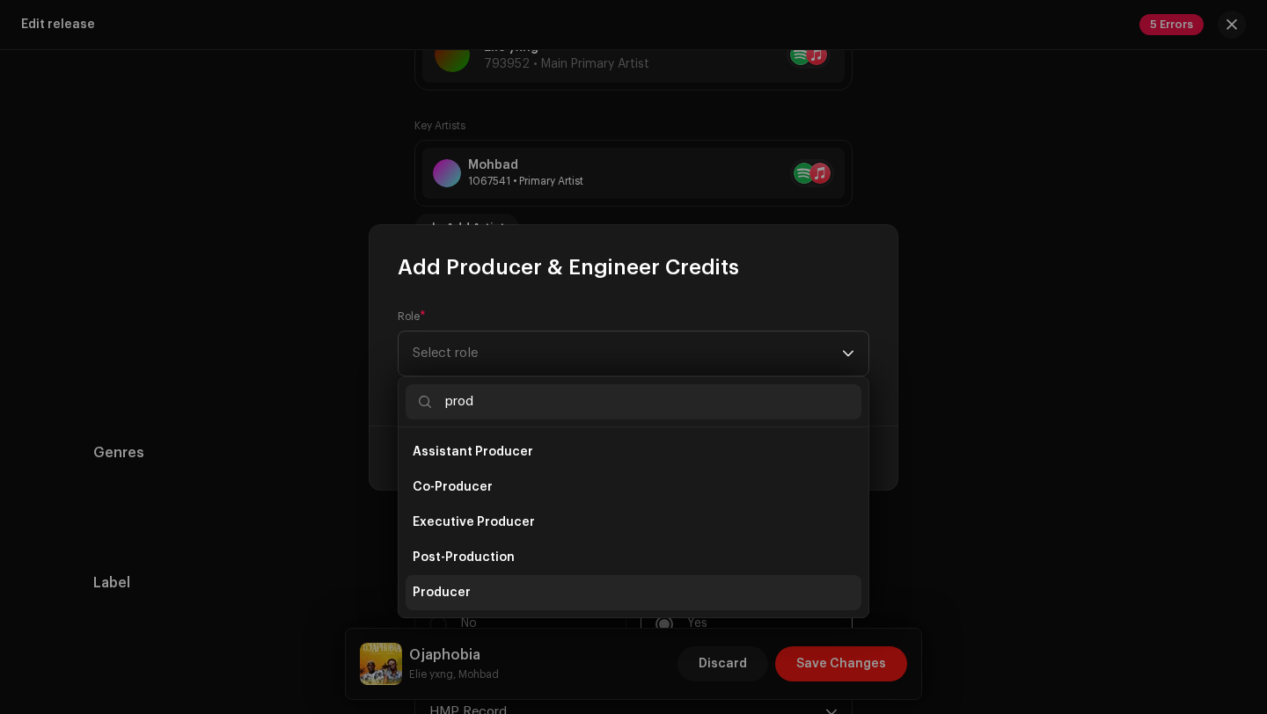
type input "prod"
click at [481, 598] on li "Producer" at bounding box center [634, 592] width 456 height 35
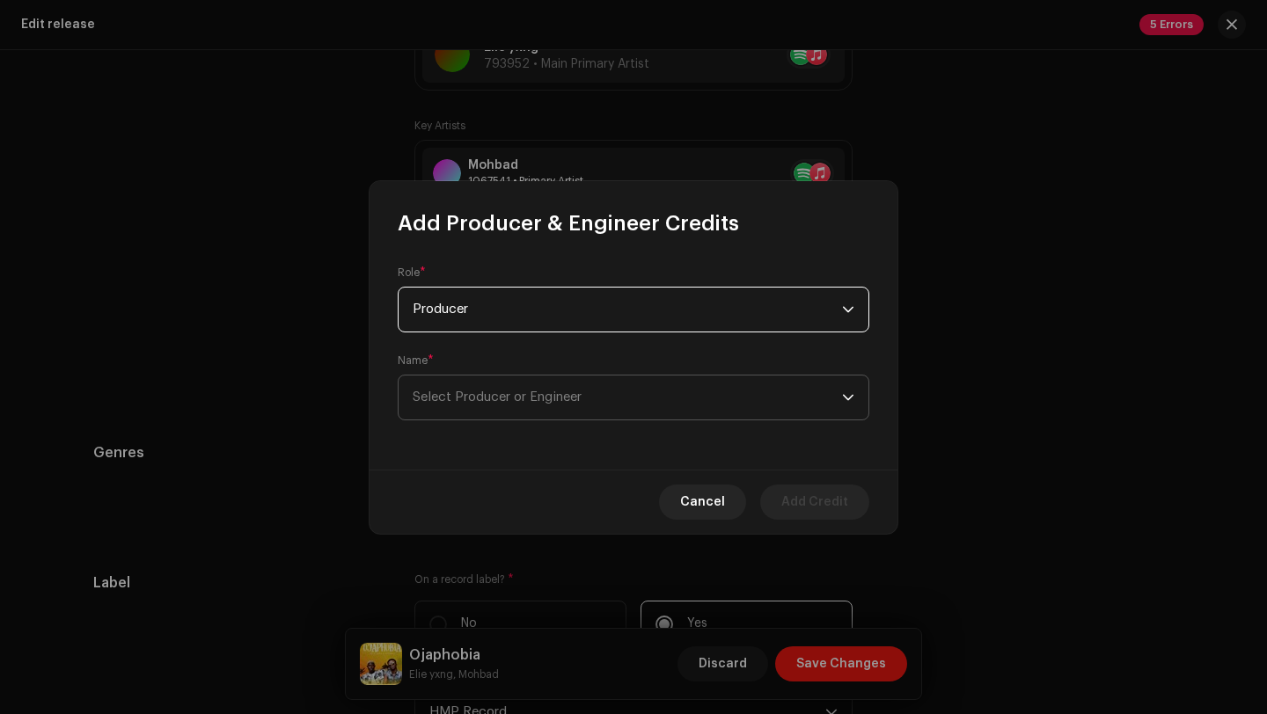
click at [504, 405] on span "Select Producer or Engineer" at bounding box center [627, 398] width 429 height 44
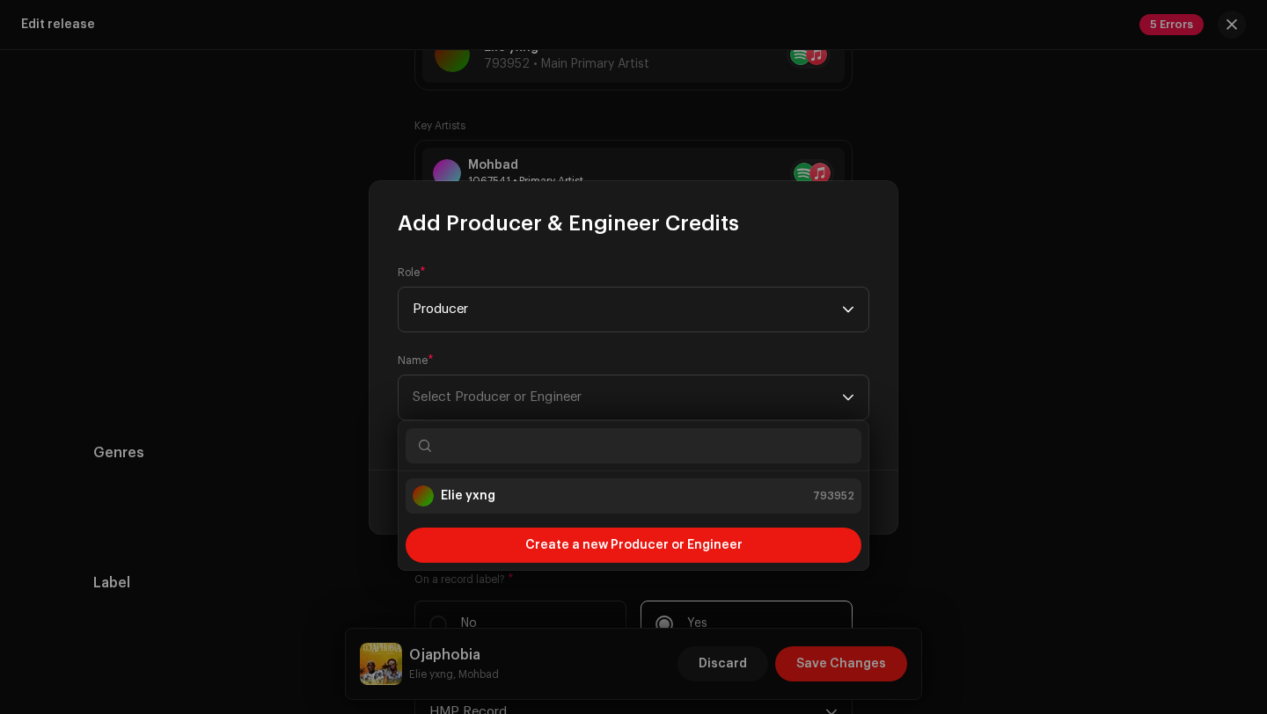
click at [483, 494] on strong "Elie yxng" at bounding box center [468, 496] width 55 height 18
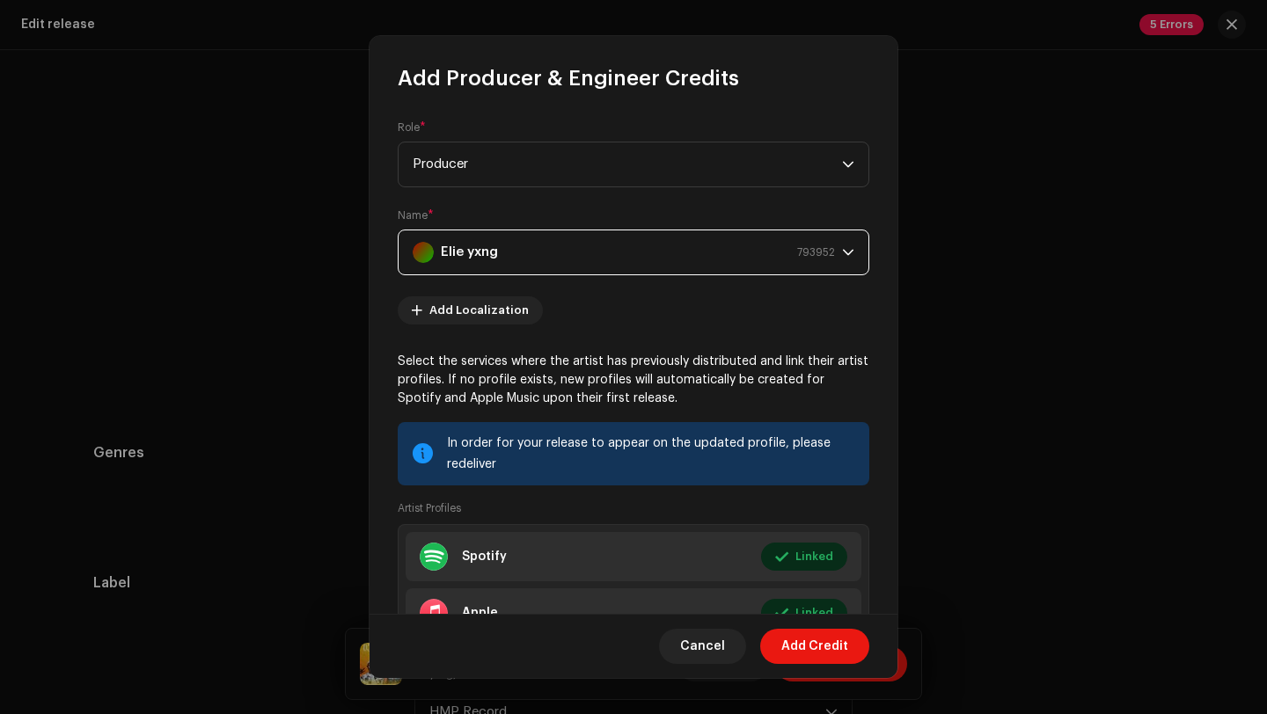
scroll to position [193, 0]
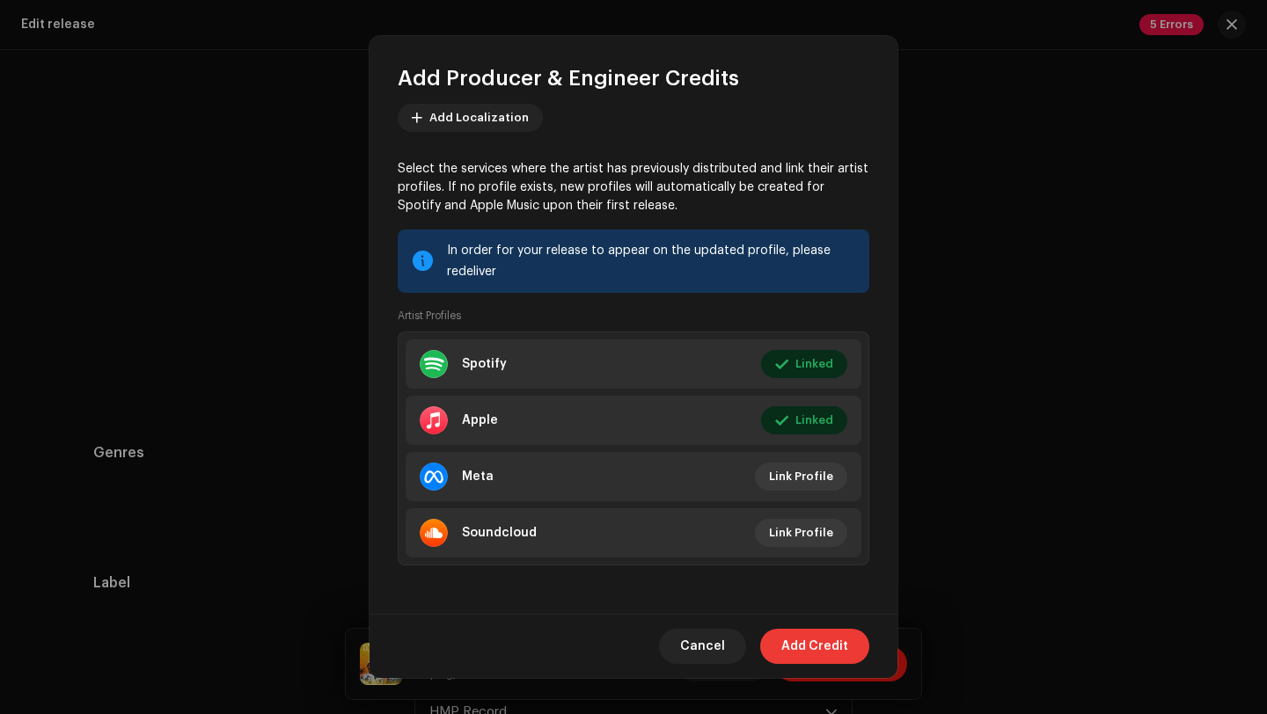
click at [801, 645] on span "Add Credit" at bounding box center [814, 646] width 67 height 35
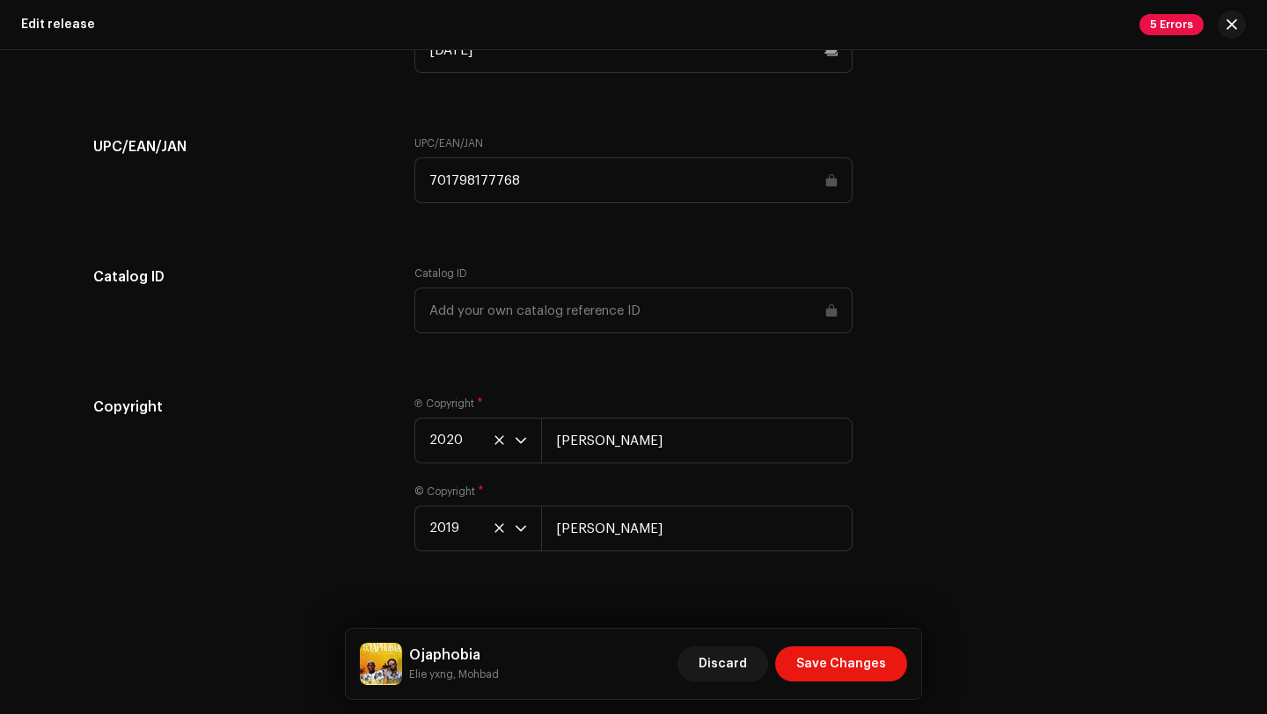
scroll to position [2918, 0]
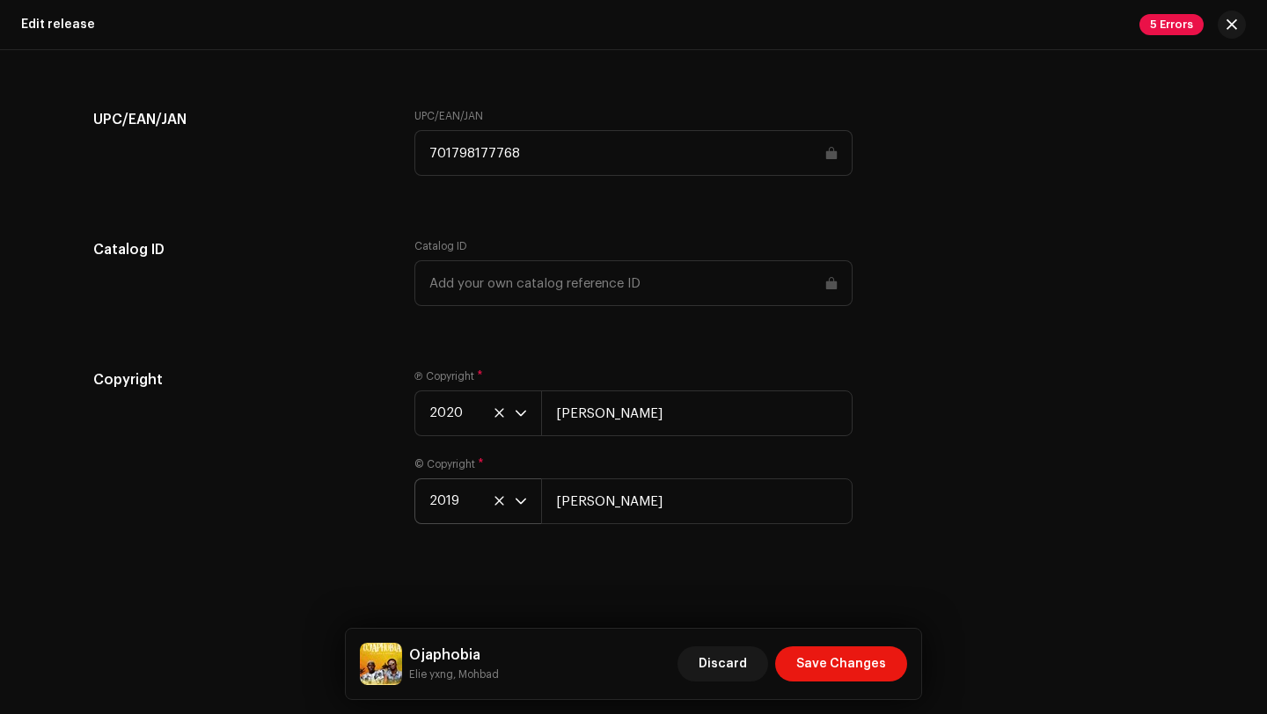
click at [454, 505] on span "2019" at bounding box center [471, 502] width 85 height 44
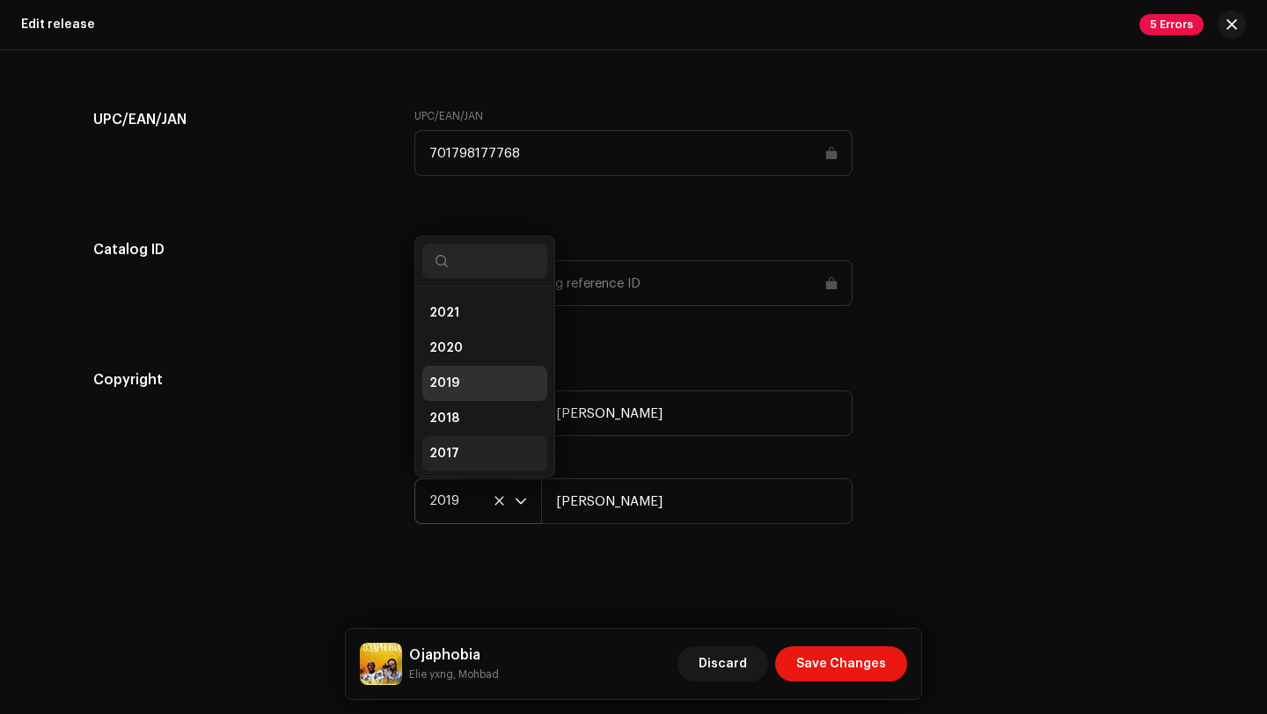
scroll to position [169, 0]
click at [451, 343] on li "2020" at bounding box center [484, 353] width 125 height 35
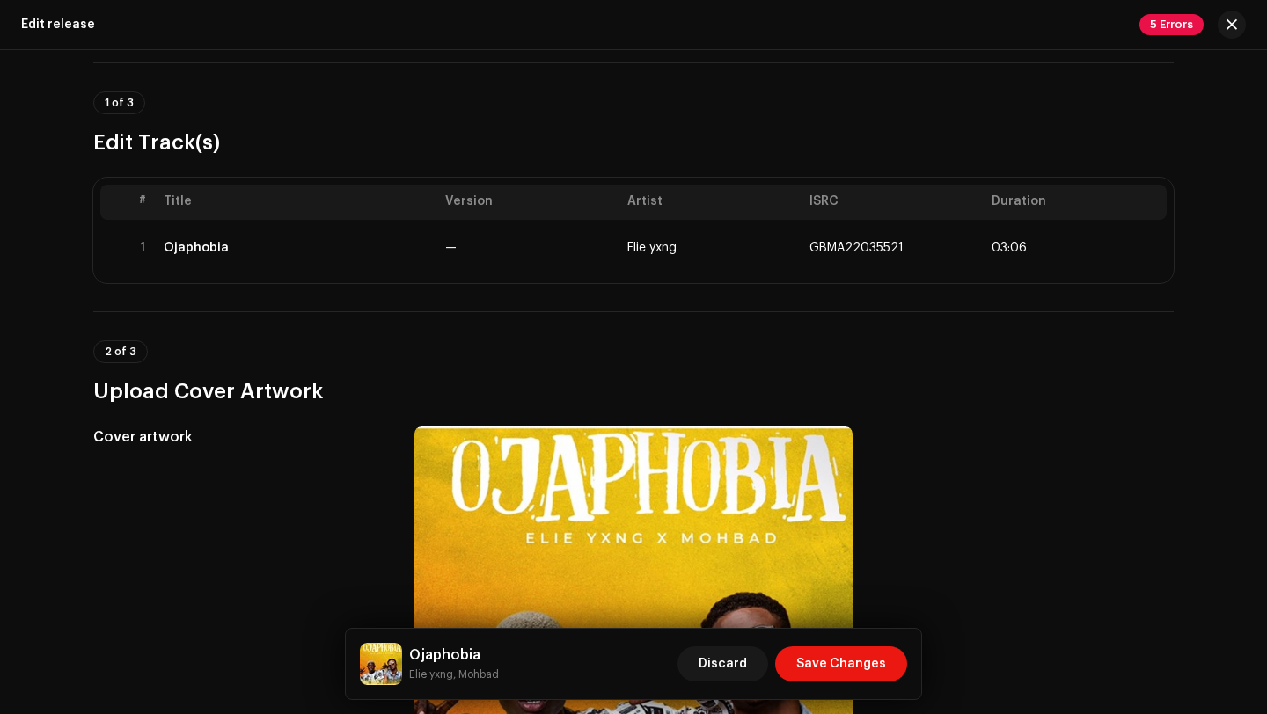
scroll to position [0, 0]
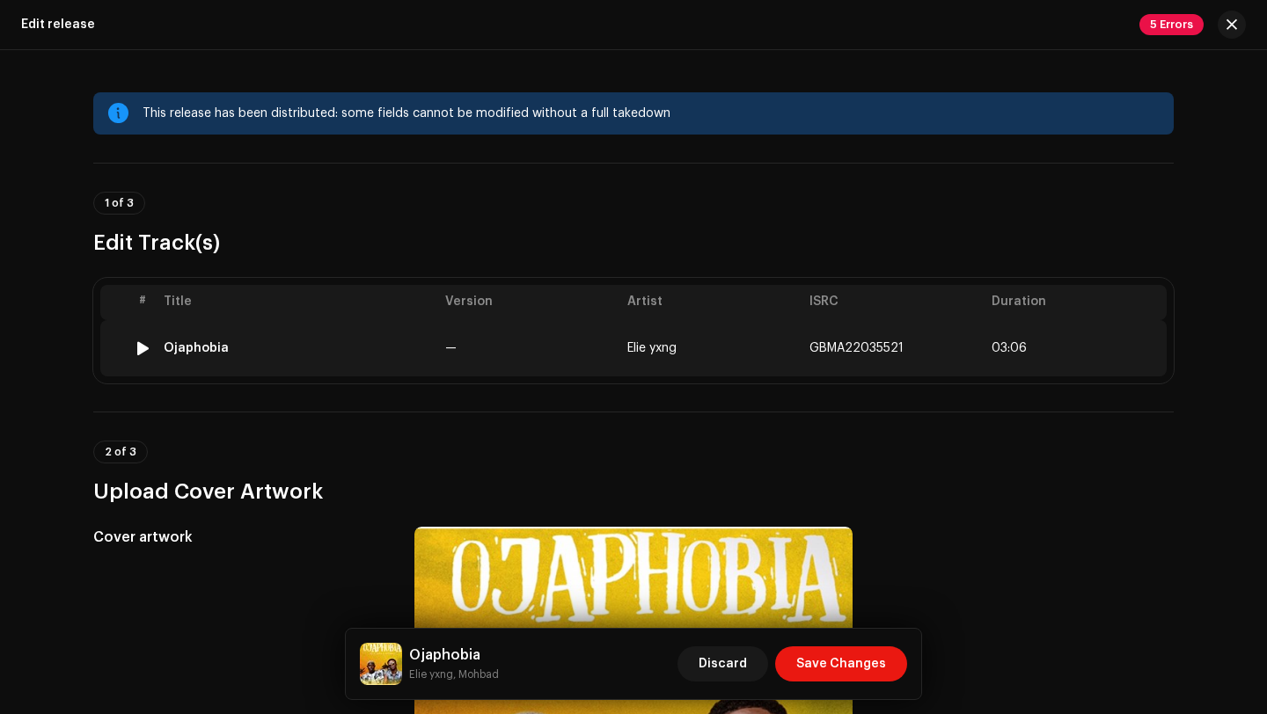
click at [478, 349] on td "—" at bounding box center [529, 348] width 182 height 56
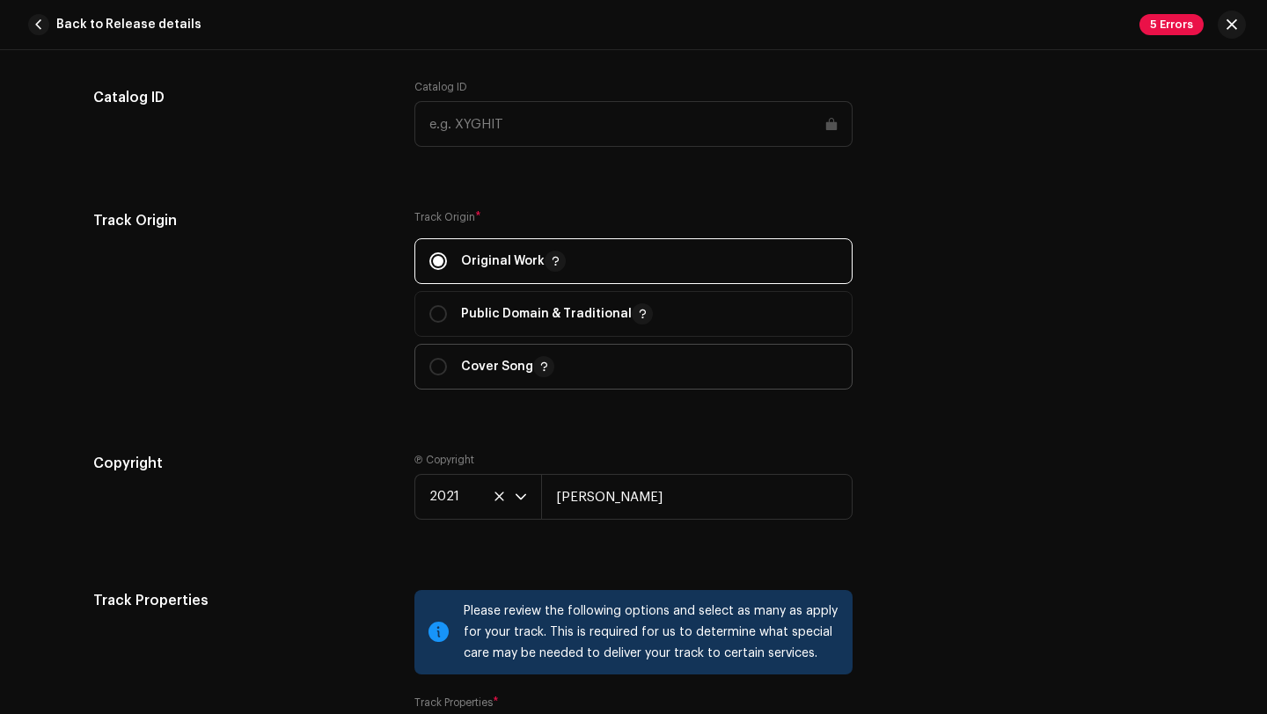
scroll to position [2234, 0]
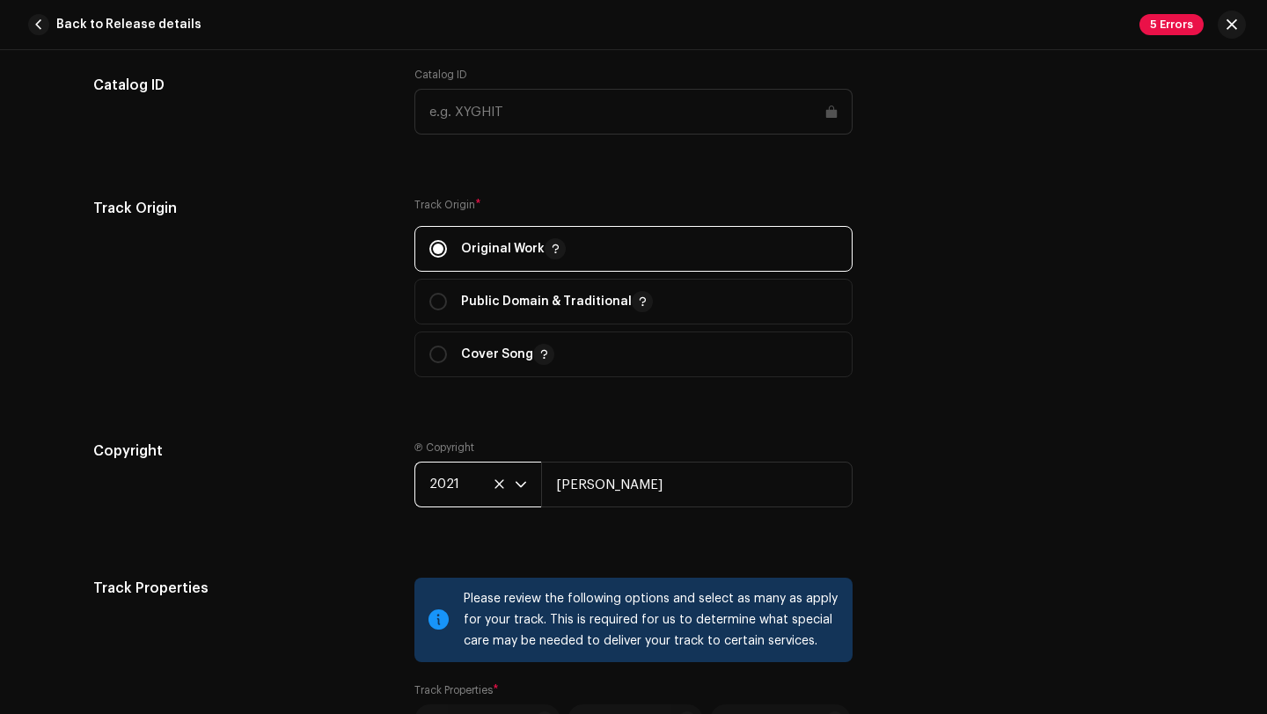
click at [457, 487] on span "2021" at bounding box center [471, 485] width 85 height 44
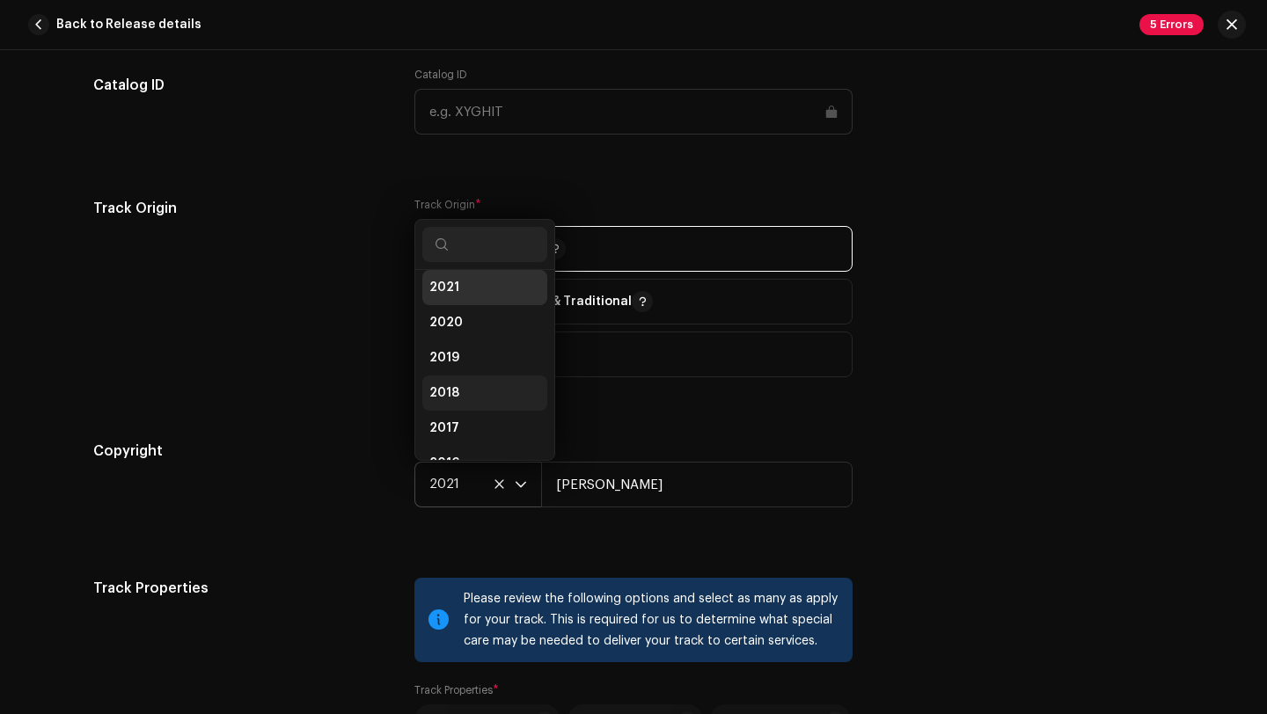
scroll to position [204, 0]
click at [461, 305] on li "2020" at bounding box center [484, 301] width 125 height 35
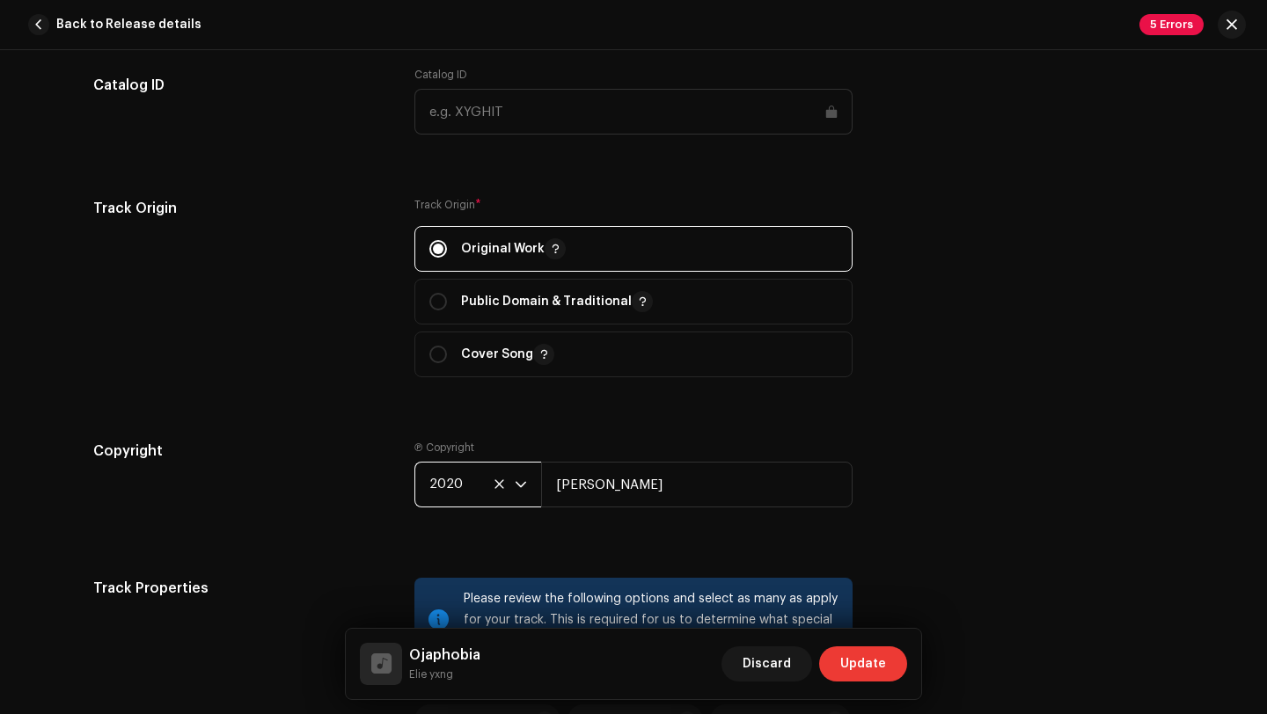
click at [853, 665] on span "Update" at bounding box center [863, 664] width 46 height 35
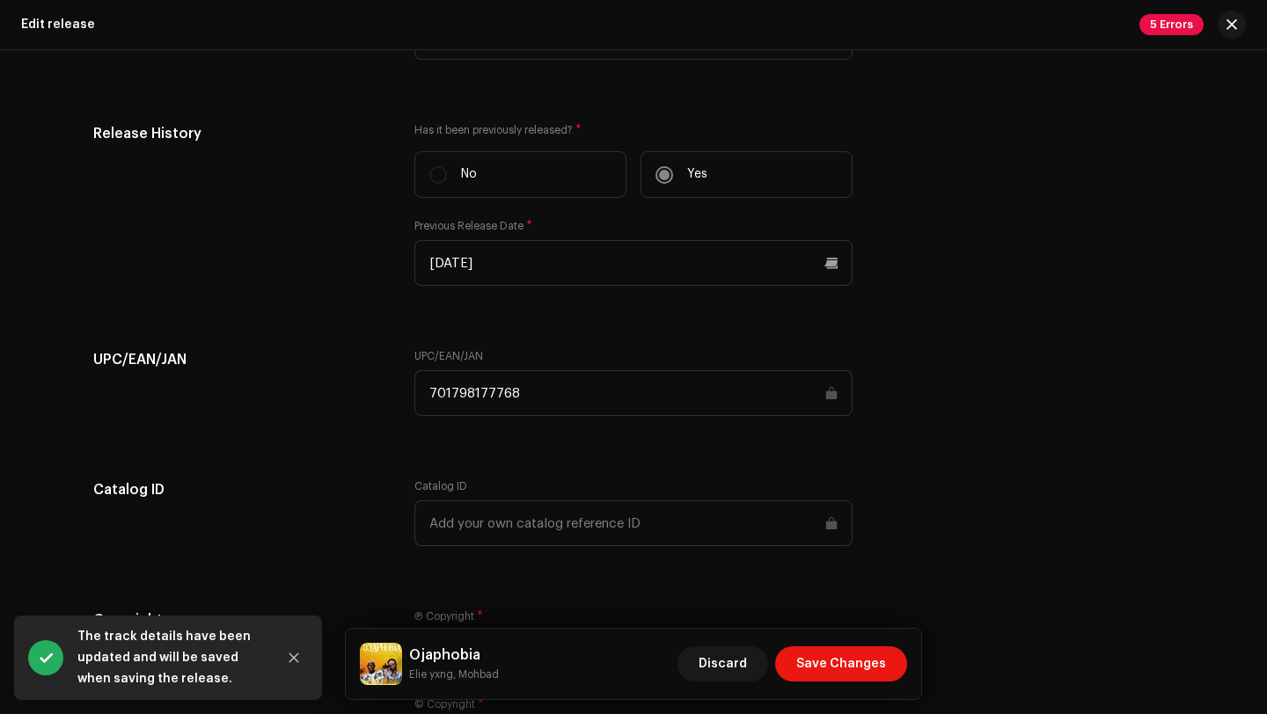
scroll to position [2918, 0]
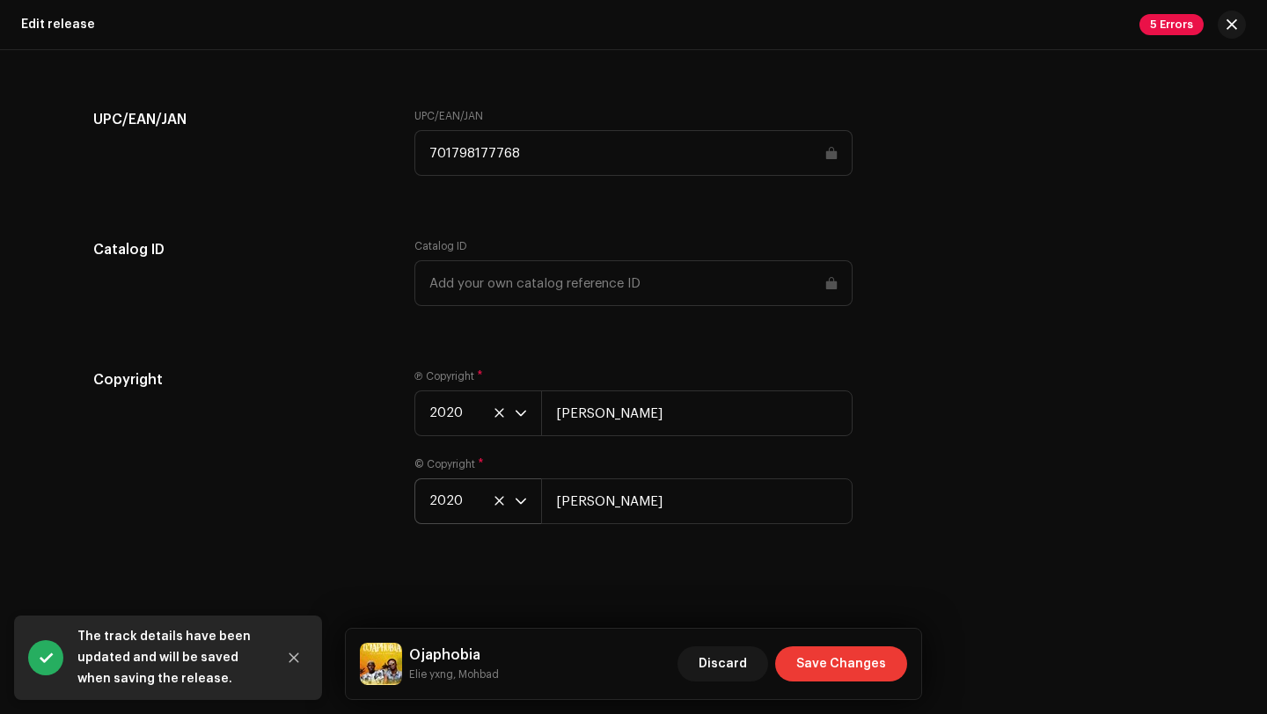
click at [860, 669] on span "Save Changes" at bounding box center [841, 664] width 90 height 35
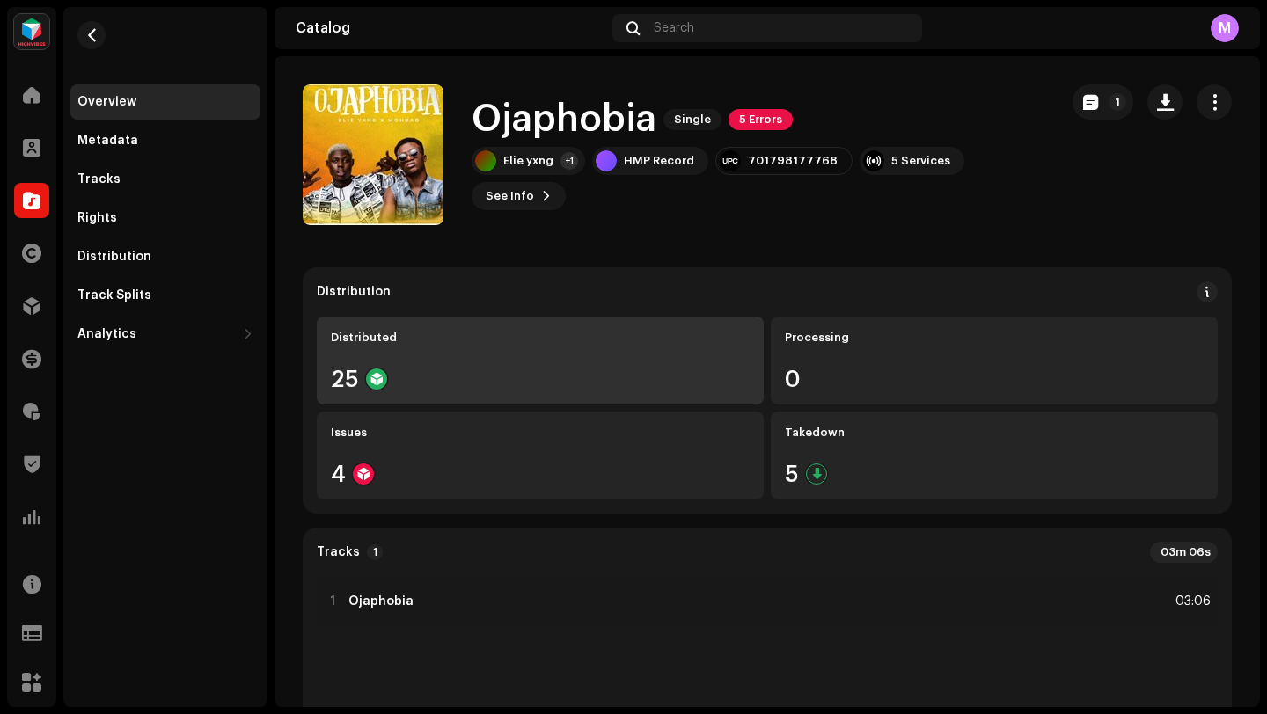
click at [569, 391] on div "Distributed 25" at bounding box center [540, 361] width 447 height 88
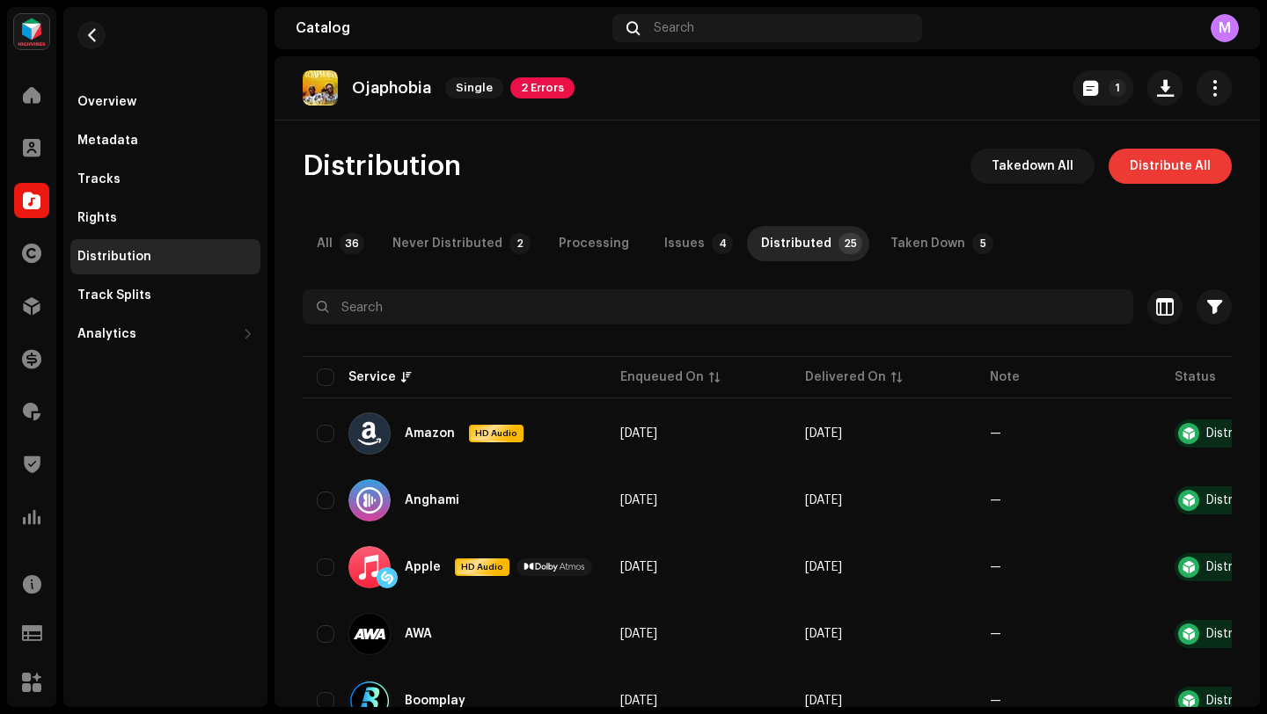
click at [1157, 150] on span "Distribute All" at bounding box center [1170, 166] width 81 height 35
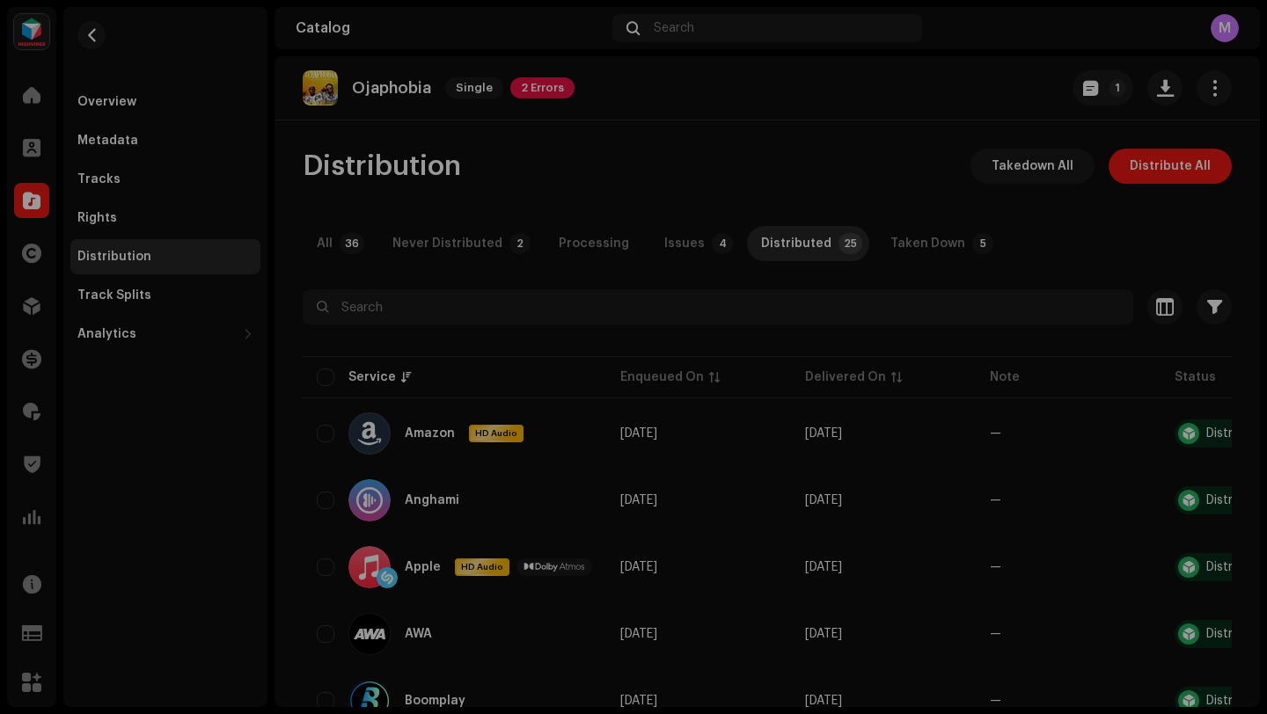
click at [316, 282] on div "Errors & Warnings Error 1 Warnings Address the following issues before you can …" at bounding box center [633, 357] width 1267 height 714
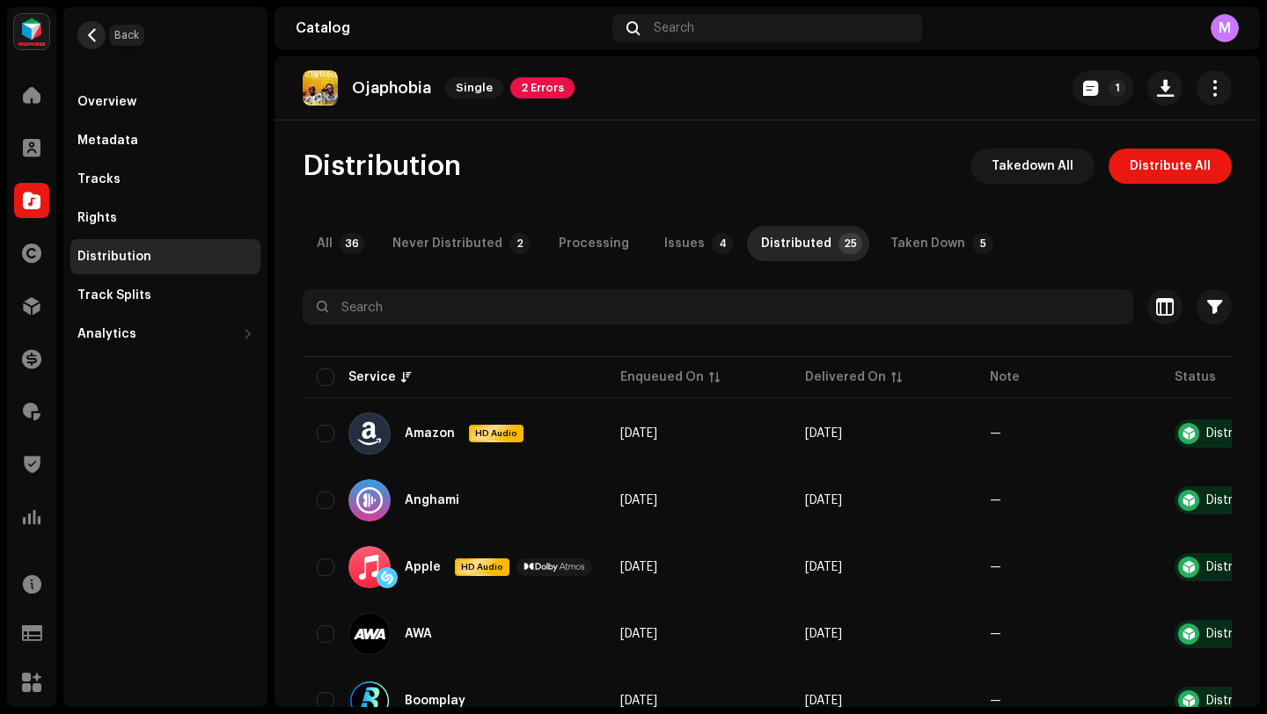
click at [90, 35] on span "button" at bounding box center [91, 35] width 13 height 14
click at [92, 36] on span "button" at bounding box center [91, 35] width 13 height 14
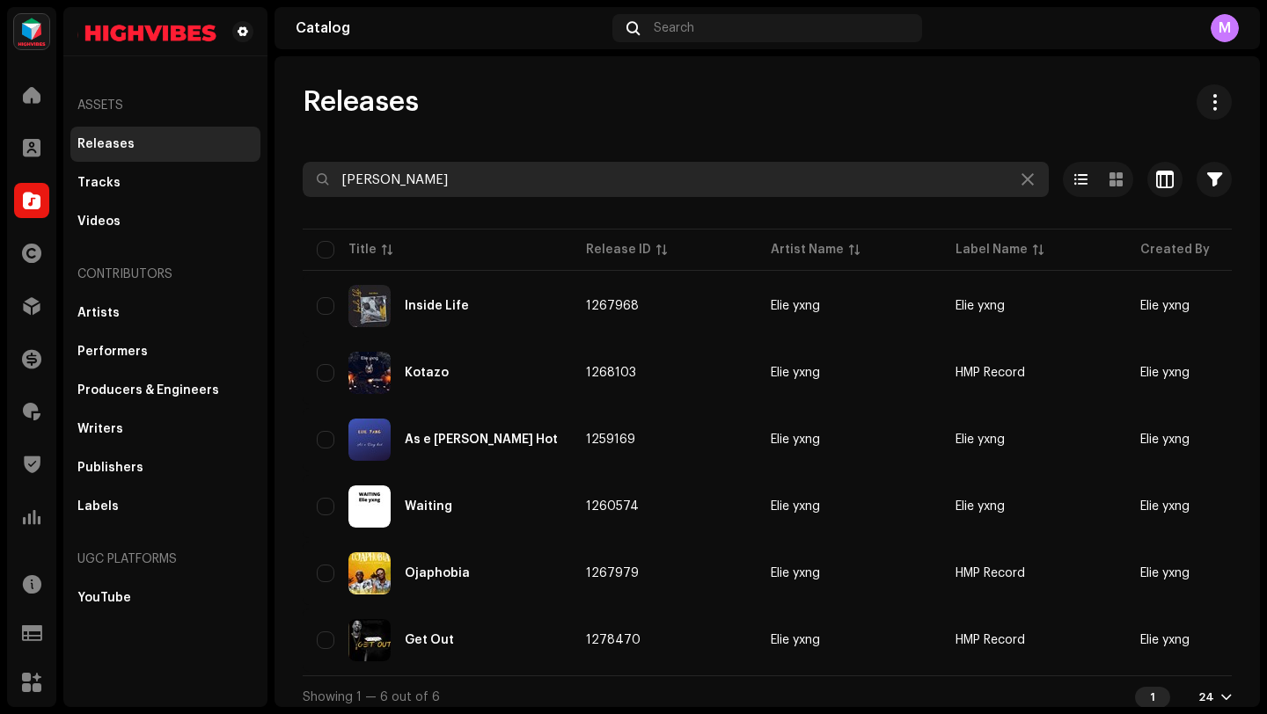
drag, startPoint x: 408, startPoint y: 179, endPoint x: 293, endPoint y: 172, distance: 115.5
click at [293, 173] on div "Releases Elie Yxng Selected 0 Select all 6 Options Filters Distribution status …" at bounding box center [767, 401] width 985 height 634
paste input "Adaife"
type input "Adaife"
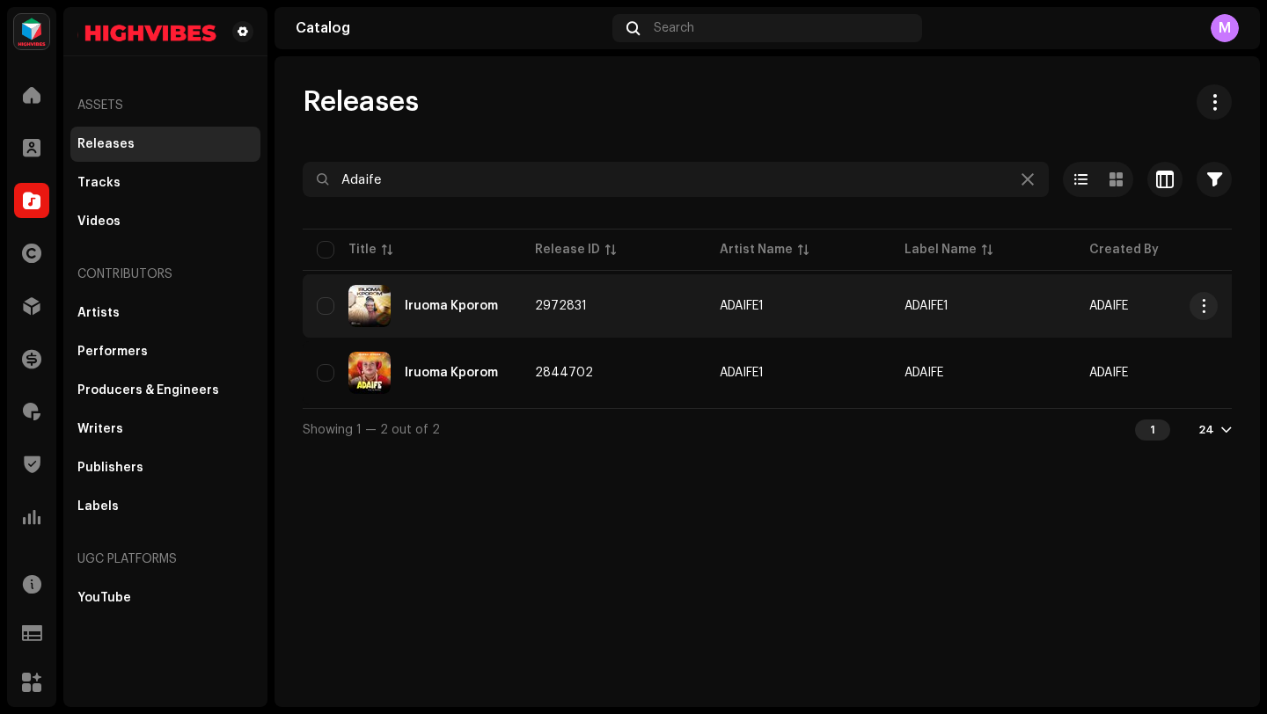
click at [677, 317] on td "2972831" at bounding box center [613, 306] width 185 height 63
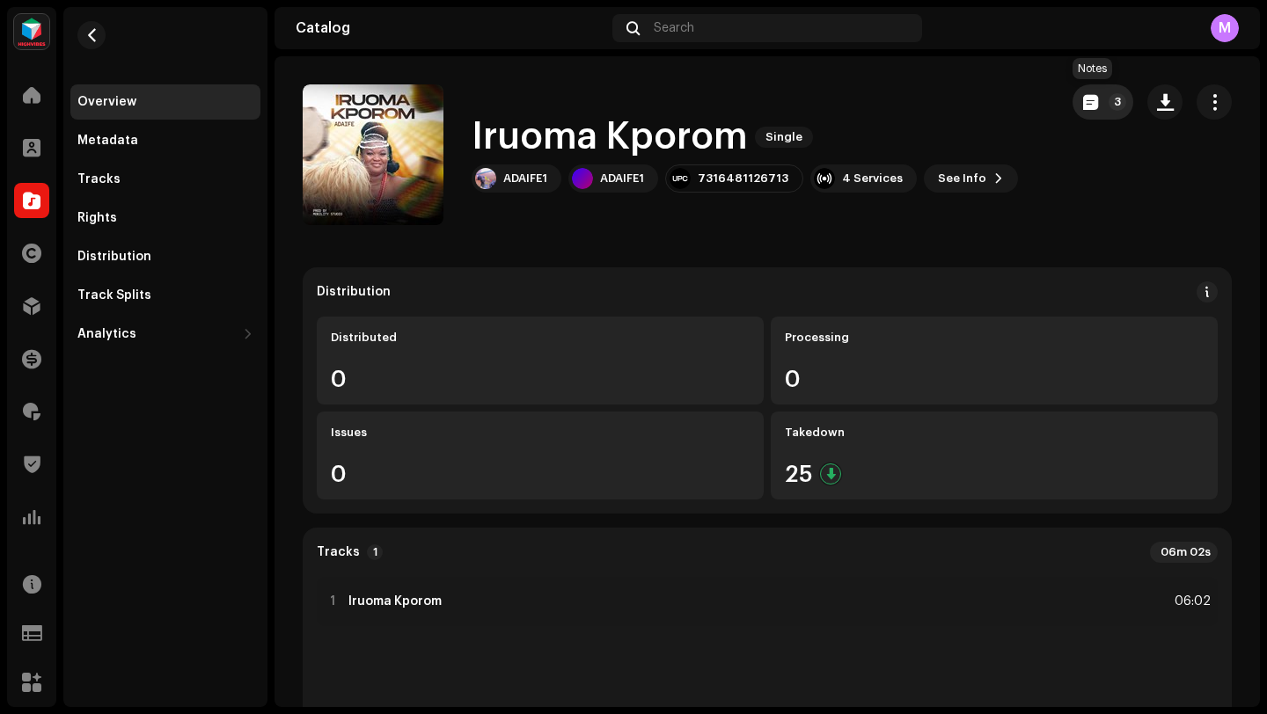
click at [1083, 101] on span "button" at bounding box center [1090, 102] width 15 height 14
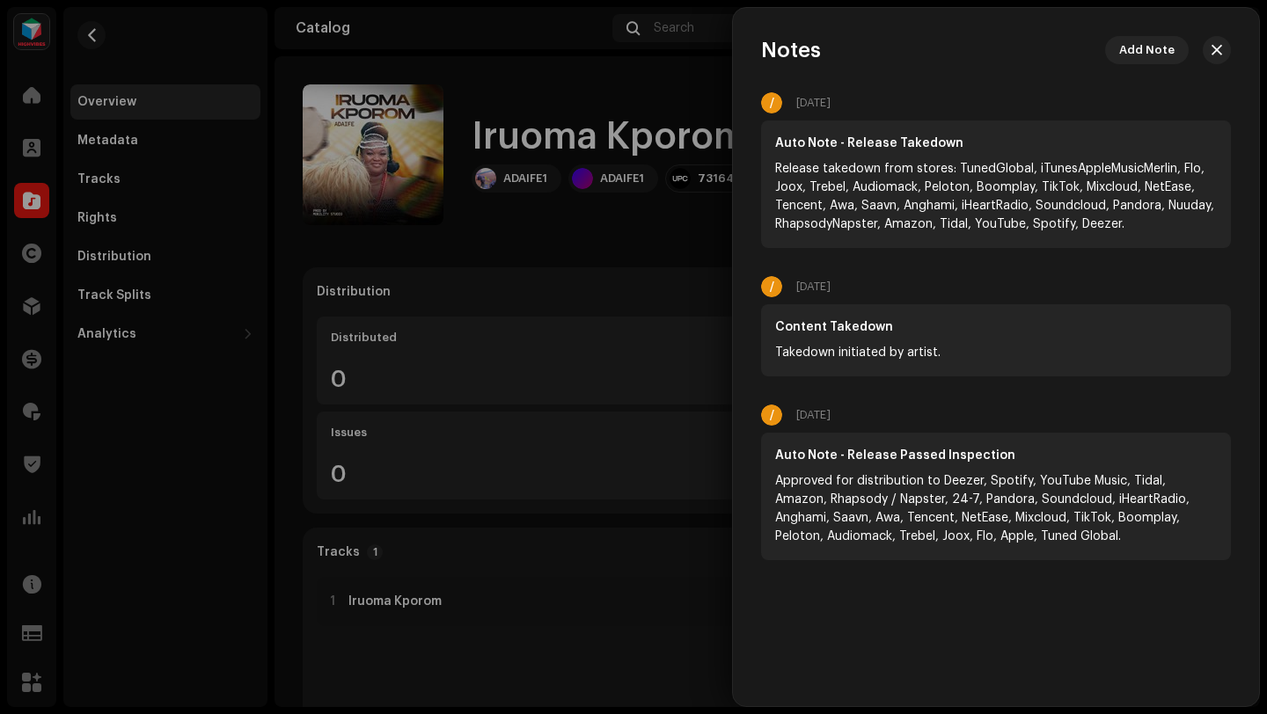
click at [97, 33] on div at bounding box center [633, 357] width 1267 height 714
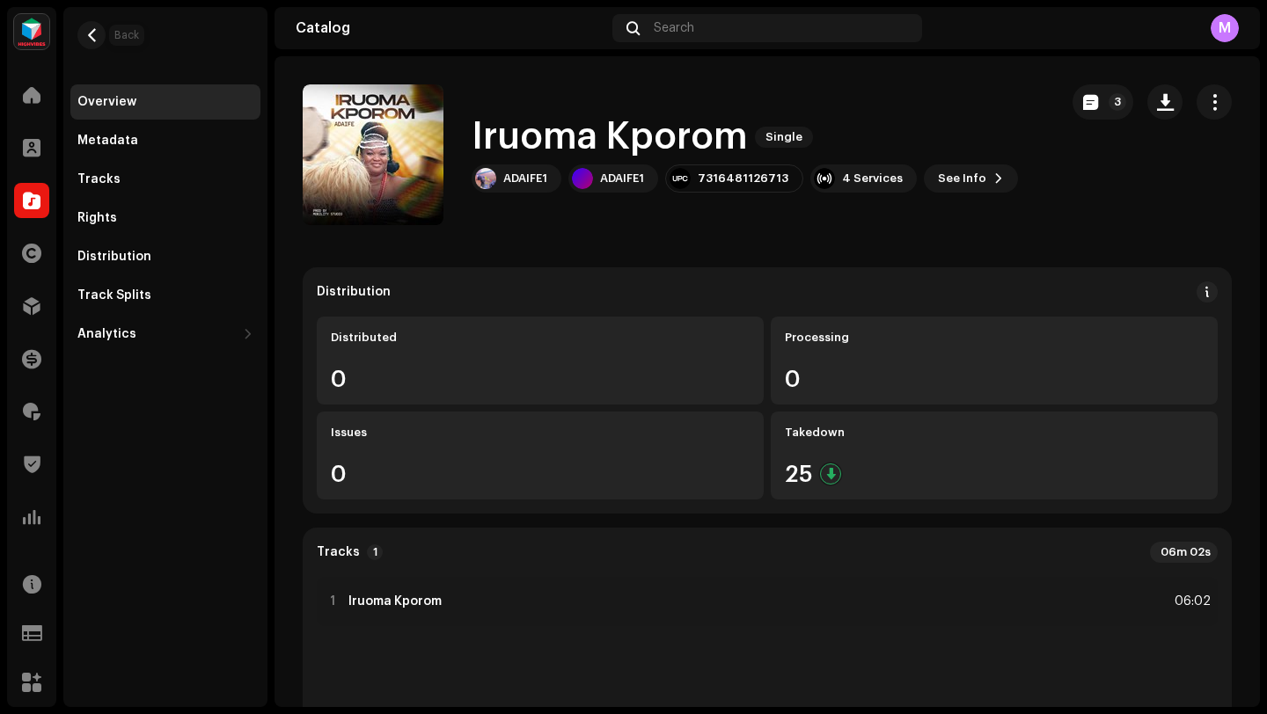
click at [97, 33] on span "button" at bounding box center [91, 35] width 13 height 14
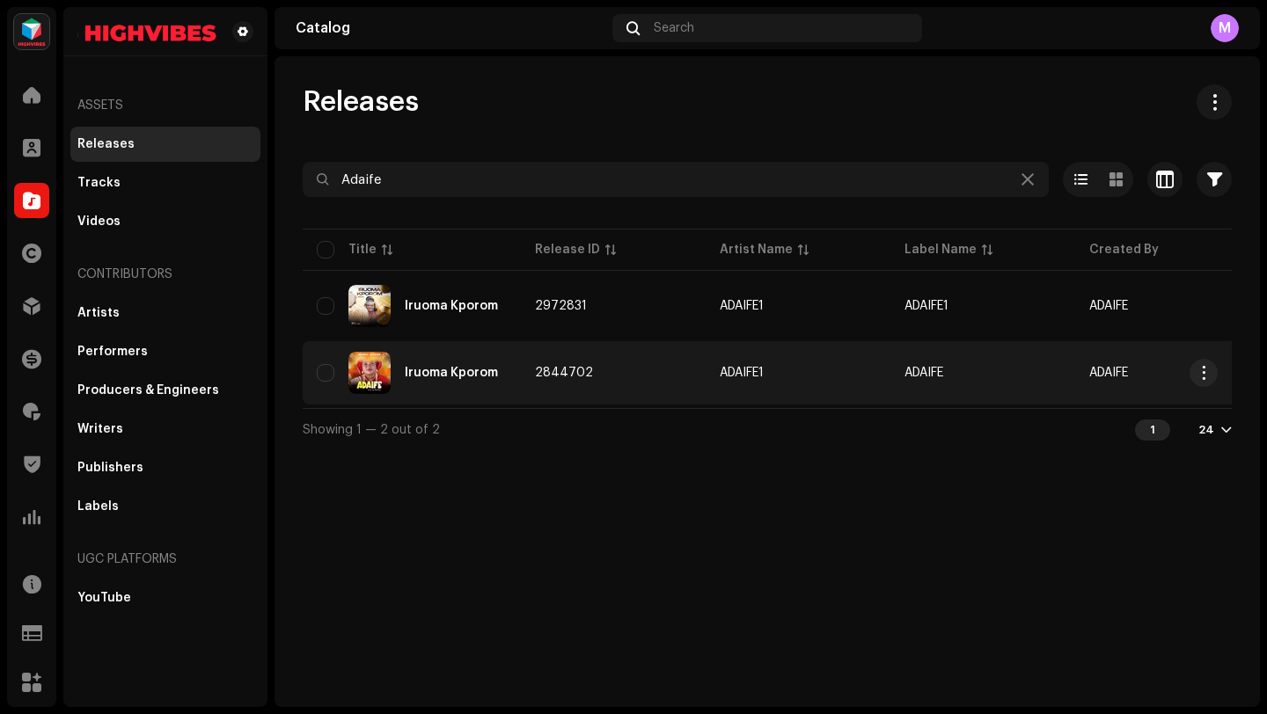
click at [677, 383] on td "2844702" at bounding box center [613, 372] width 185 height 63
